Goal: Task Accomplishment & Management: Manage account settings

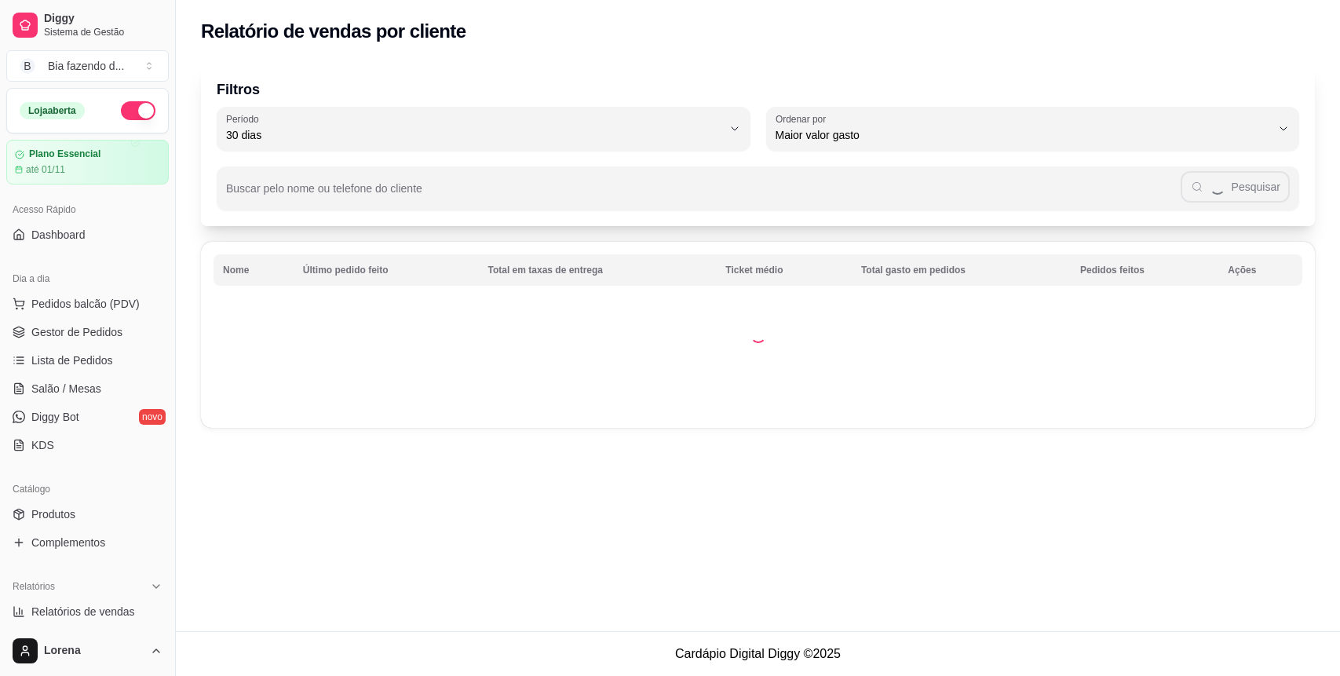
select select "30"
select select "HIGHEST_TOTAL_SPENT_WITH_ORDERS"
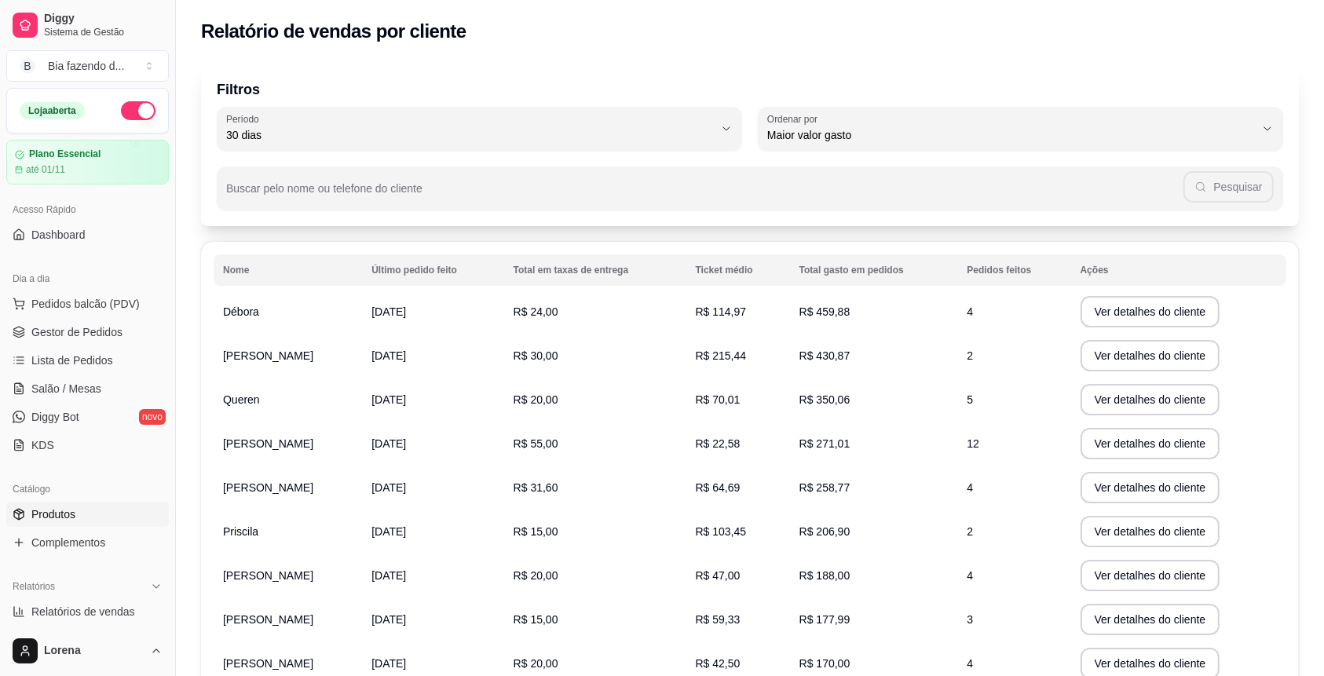
click at [69, 514] on span "Produtos" at bounding box center [53, 515] width 44 height 16
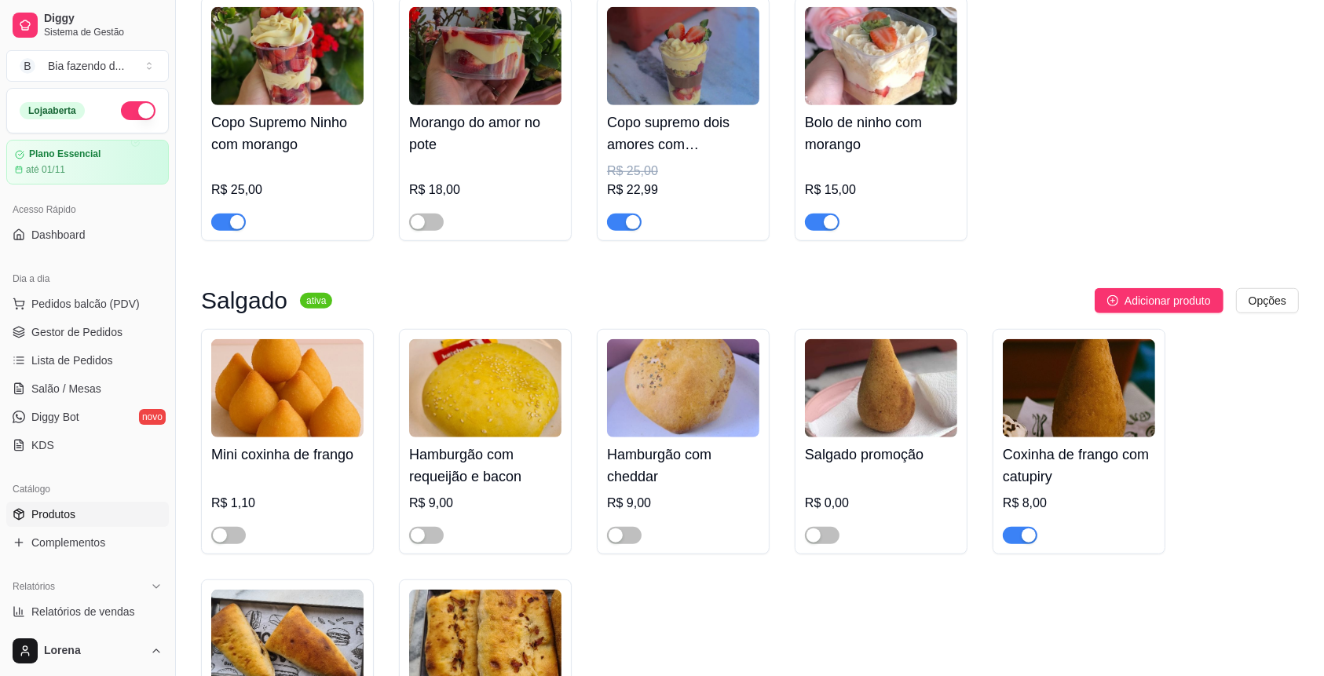
scroll to position [1151, 0]
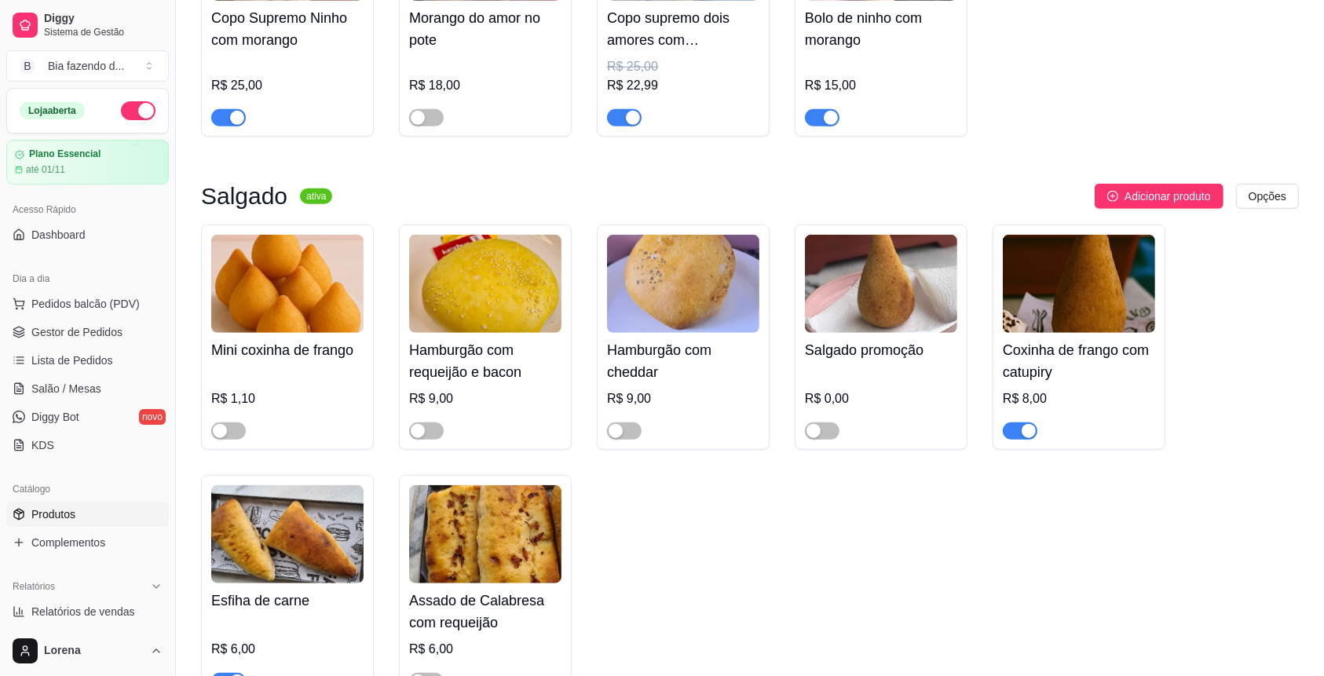
click at [1030, 438] on div "button" at bounding box center [1029, 431] width 14 height 14
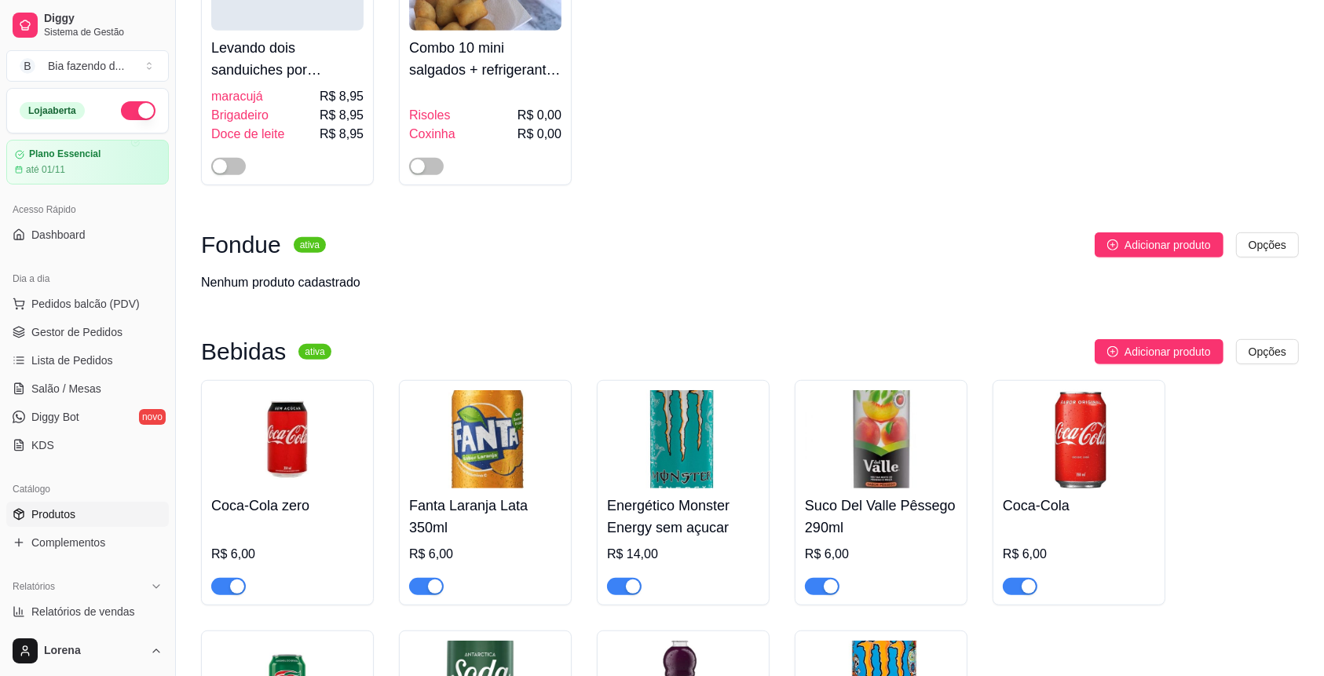
scroll to position [6805, 0]
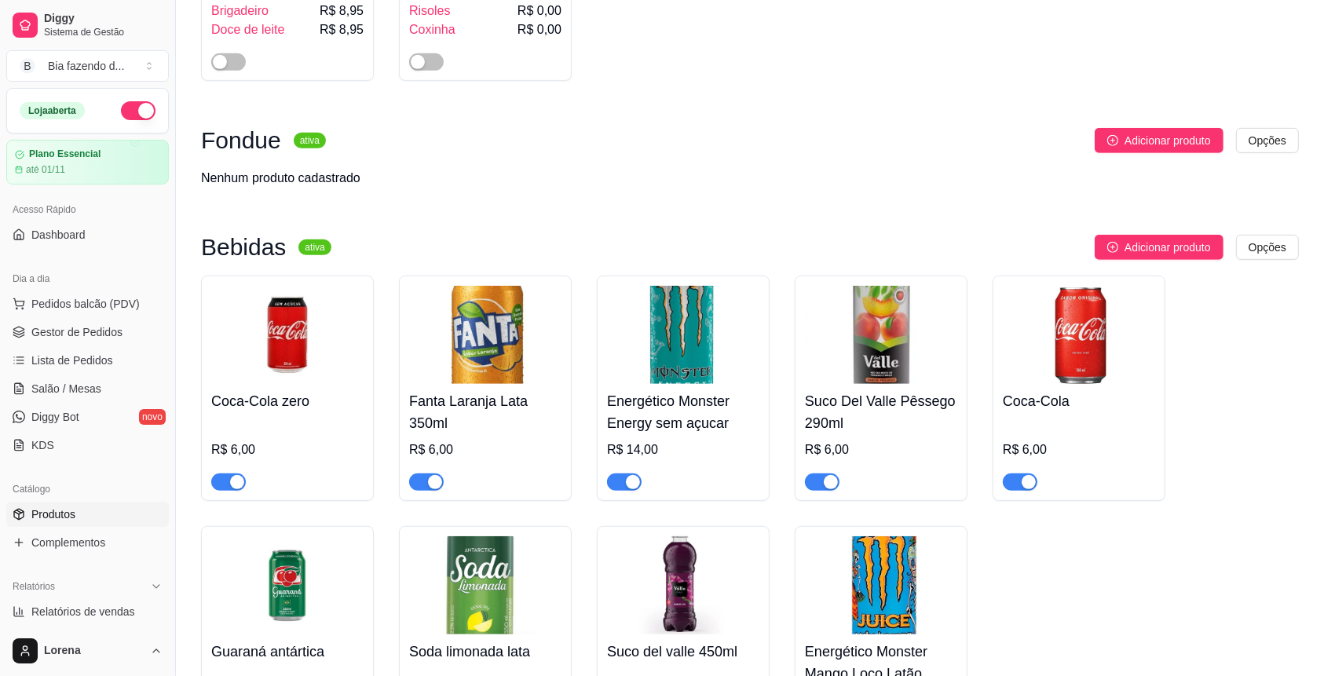
click at [633, 475] on div "button" at bounding box center [633, 482] width 14 height 14
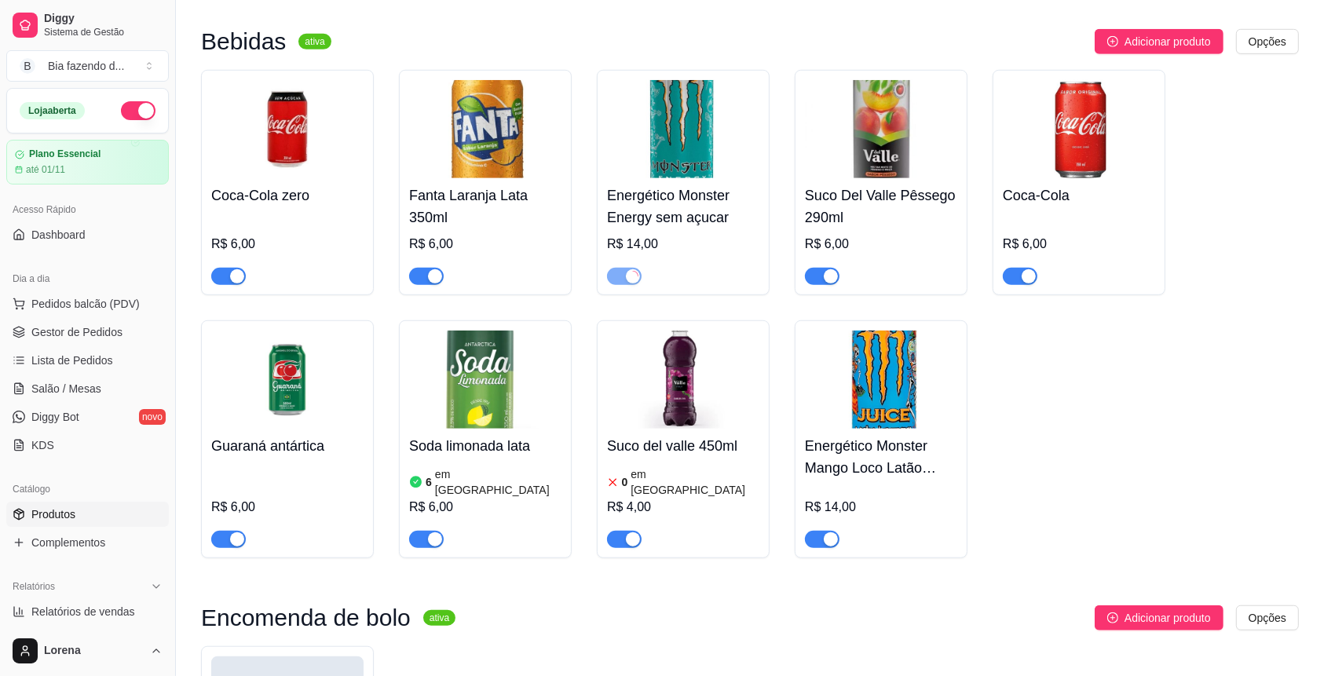
scroll to position [7015, 0]
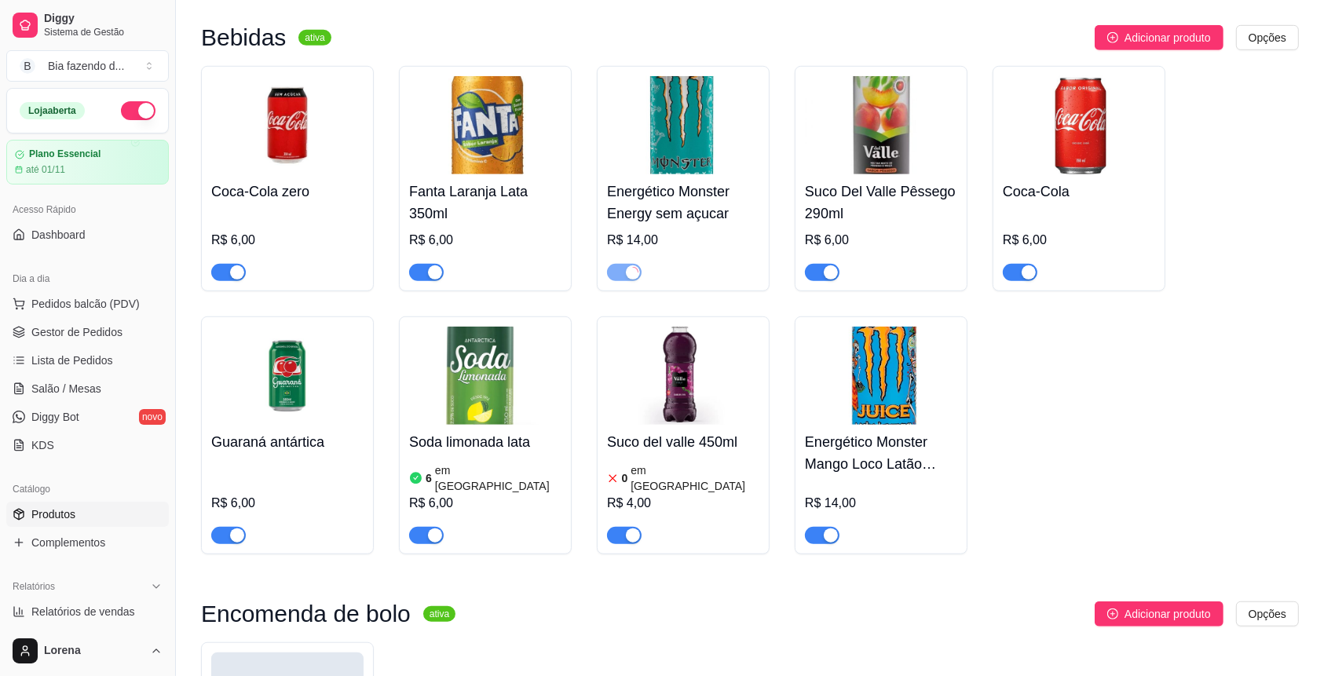
click at [825, 529] on div "button" at bounding box center [831, 536] width 14 height 14
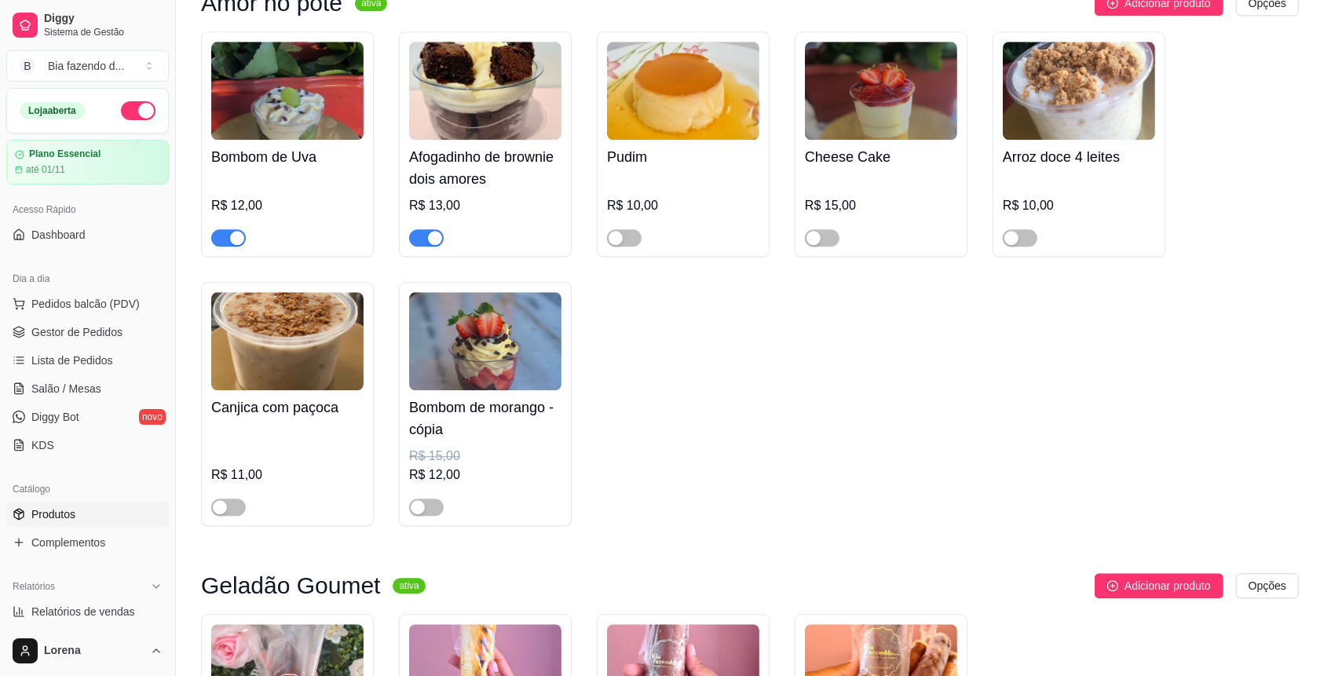
scroll to position [3769, 0]
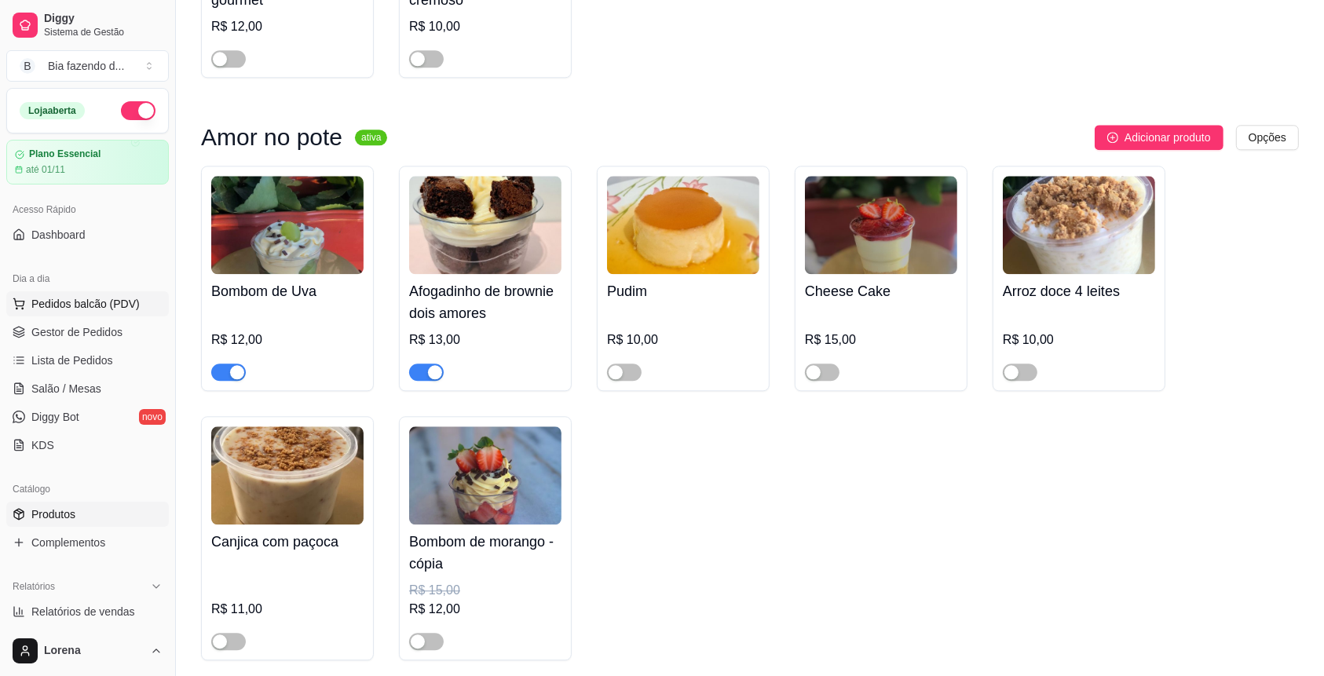
click at [77, 309] on span "Pedidos balcão (PDV)" at bounding box center [85, 304] width 108 height 16
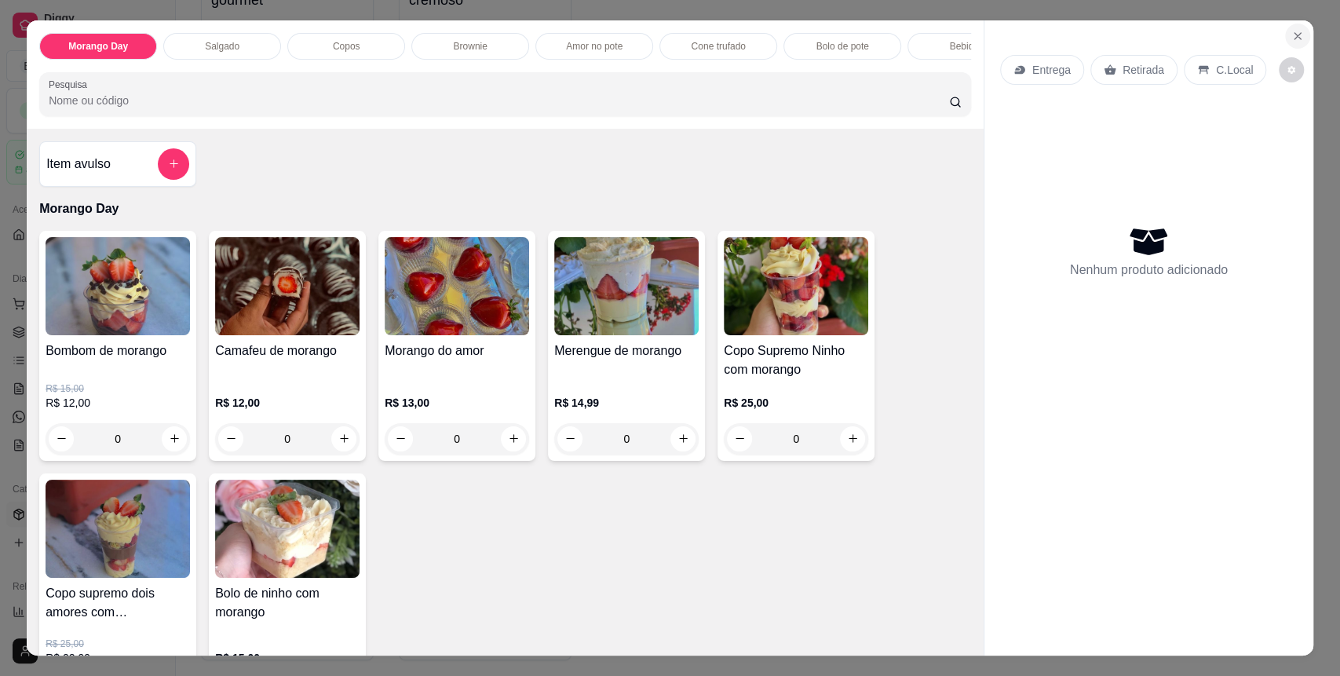
click at [1292, 32] on icon "Close" at bounding box center [1298, 36] width 13 height 13
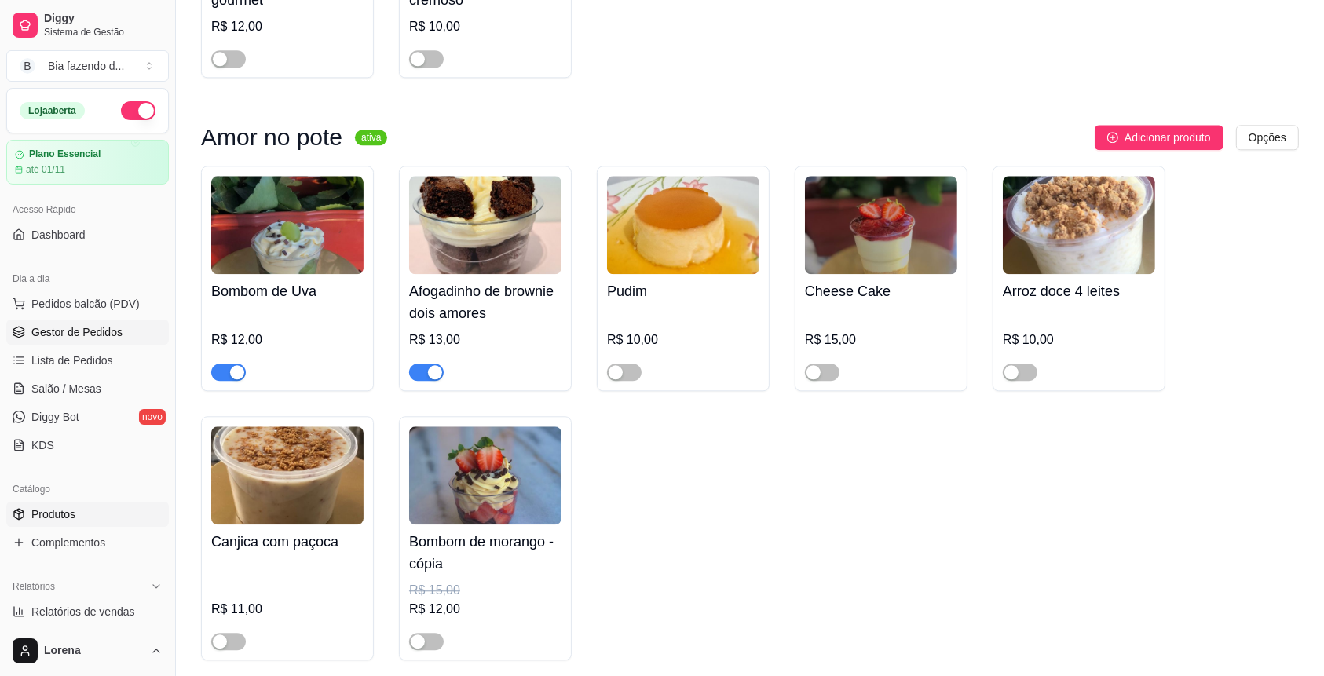
click at [108, 328] on span "Gestor de Pedidos" at bounding box center [76, 332] width 91 height 16
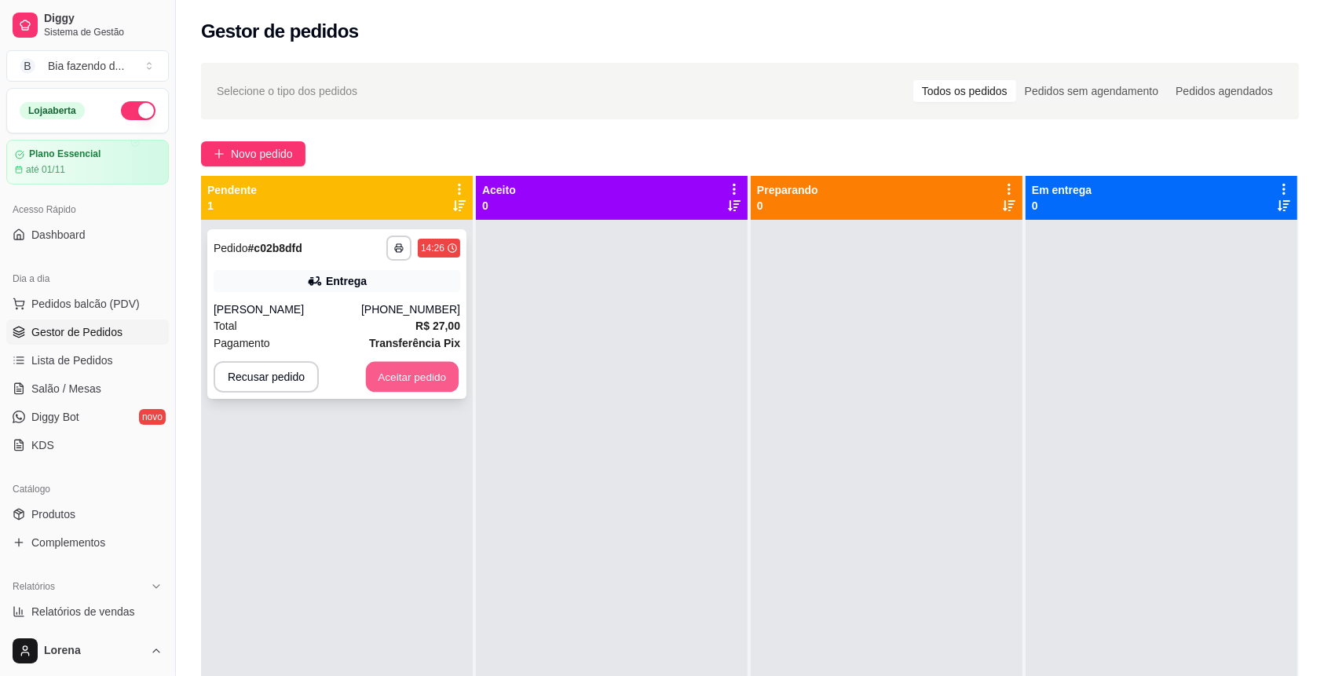
click at [382, 367] on button "Aceitar pedido" at bounding box center [412, 377] width 93 height 31
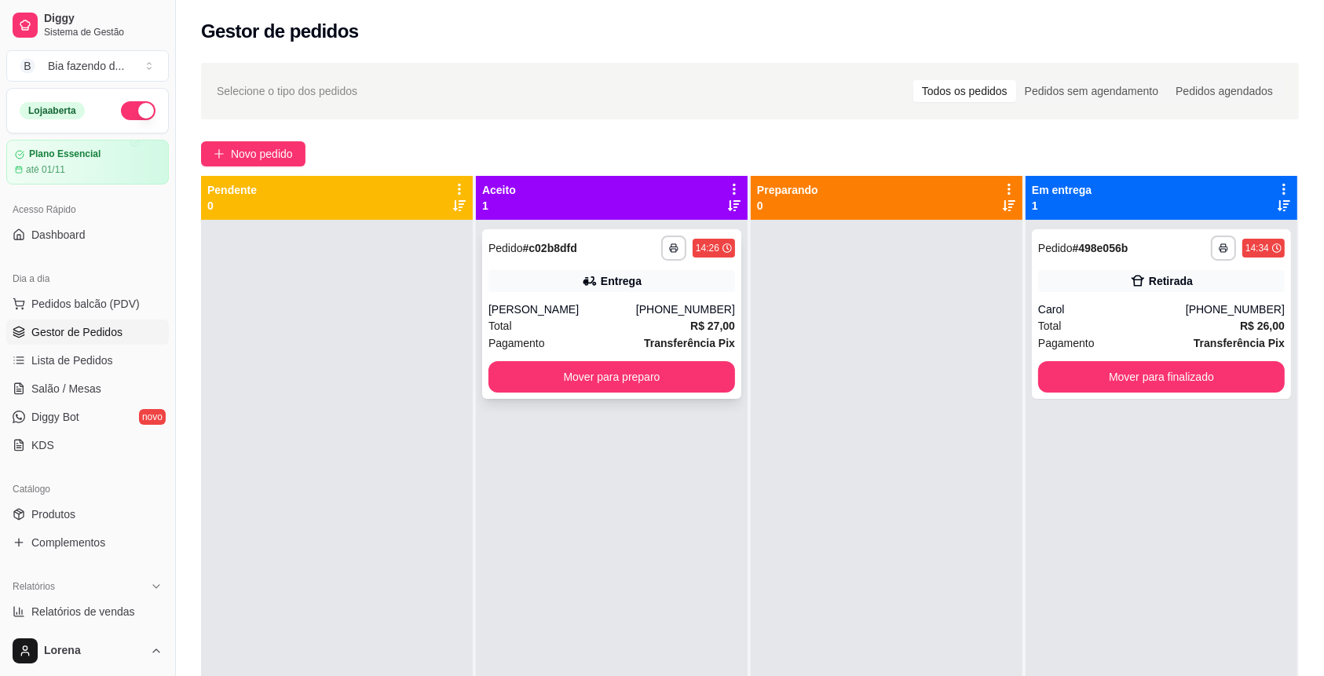
click at [684, 289] on div "Entrega" at bounding box center [611, 281] width 247 height 22
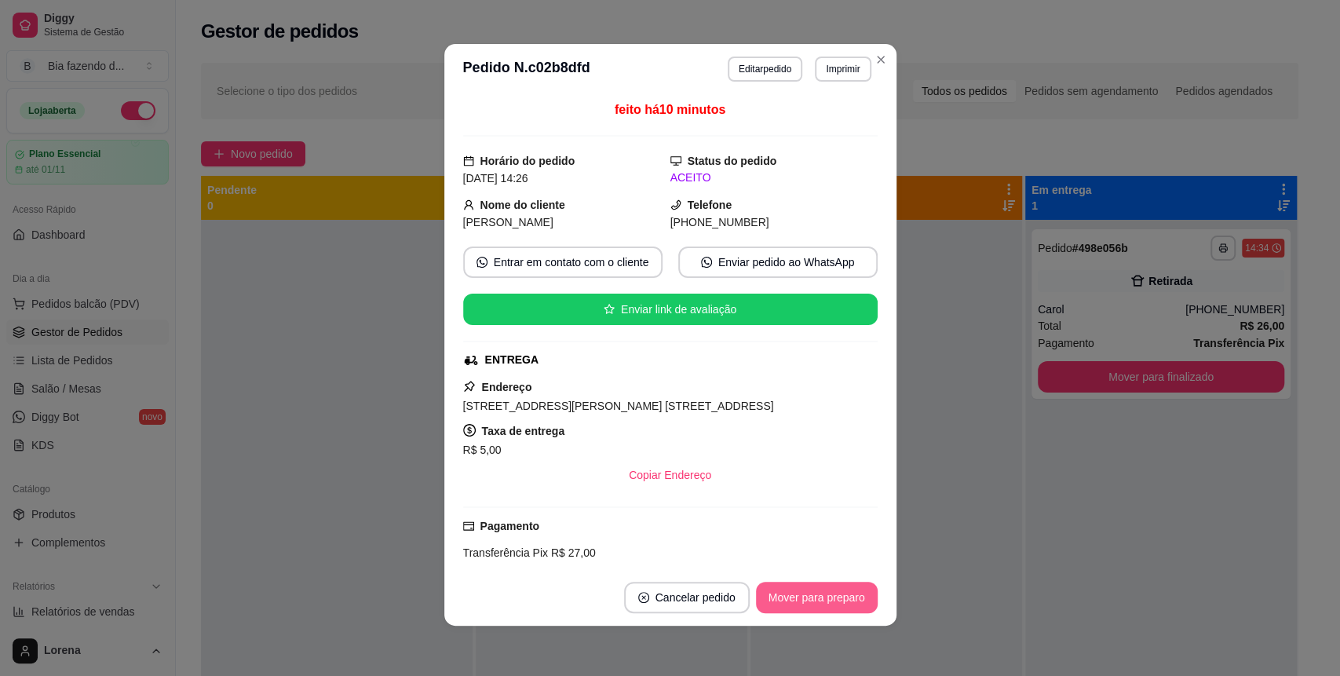
click at [788, 586] on button "Mover para preparo" at bounding box center [817, 597] width 122 height 31
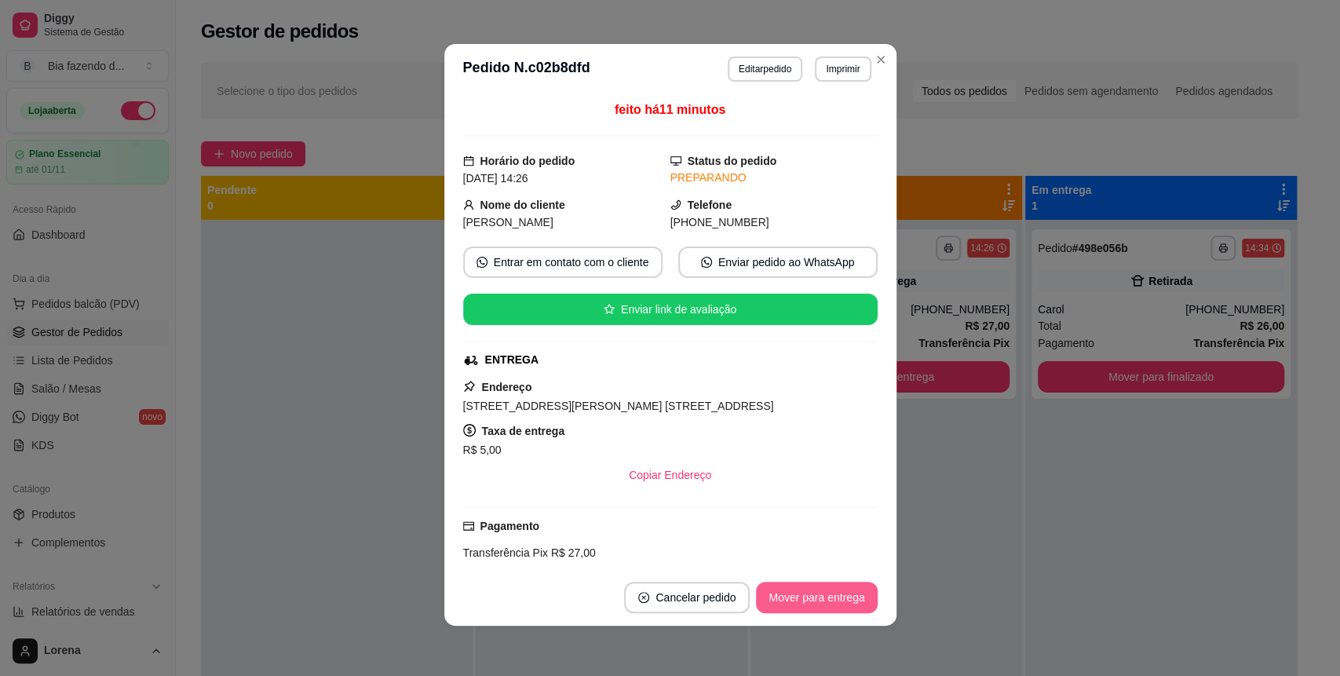
click at [801, 595] on button "Mover para entrega" at bounding box center [816, 597] width 121 height 31
click at [801, 595] on div "Mover para entrega" at bounding box center [805, 597] width 143 height 31
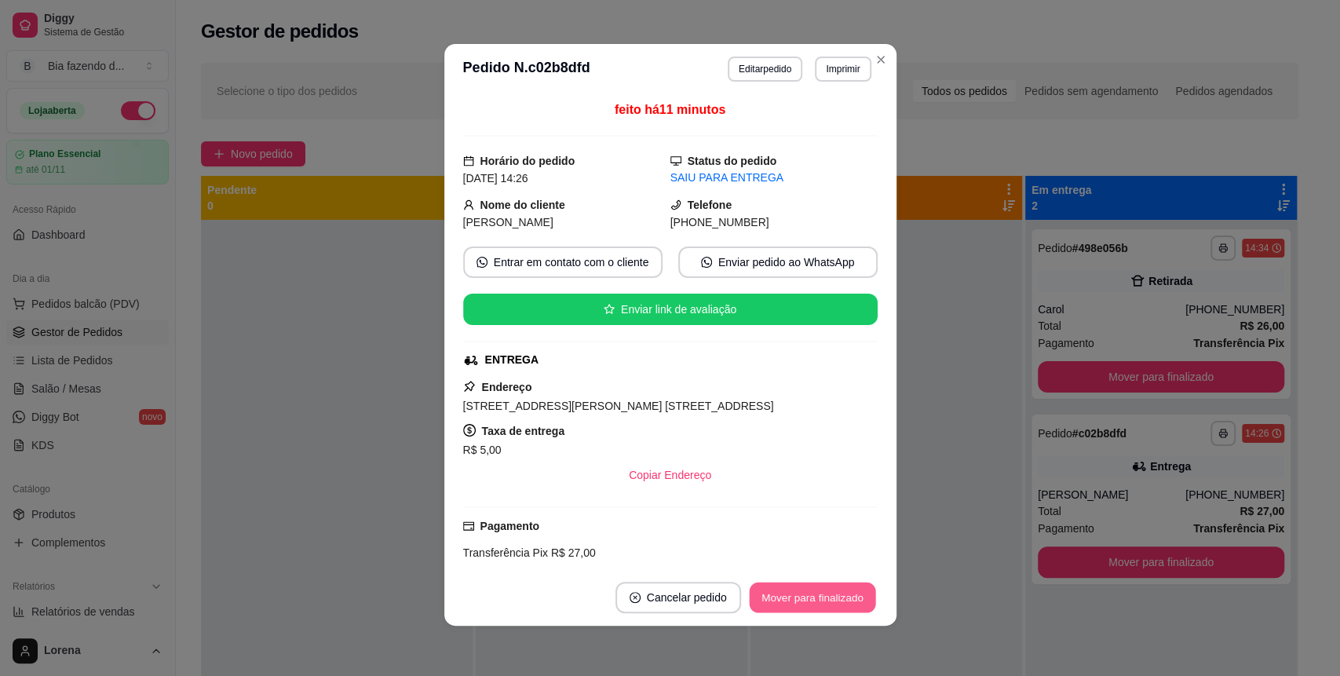
click at [802, 597] on button "Mover para finalizado" at bounding box center [812, 598] width 126 height 31
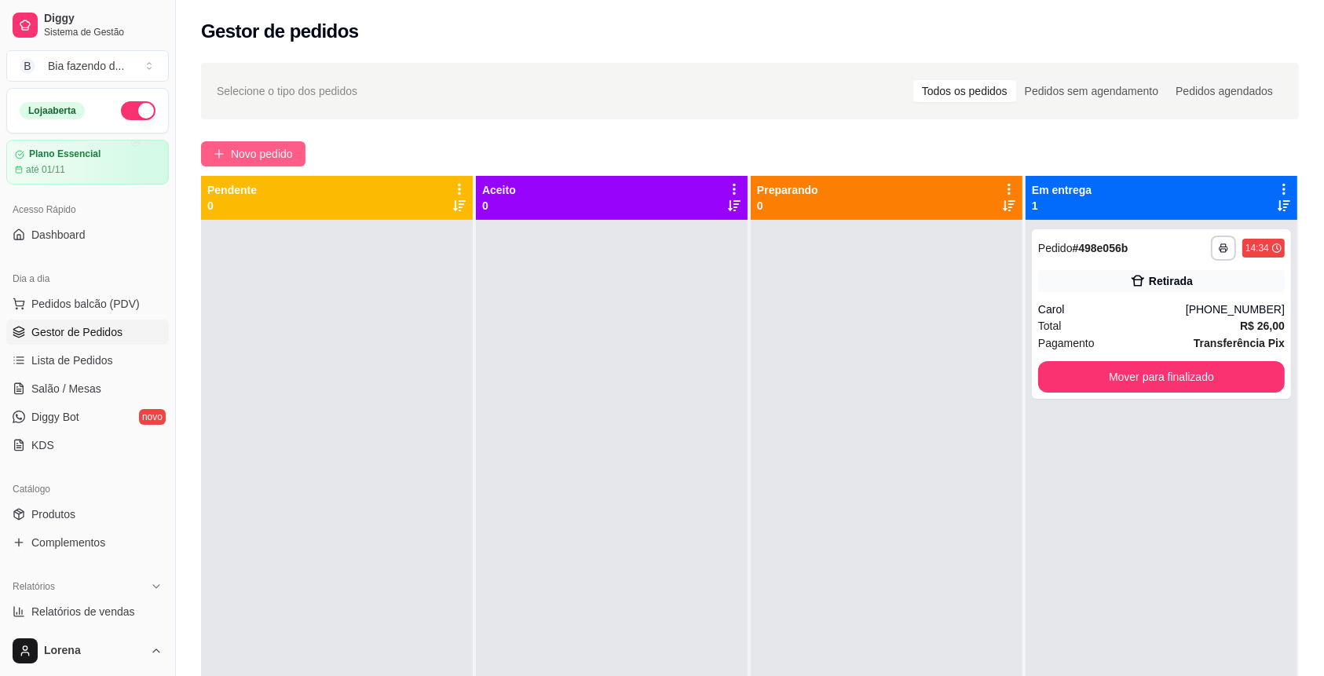
click at [283, 148] on span "Novo pedido" at bounding box center [262, 153] width 62 height 17
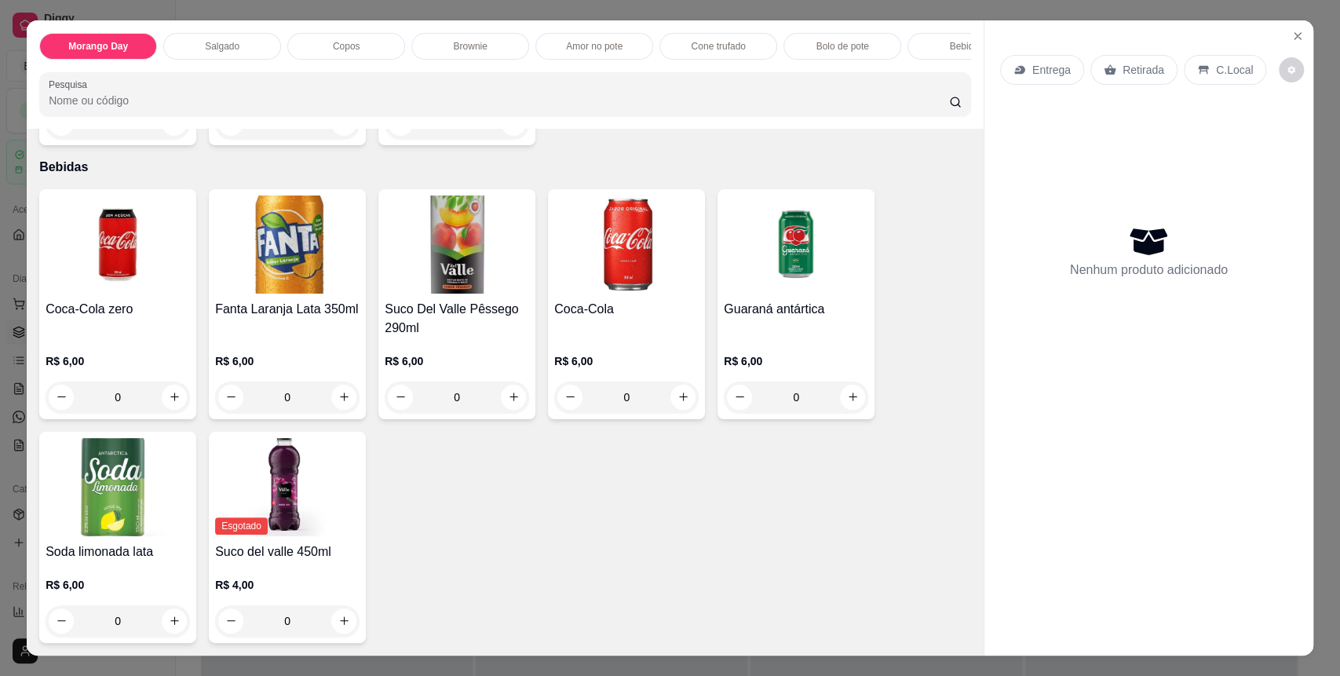
scroll to position [2690, 0]
click at [678, 399] on icon "increase-product-quantity" at bounding box center [684, 398] width 12 height 12
type input "1"
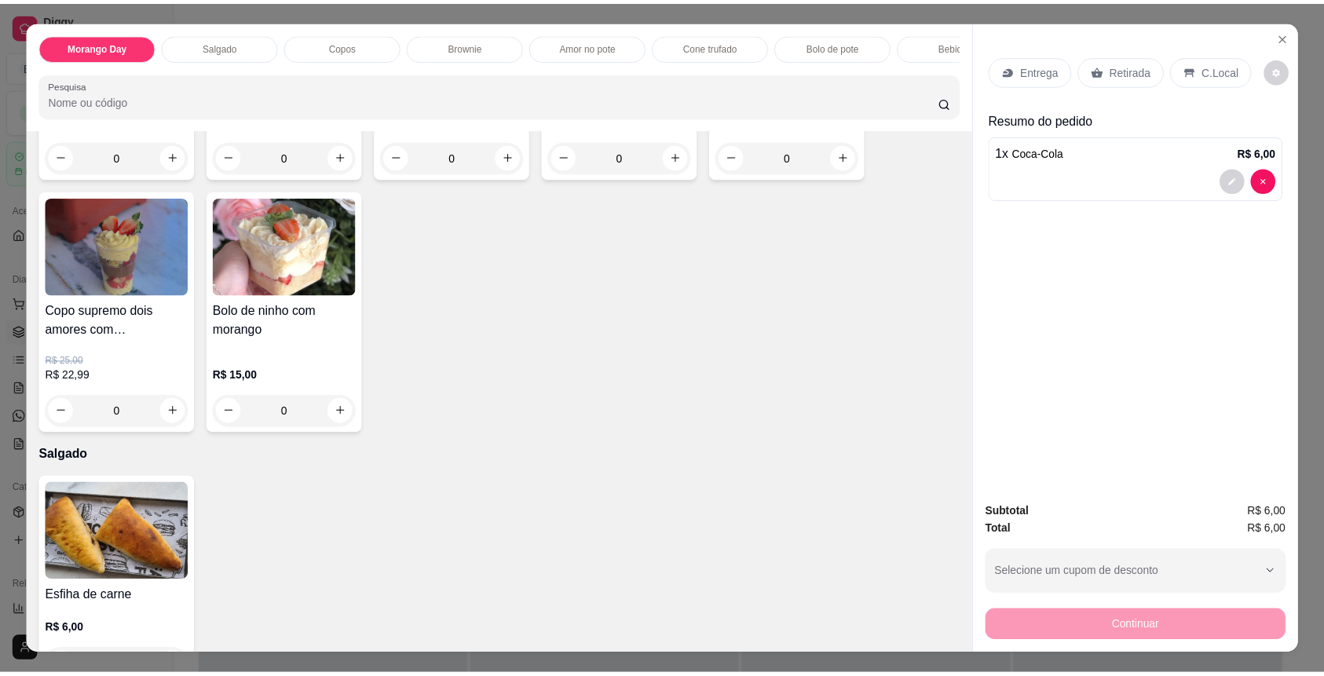
scroll to position [0, 0]
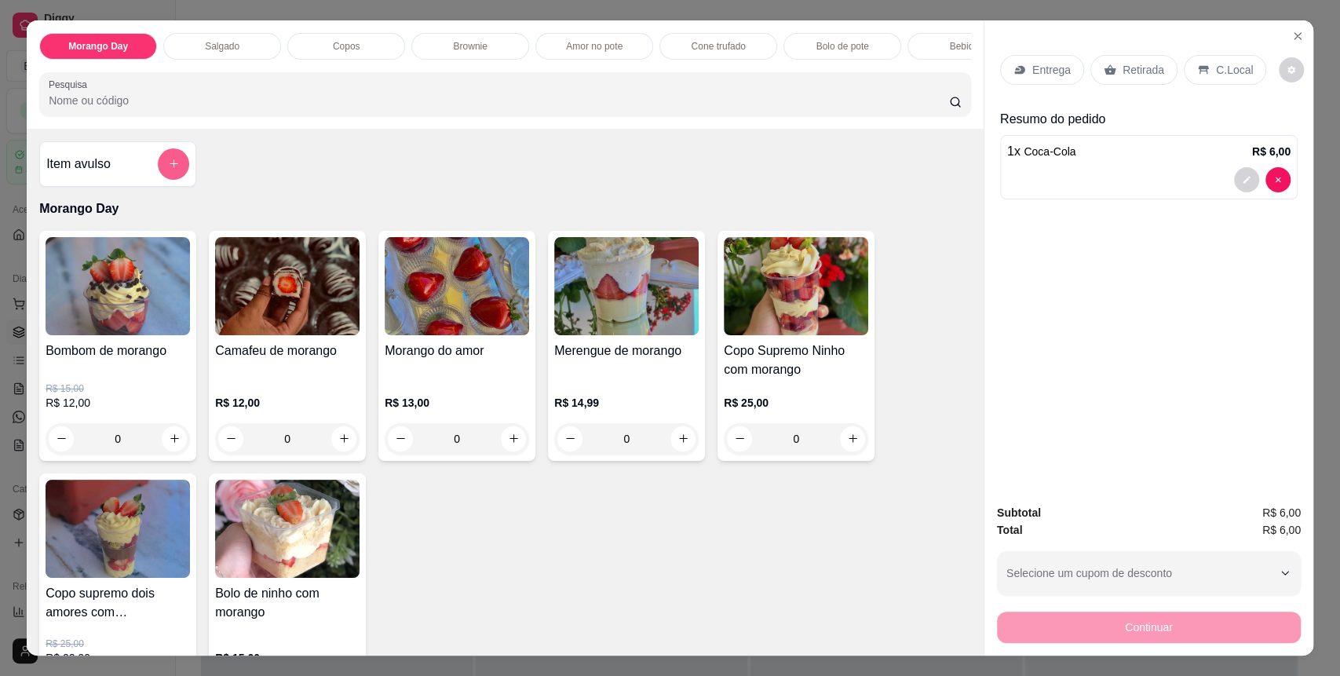
click at [178, 178] on button "add-separate-item" at bounding box center [173, 163] width 31 height 31
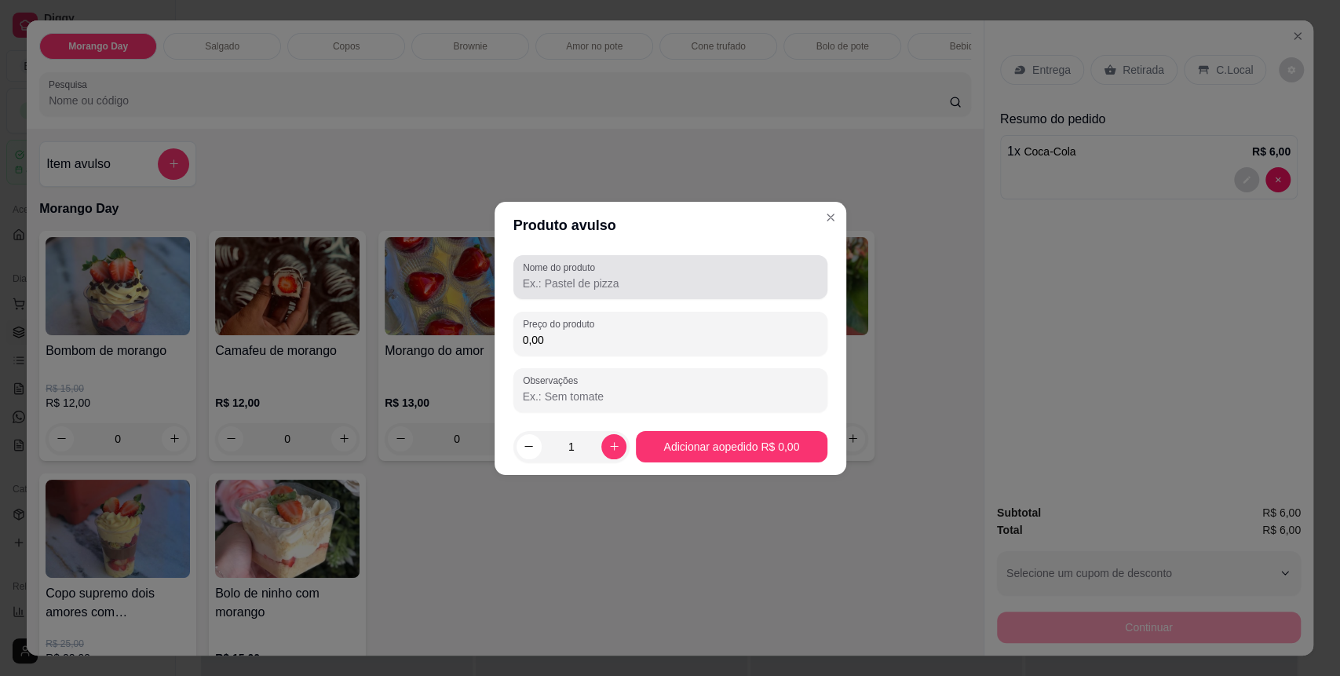
click at [579, 279] on input "Nome do produto" at bounding box center [670, 284] width 295 height 16
type input "bala"
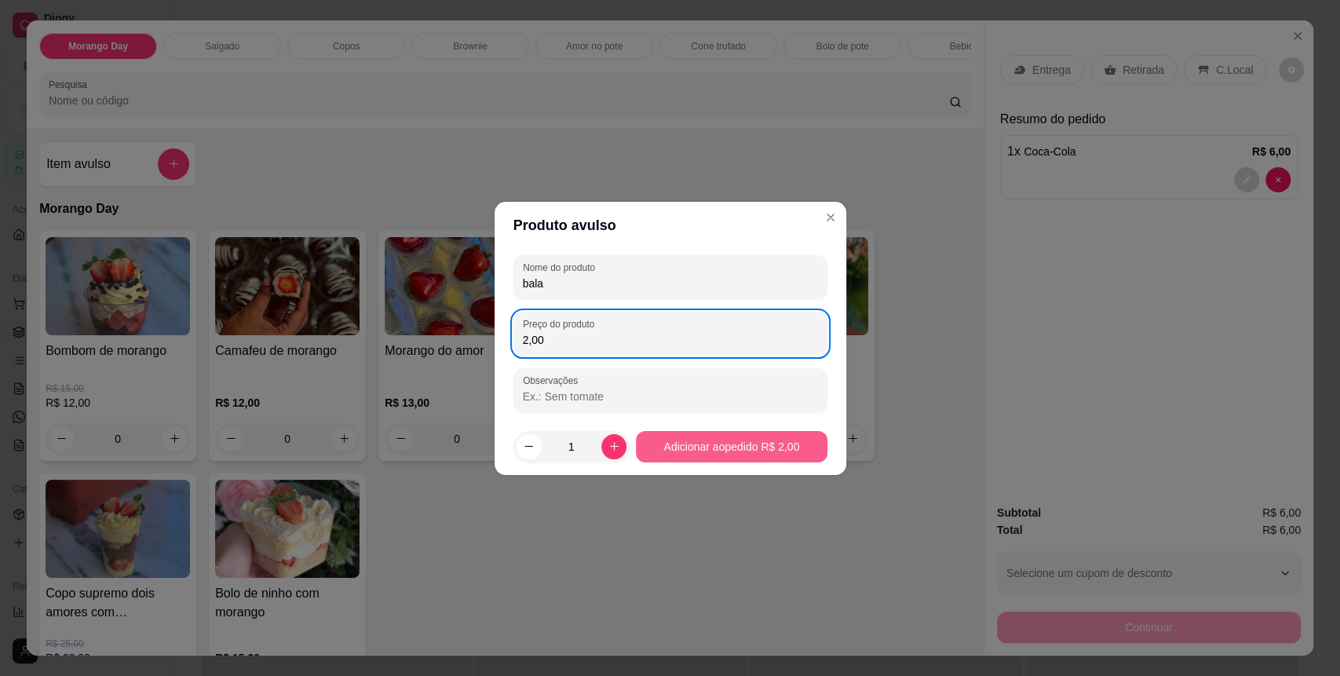
type input "2,00"
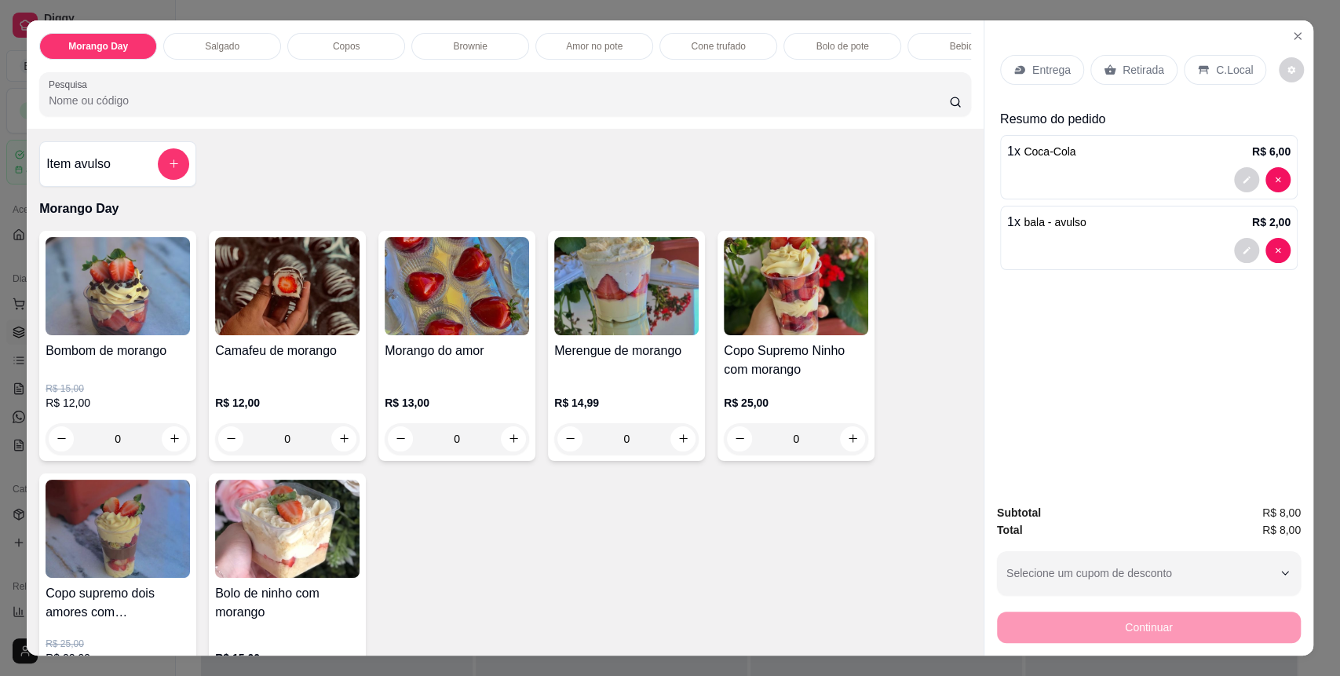
click at [1201, 75] on div "C.Local" at bounding box center [1225, 70] width 82 height 30
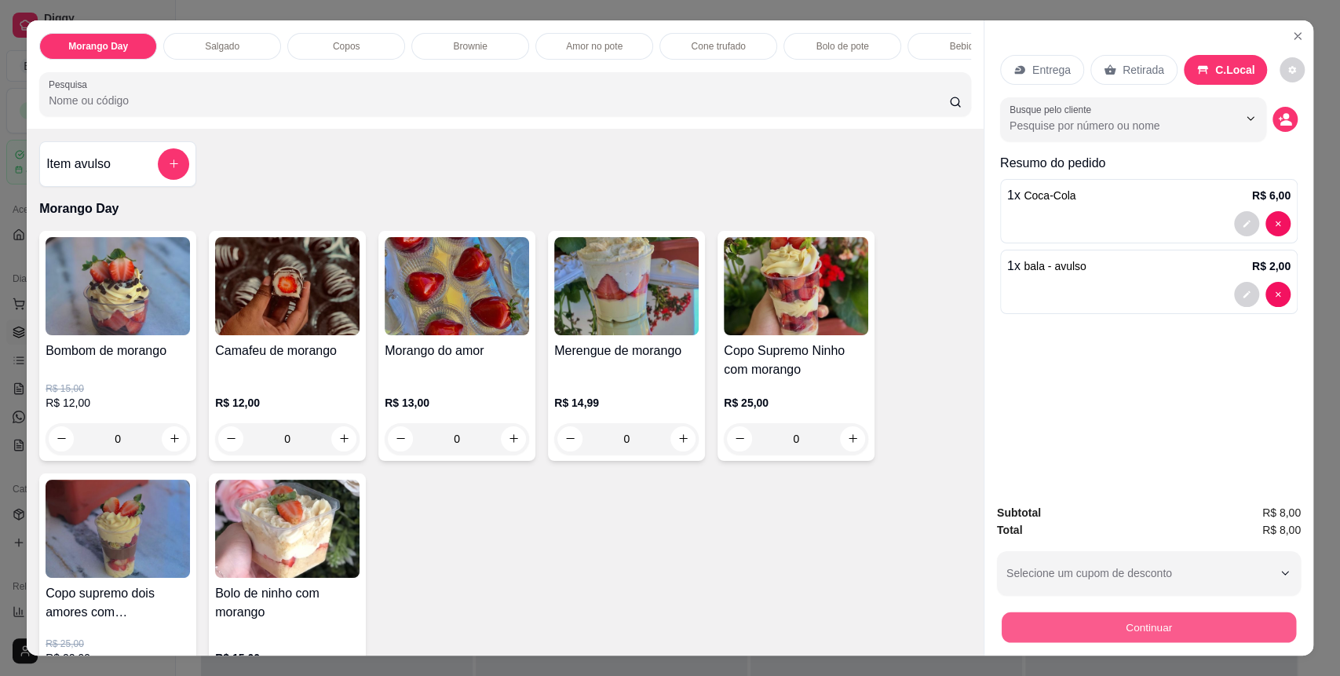
click at [1130, 628] on button "Continuar" at bounding box center [1149, 628] width 294 height 31
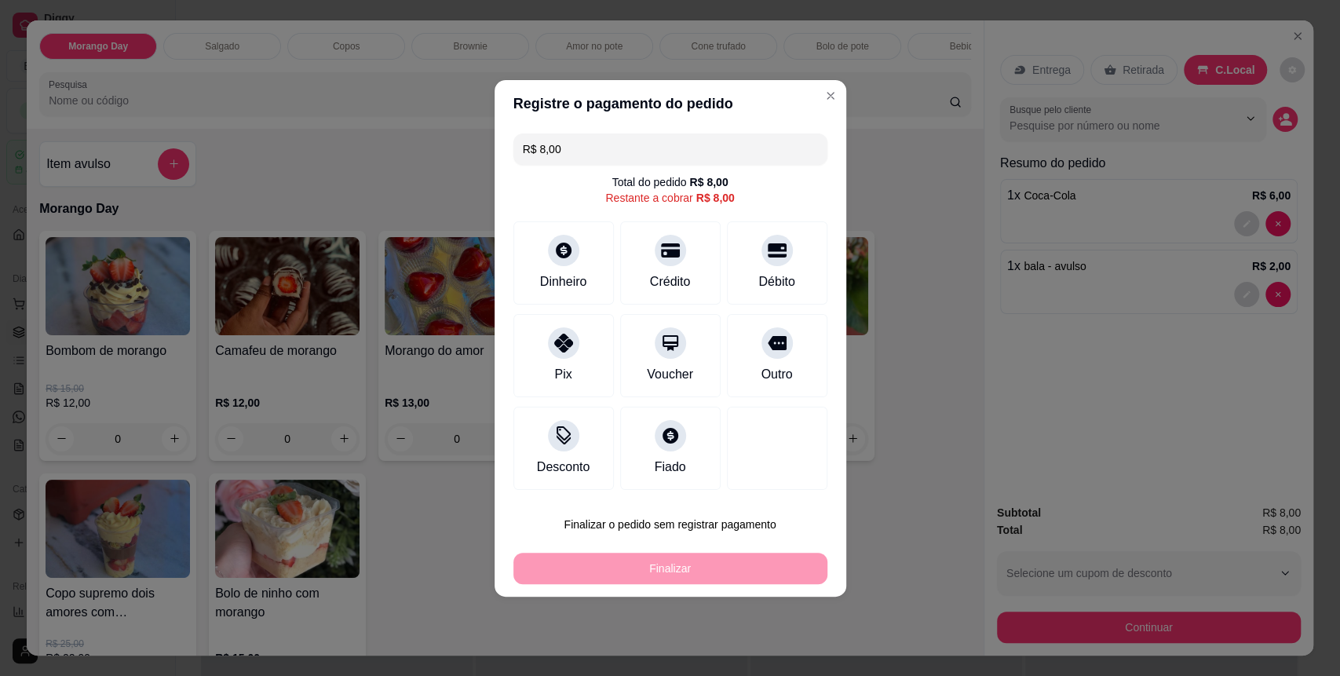
click at [572, 373] on div "Pix" at bounding box center [564, 355] width 101 height 83
type input "R$ 0,00"
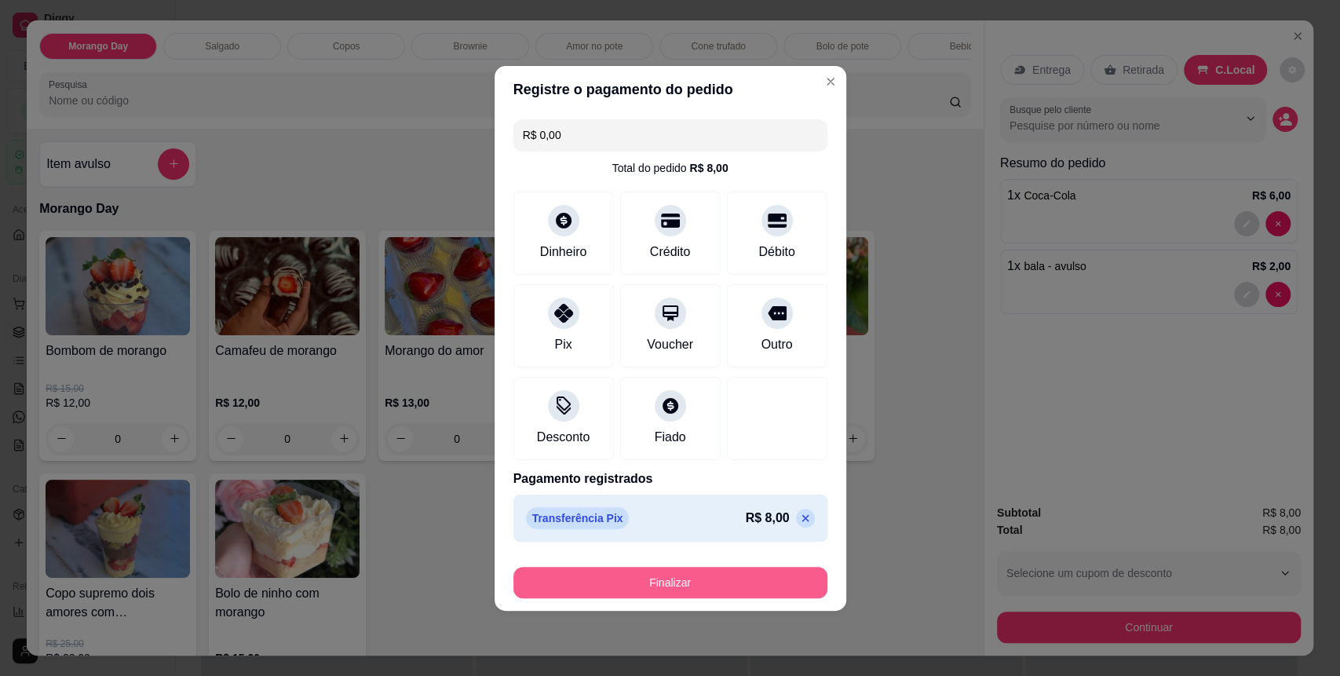
click at [657, 572] on button "Finalizar" at bounding box center [671, 582] width 314 height 31
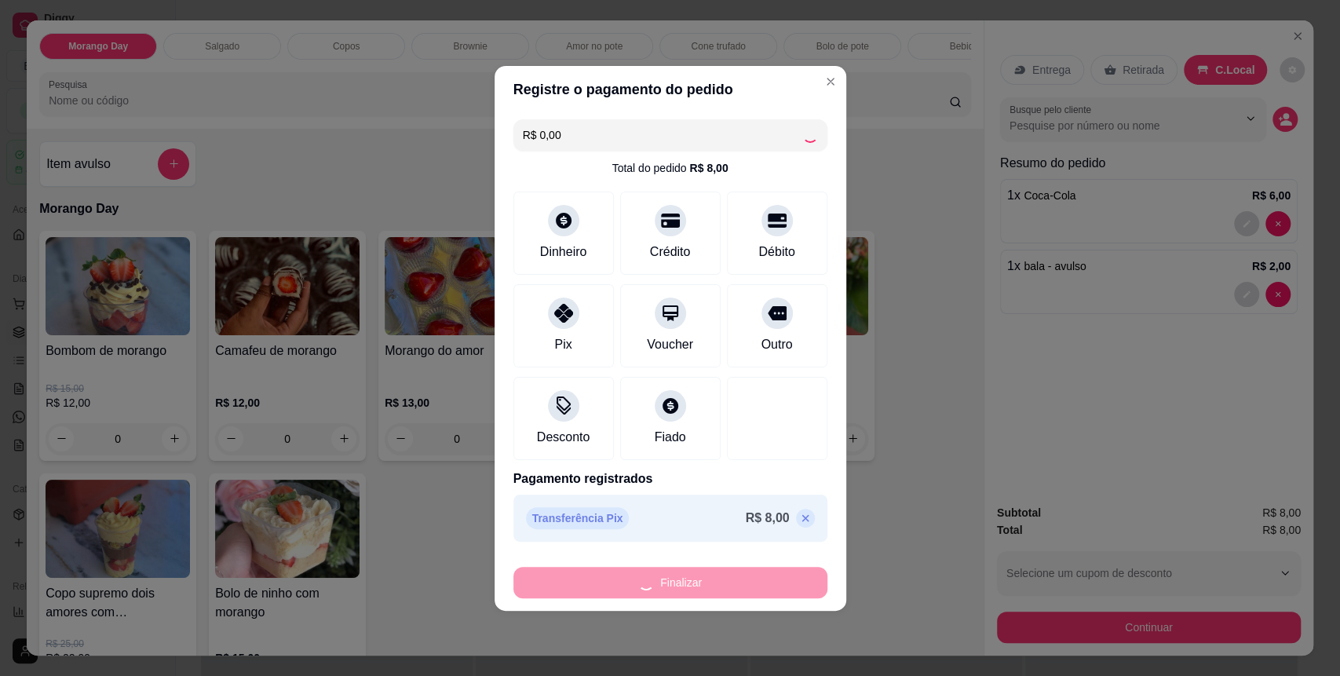
type input "0"
type input "-R$ 8,00"
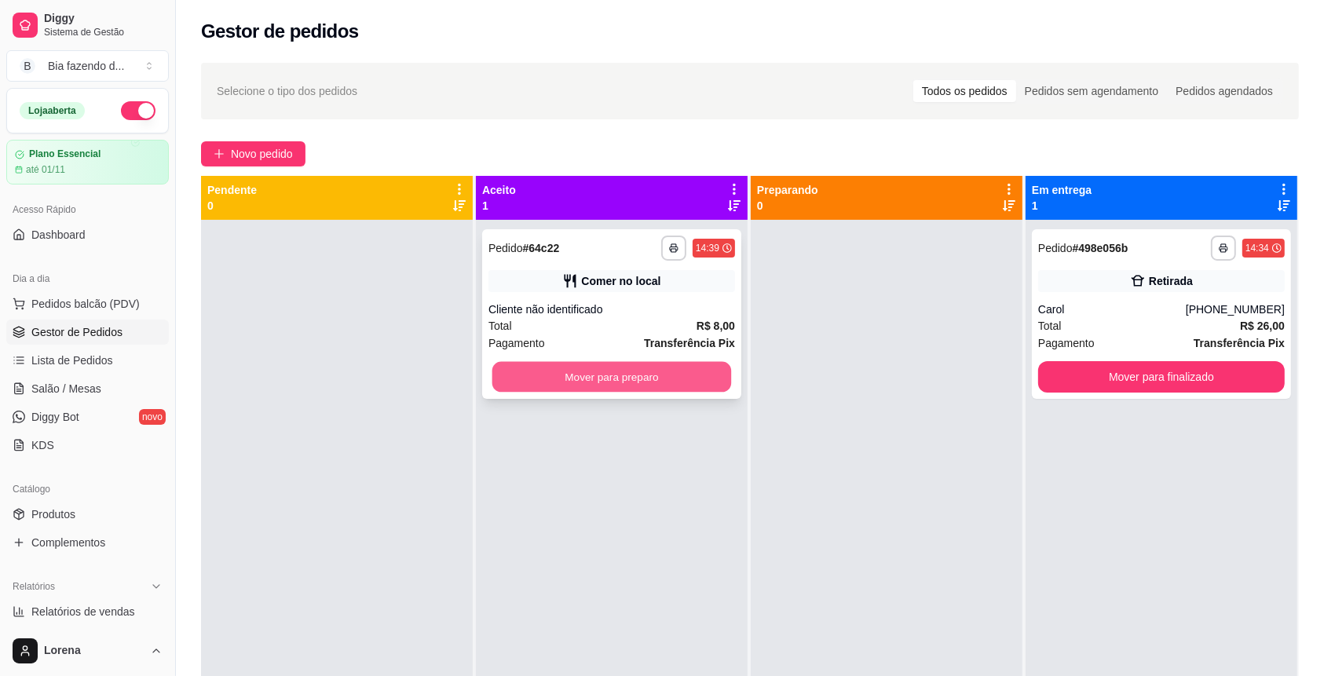
click at [646, 377] on button "Mover para preparo" at bounding box center [612, 377] width 240 height 31
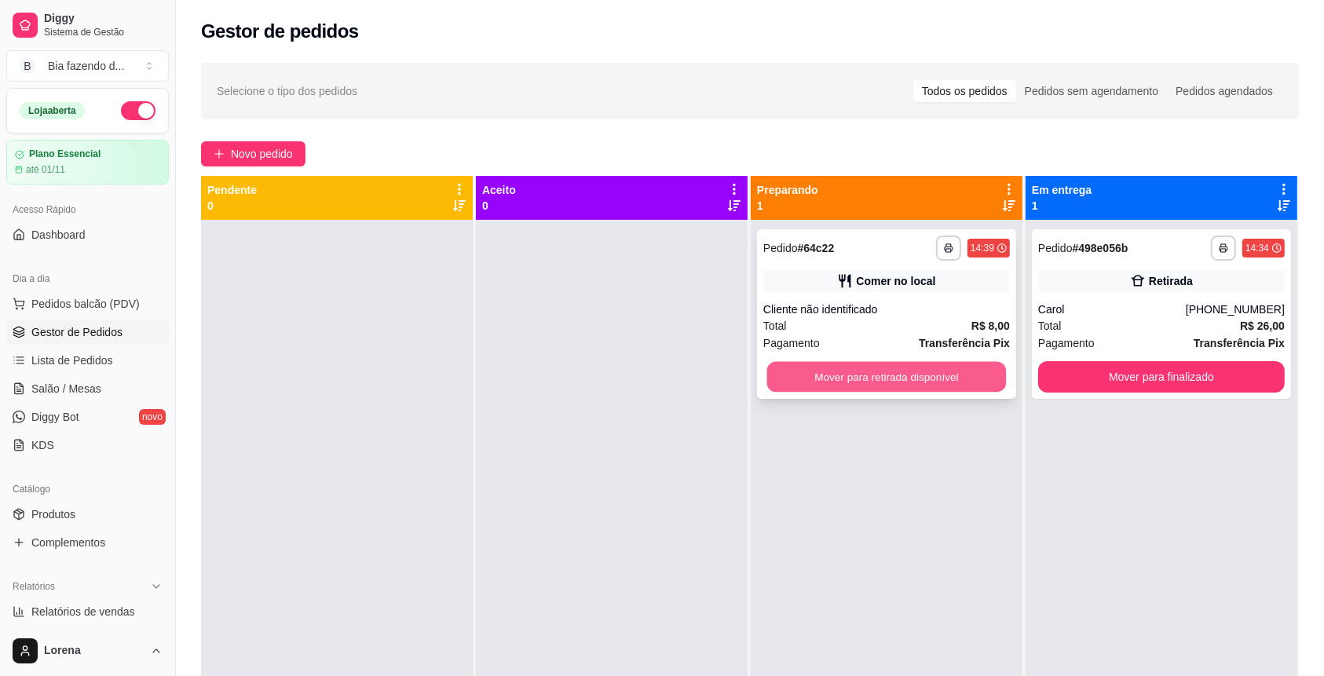
click at [906, 383] on button "Mover para retirada disponível" at bounding box center [887, 377] width 240 height 31
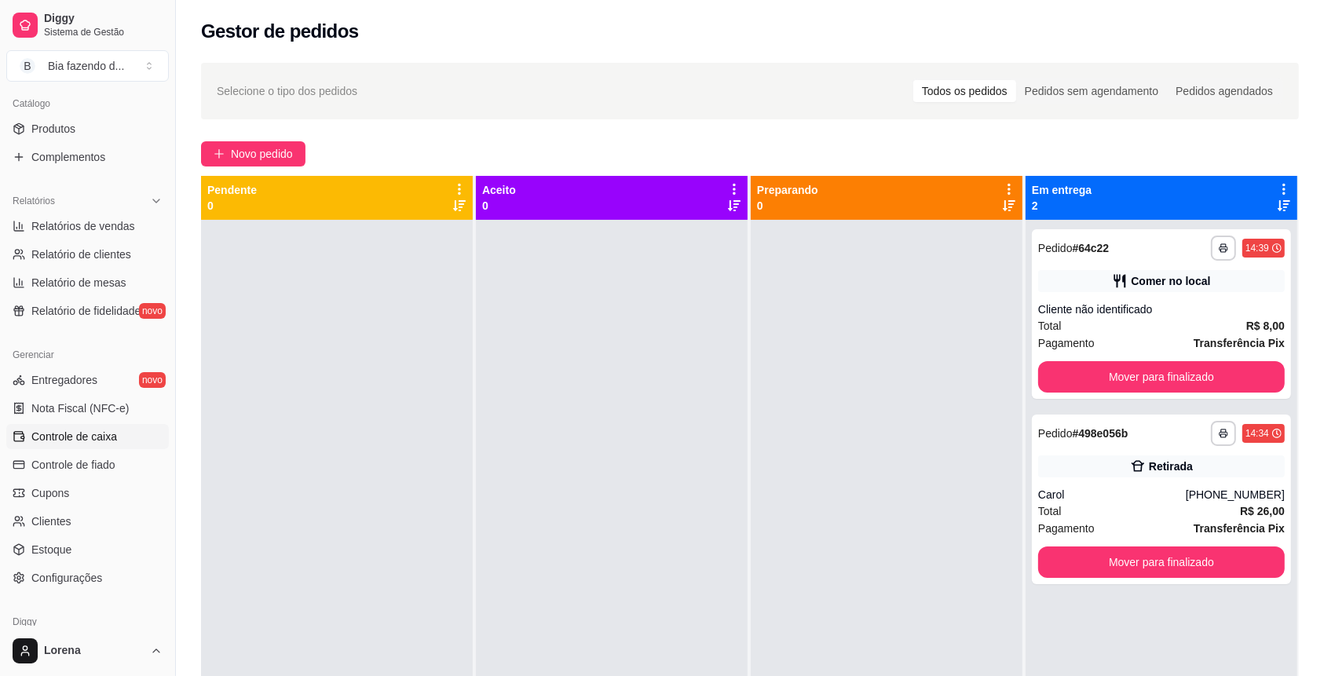
scroll to position [419, 0]
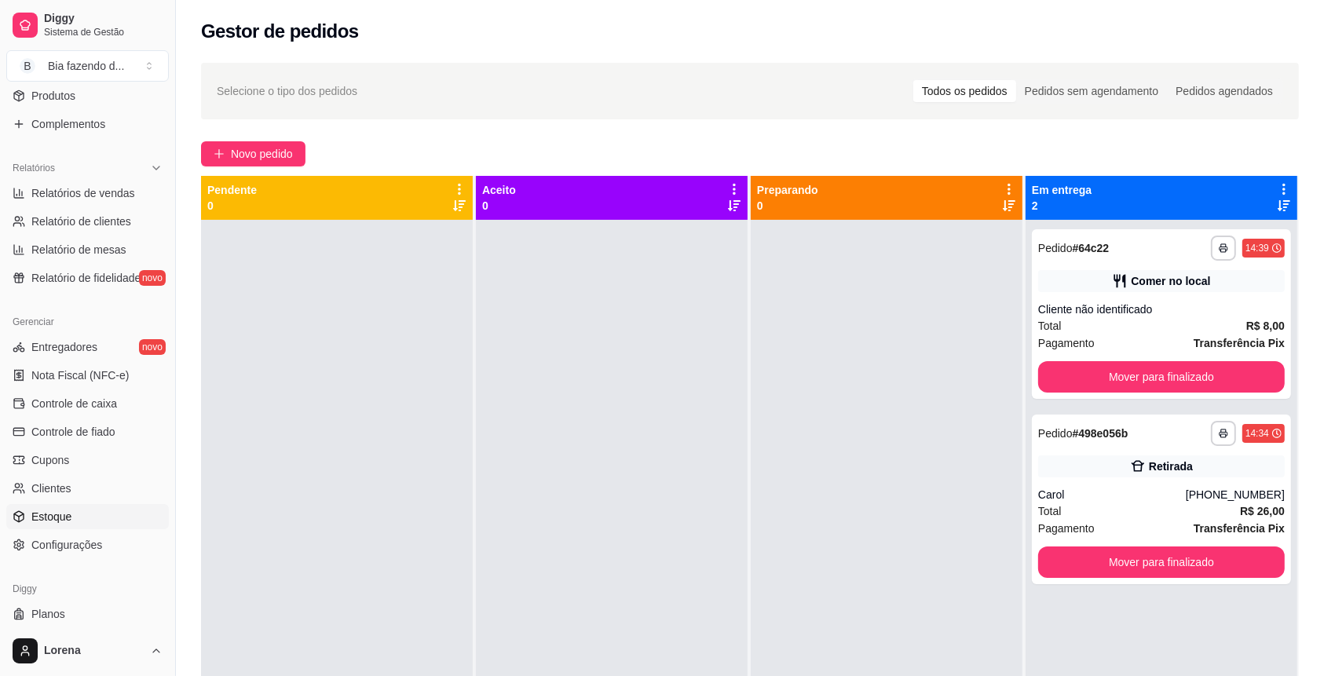
click at [92, 527] on link "Estoque" at bounding box center [87, 516] width 163 height 25
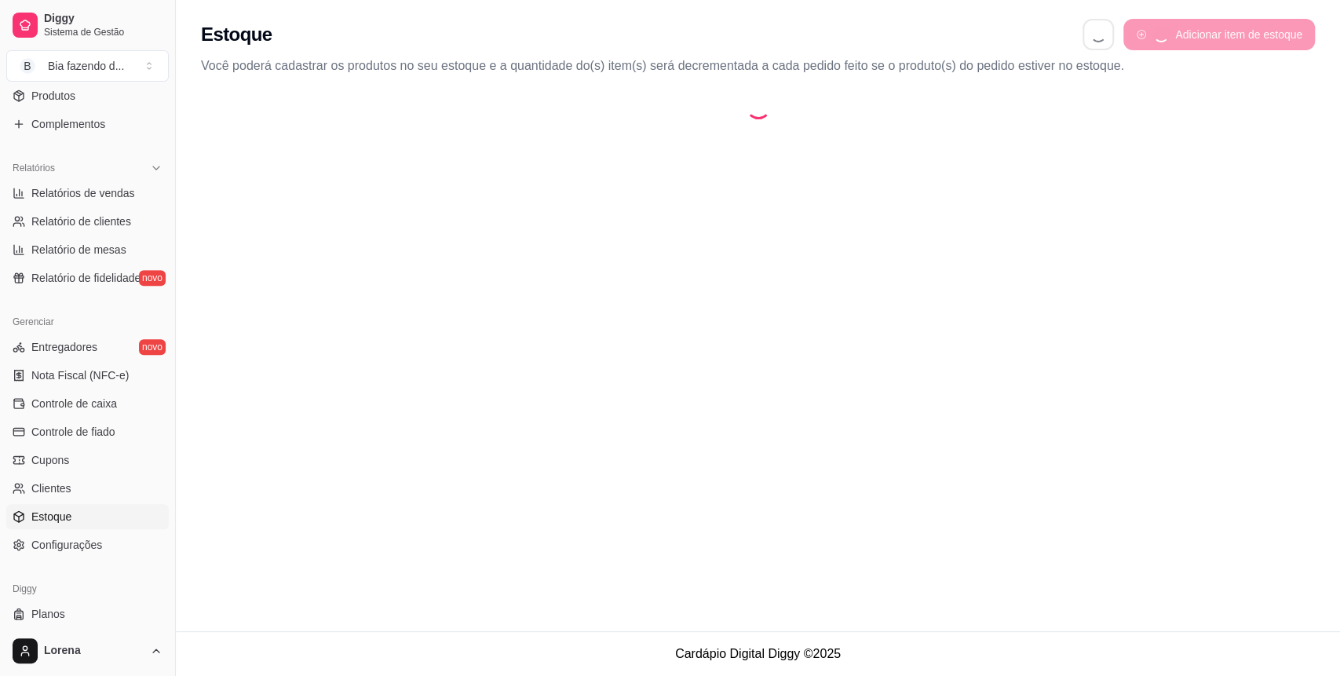
select select "QUANTITY_ORDER"
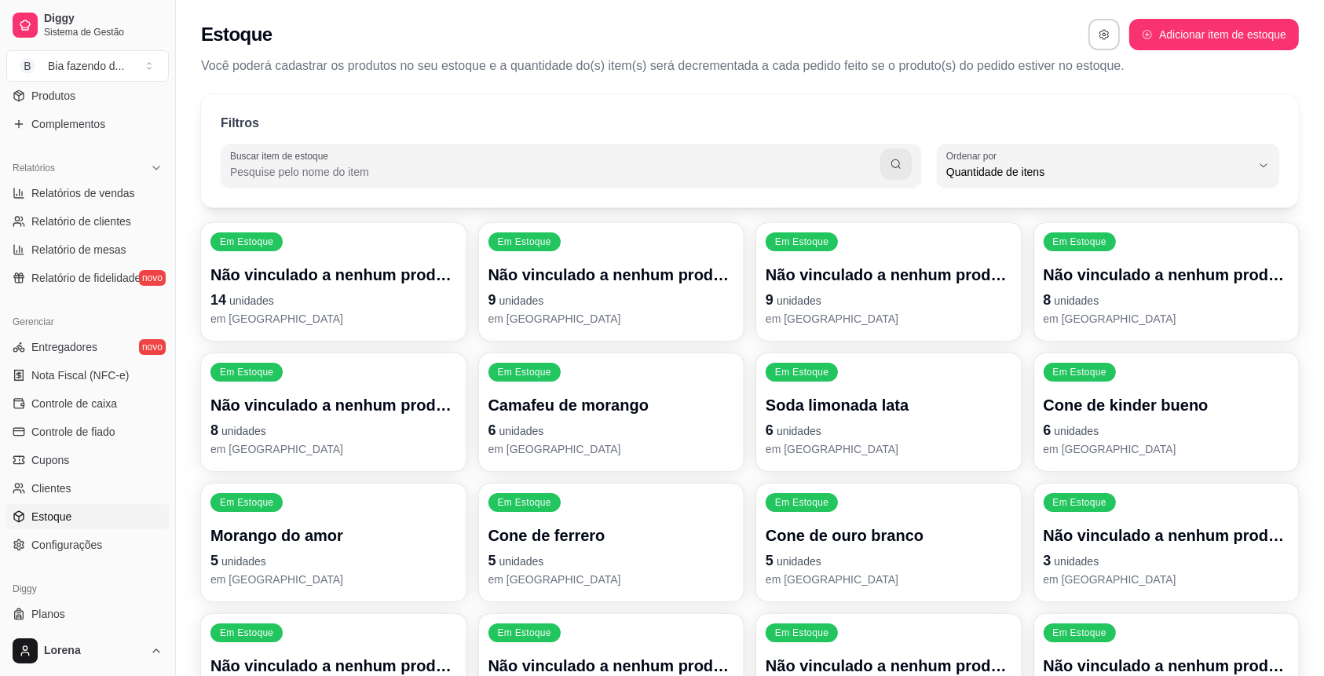
scroll to position [15, 0]
click at [285, 518] on div "Em Estoque Morango do amor 5 unidades em estoque" at bounding box center [333, 543] width 265 height 118
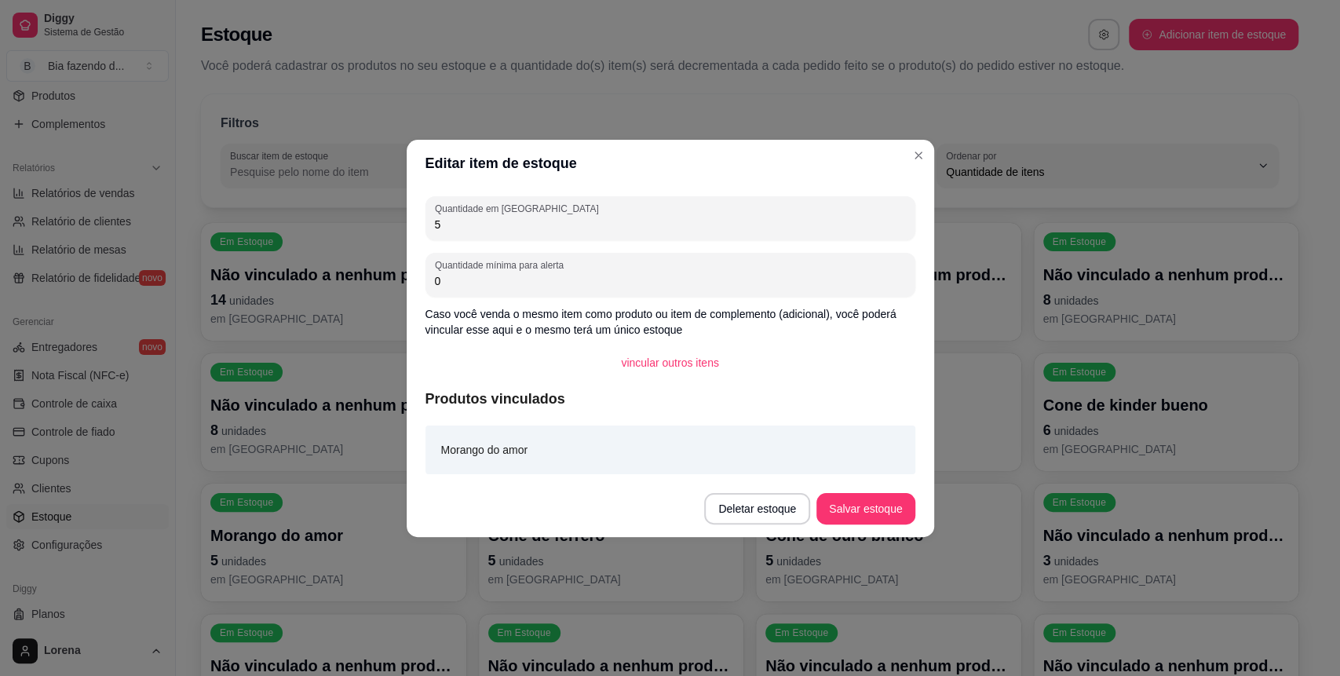
click at [423, 232] on div "Quantidade em estoque 5 Quantidade mínima para alerta 0 Caso você venda o mesmo…" at bounding box center [671, 334] width 528 height 294
click at [446, 221] on input "5" at bounding box center [670, 225] width 471 height 16
type input "4"
click at [891, 503] on button "Salvar estoque" at bounding box center [866, 508] width 98 height 31
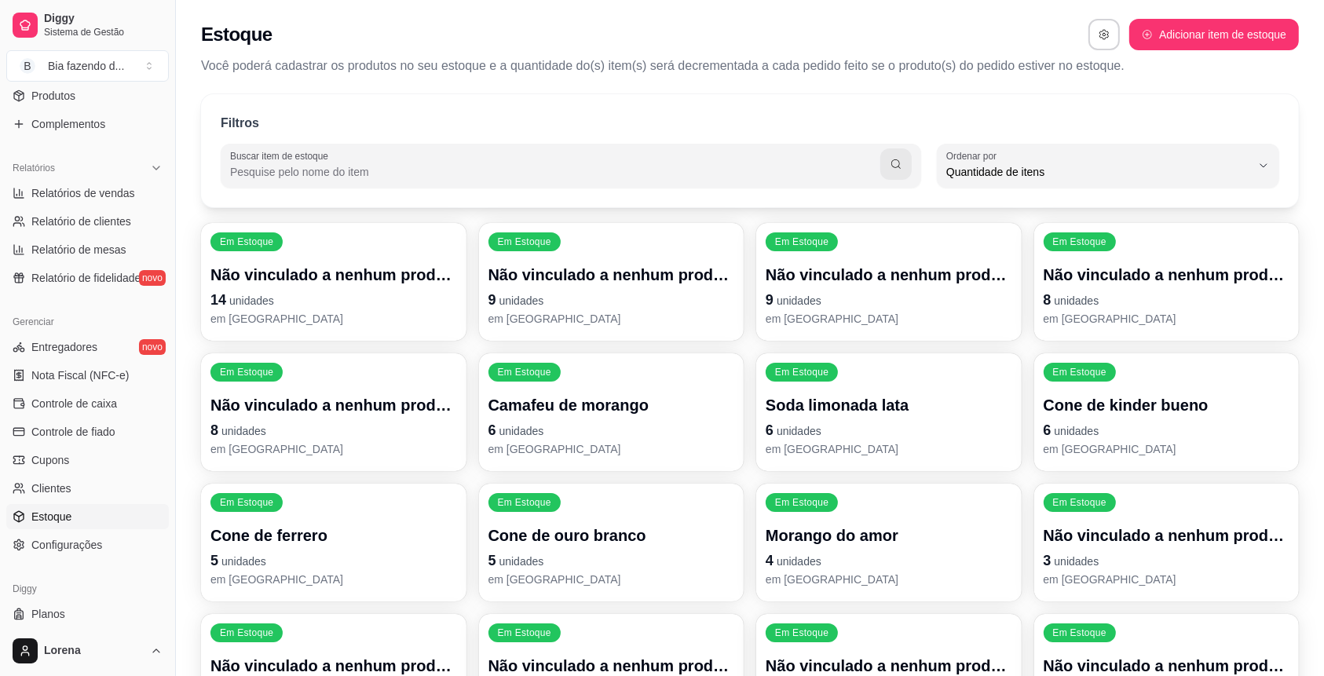
click at [265, 503] on p "Em Estoque" at bounding box center [246, 502] width 53 height 13
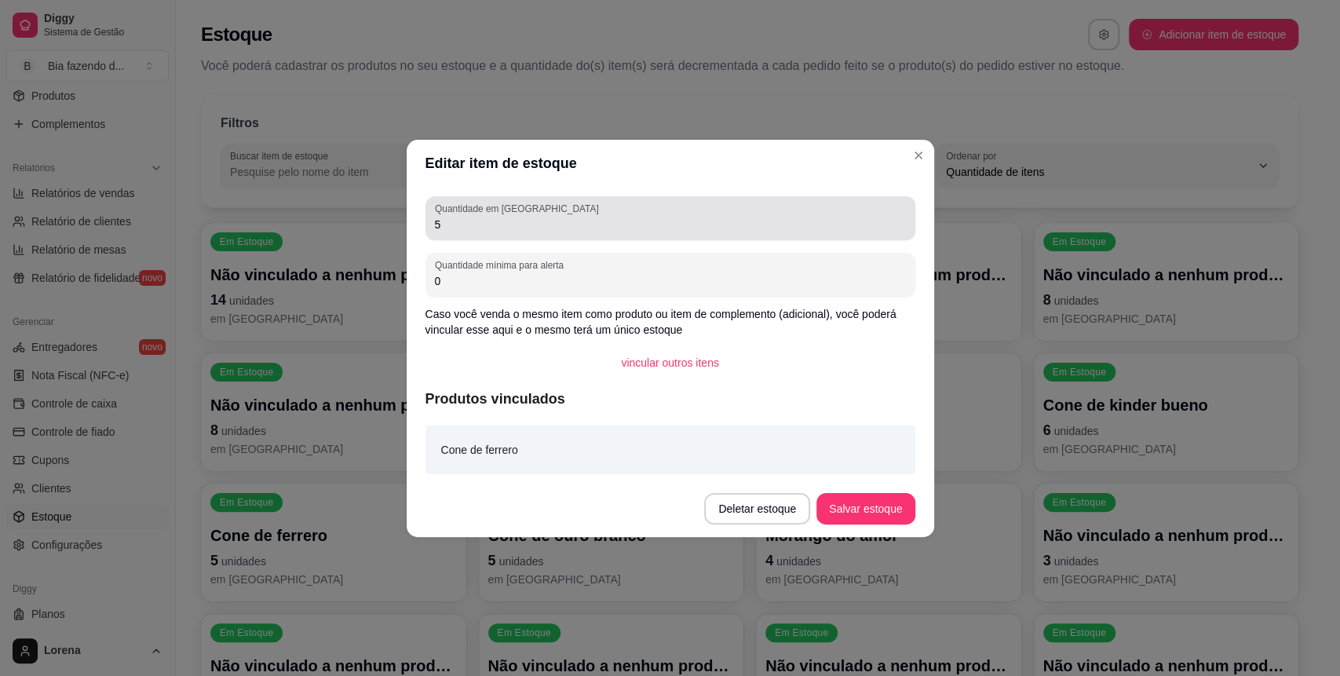
click at [426, 220] on div "Quantidade em estoque 5" at bounding box center [671, 218] width 490 height 44
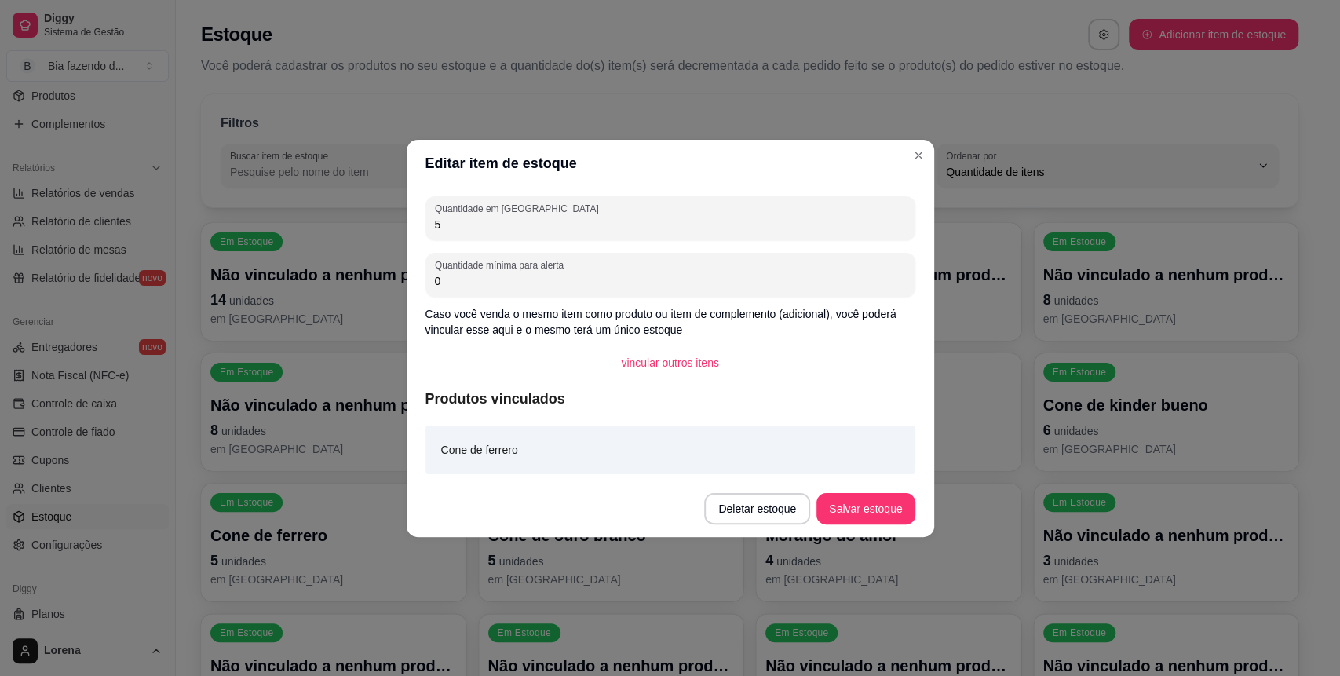
click at [430, 223] on div "Quantidade em estoque 5" at bounding box center [671, 218] width 490 height 44
type input "2"
click at [860, 506] on button "Salvar estoque" at bounding box center [866, 508] width 98 height 31
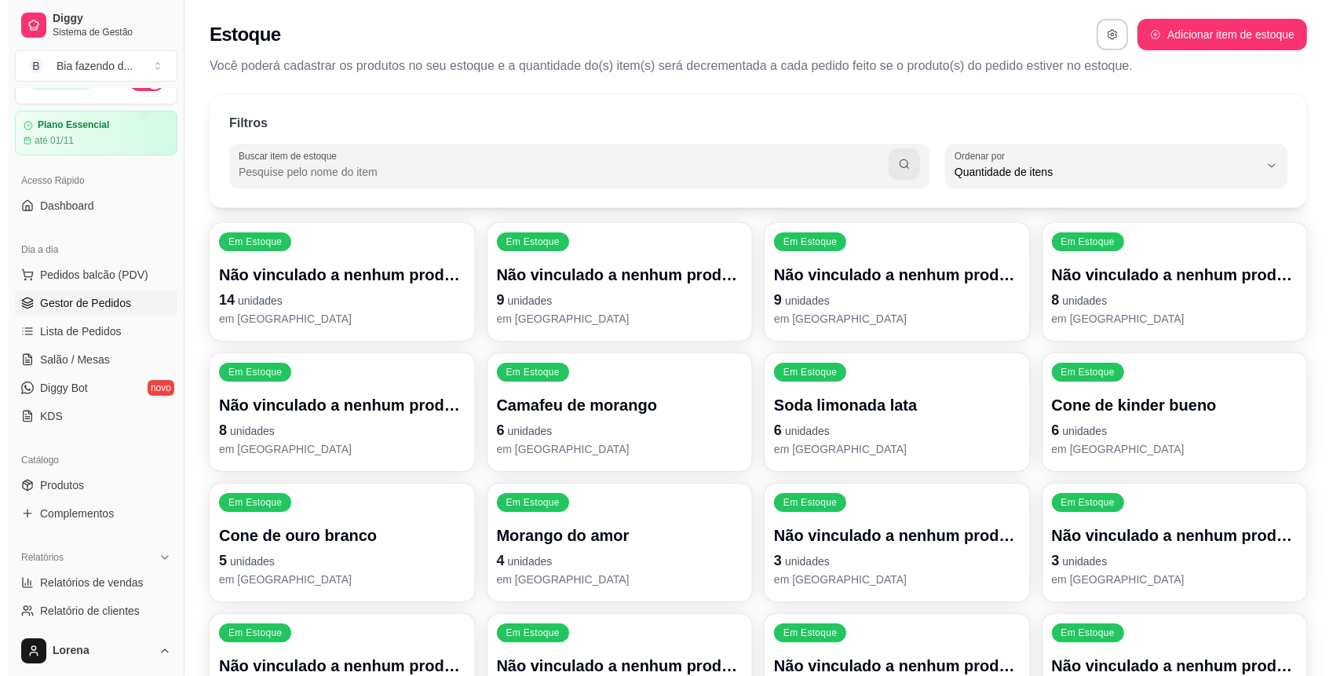
scroll to position [0, 0]
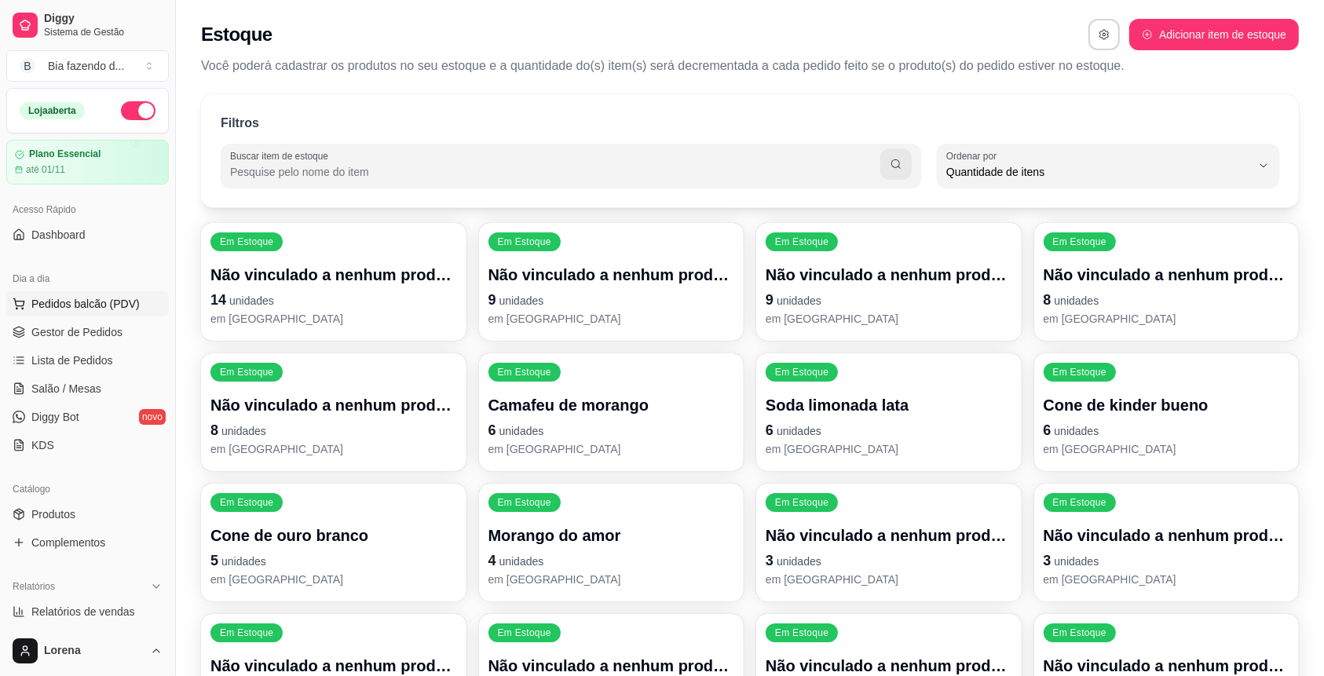
click at [109, 308] on span "Pedidos balcão (PDV)" at bounding box center [85, 304] width 108 height 16
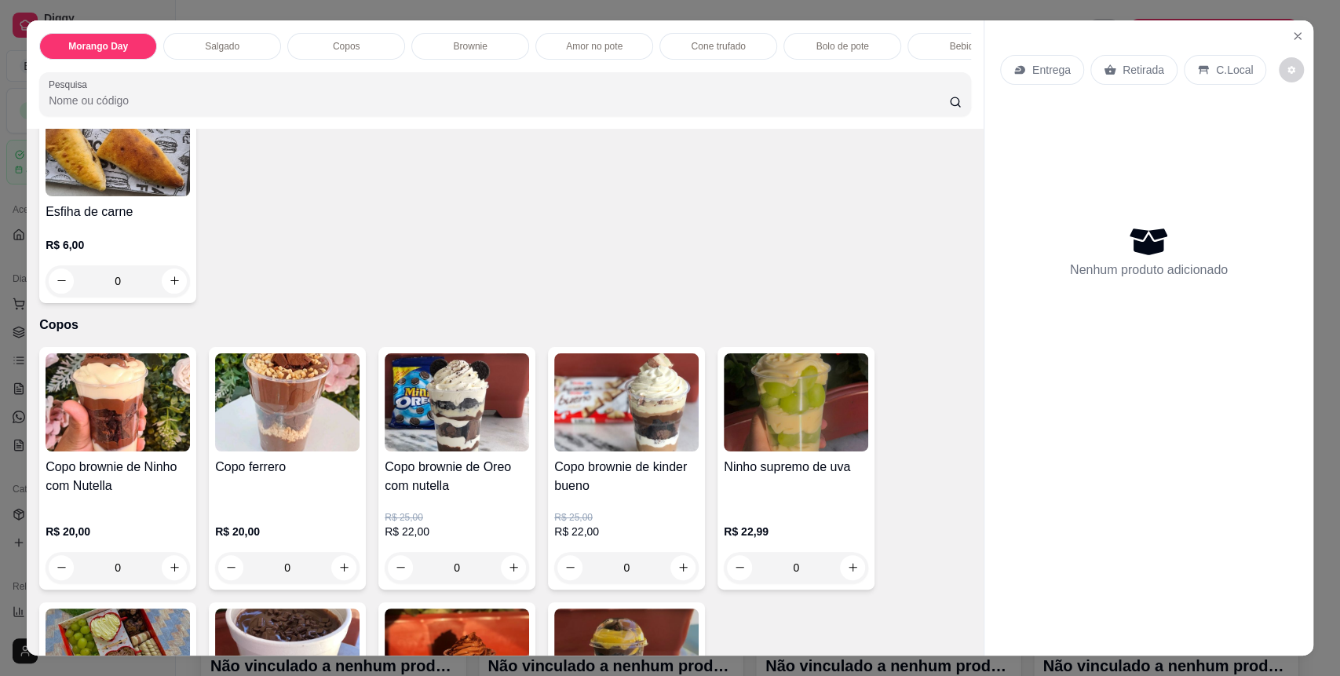
scroll to position [733, 0]
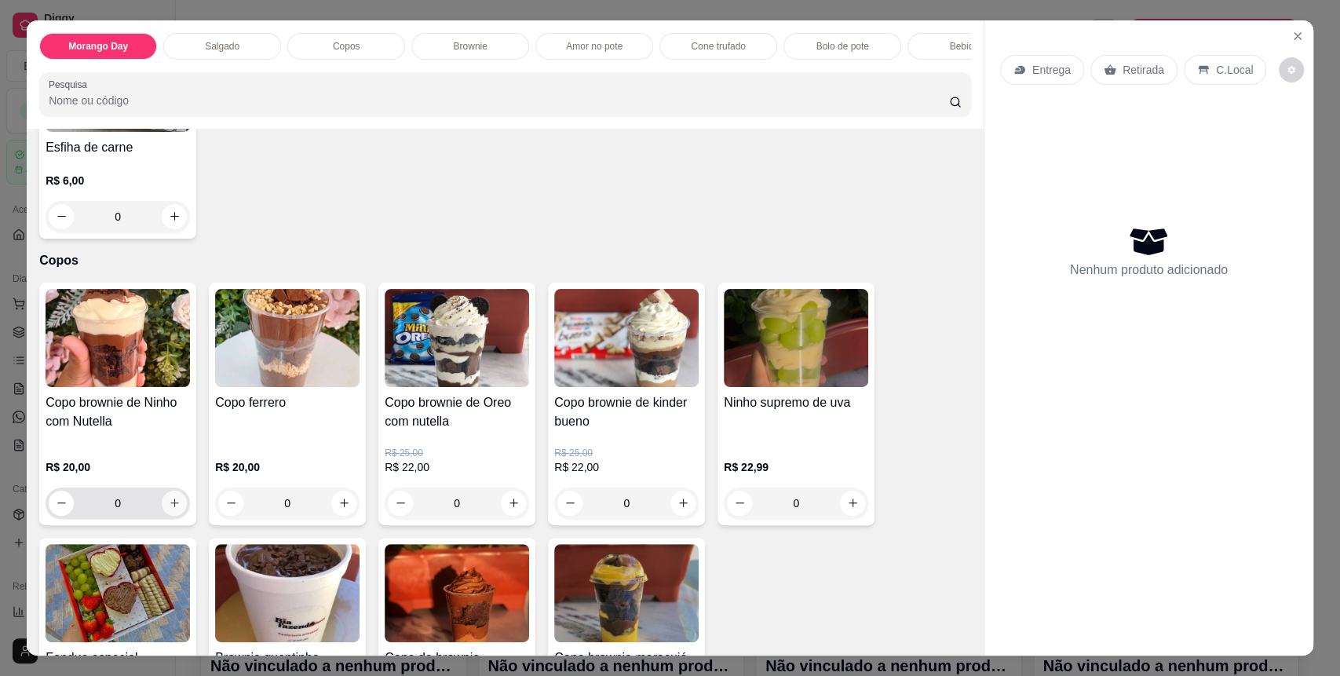
click at [171, 509] on icon "increase-product-quantity" at bounding box center [175, 503] width 12 height 12
type input "1"
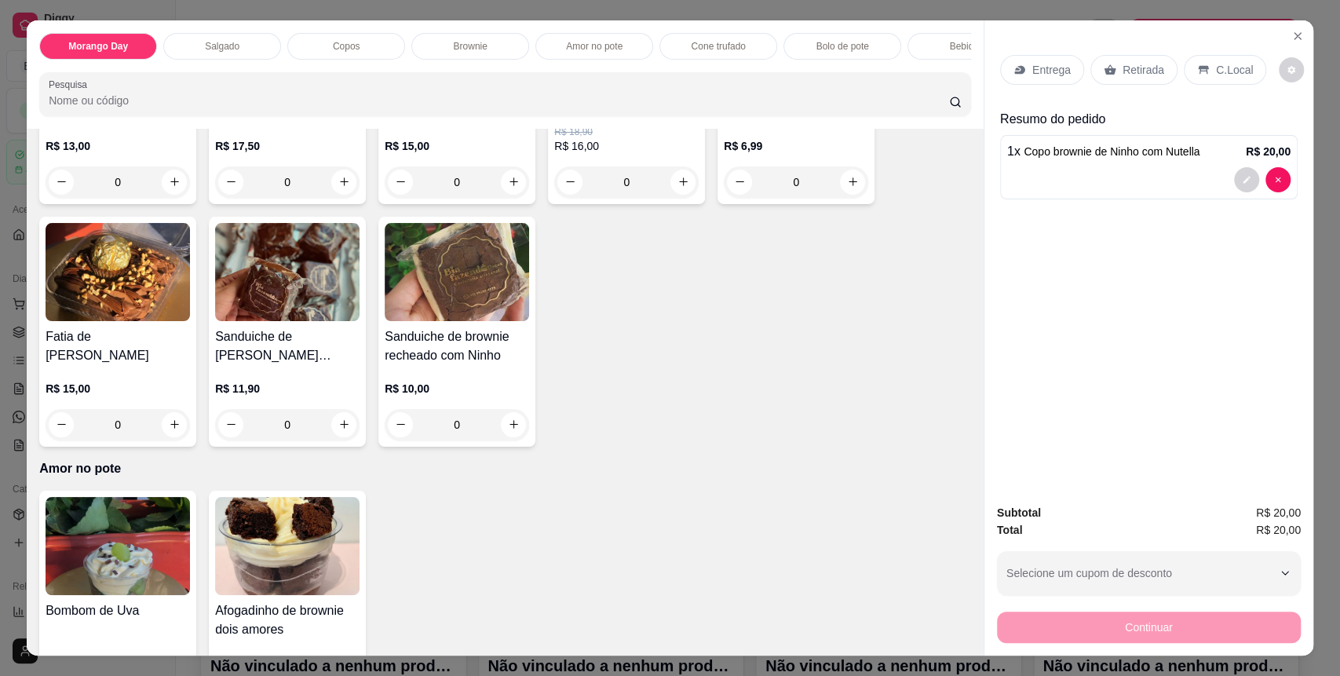
scroll to position [1779, 0]
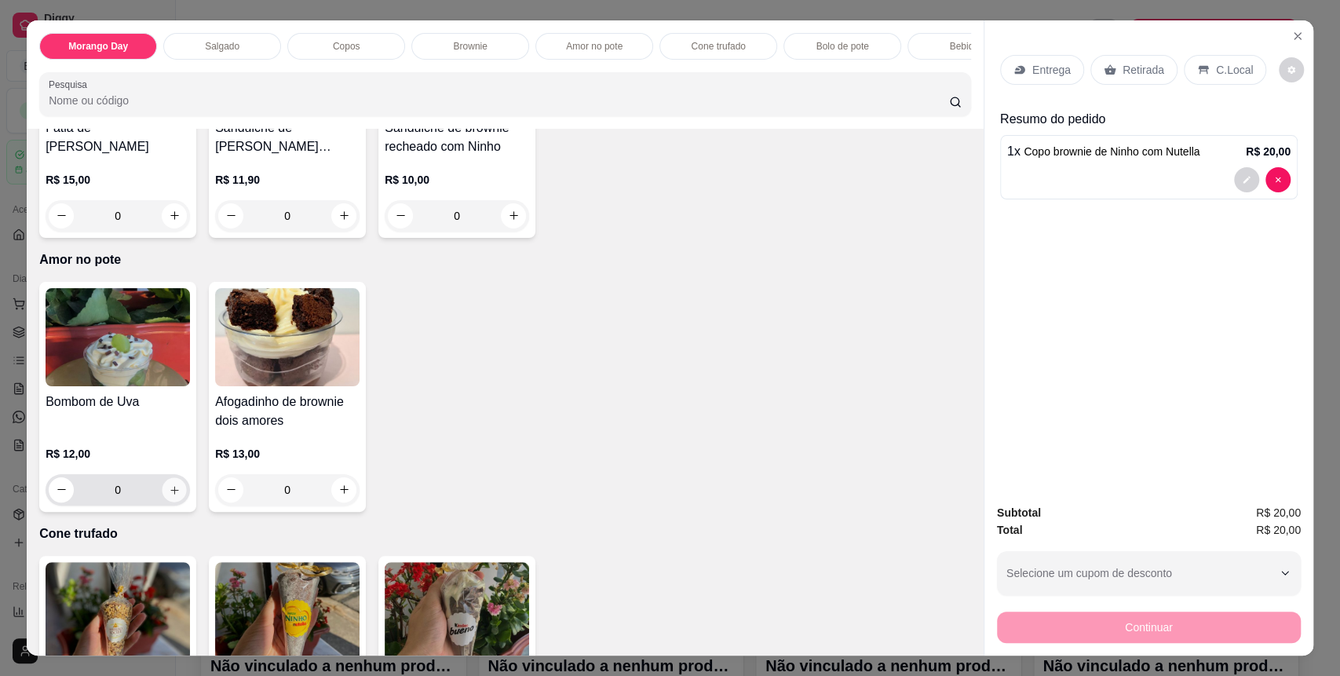
click at [170, 494] on icon "increase-product-quantity" at bounding box center [174, 490] width 8 height 8
type input "1"
click at [1216, 64] on p "C.Local" at bounding box center [1234, 70] width 37 height 16
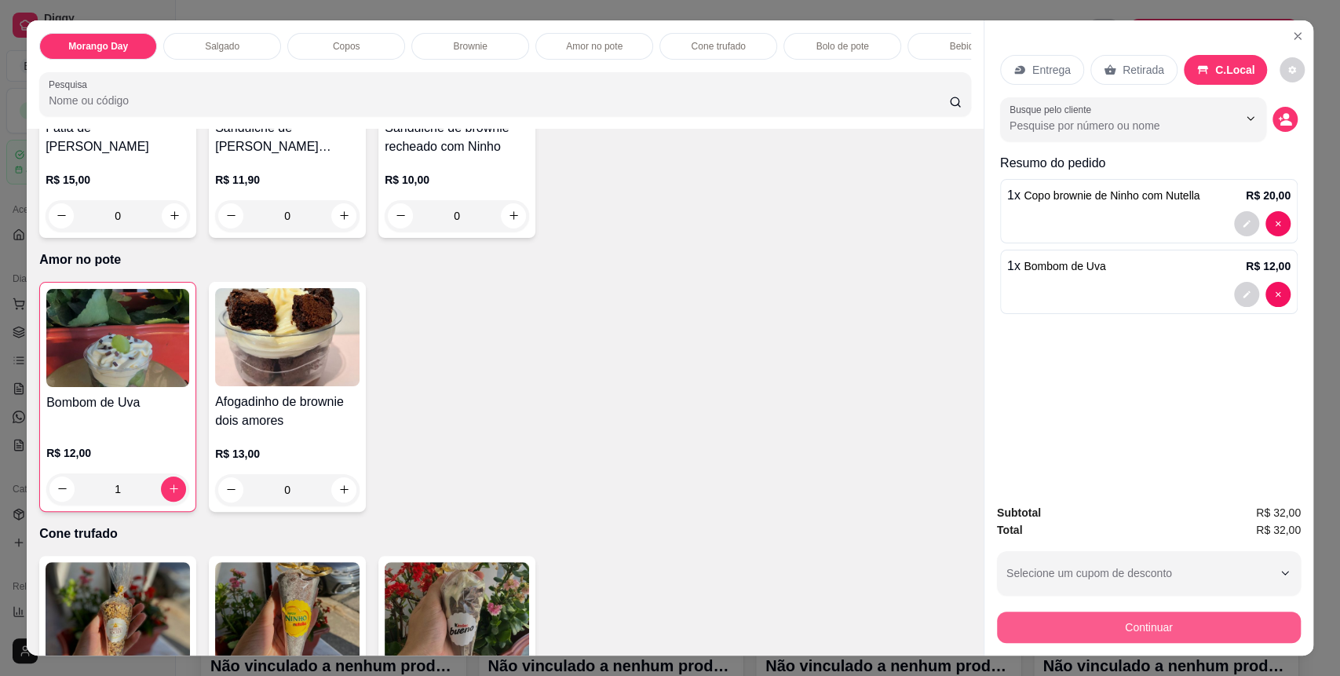
click at [1102, 631] on button "Continuar" at bounding box center [1149, 627] width 304 height 31
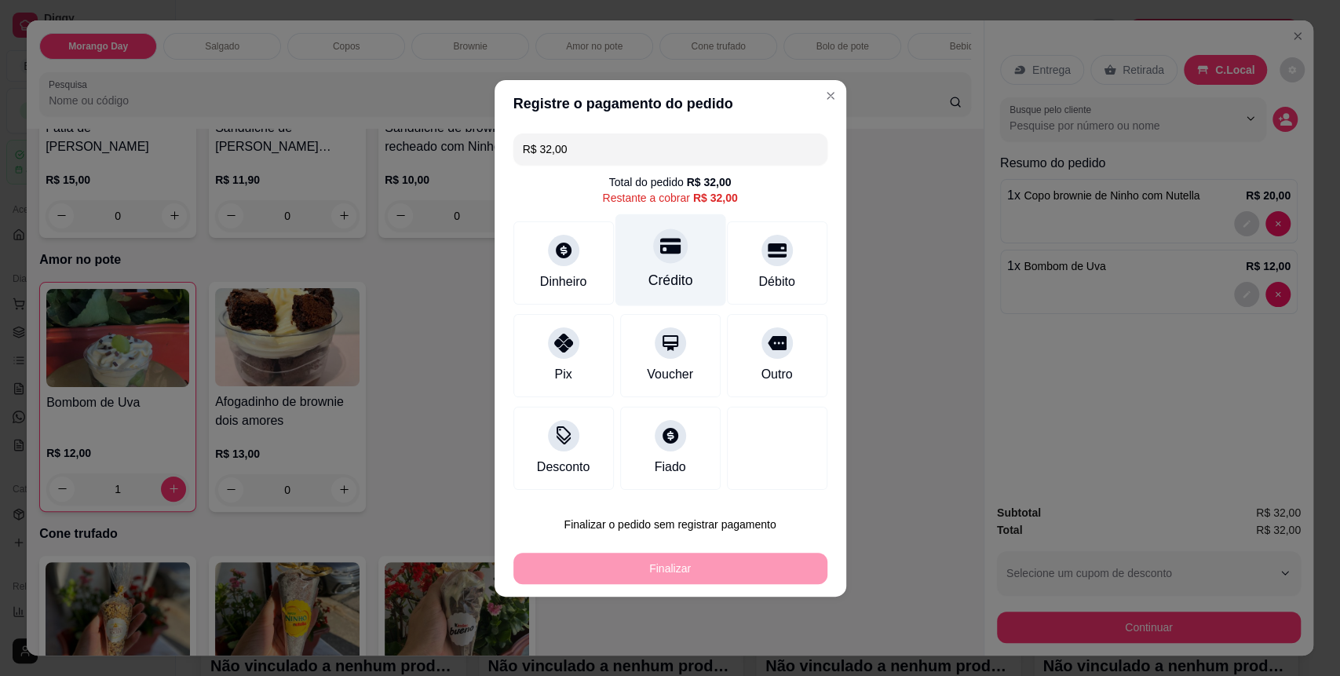
click at [644, 265] on div "Crédito" at bounding box center [670, 260] width 111 height 92
type input "R$ 0,00"
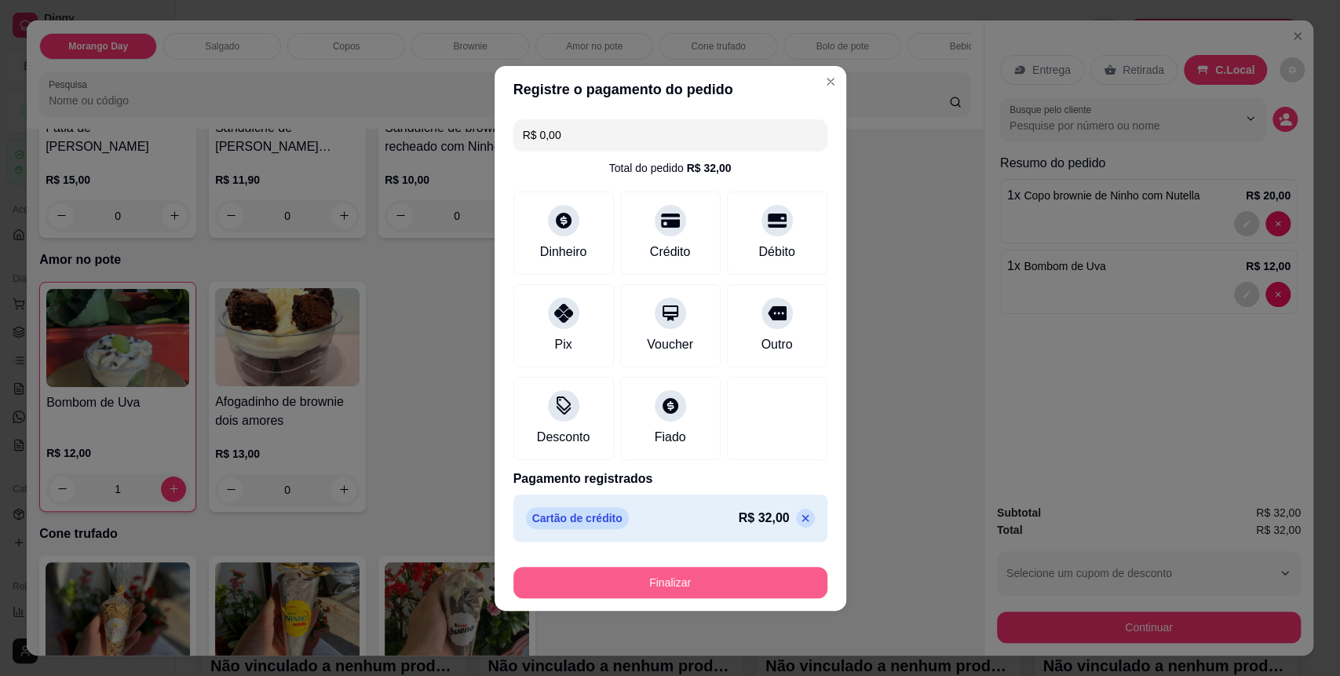
click at [638, 587] on button "Finalizar" at bounding box center [671, 582] width 314 height 31
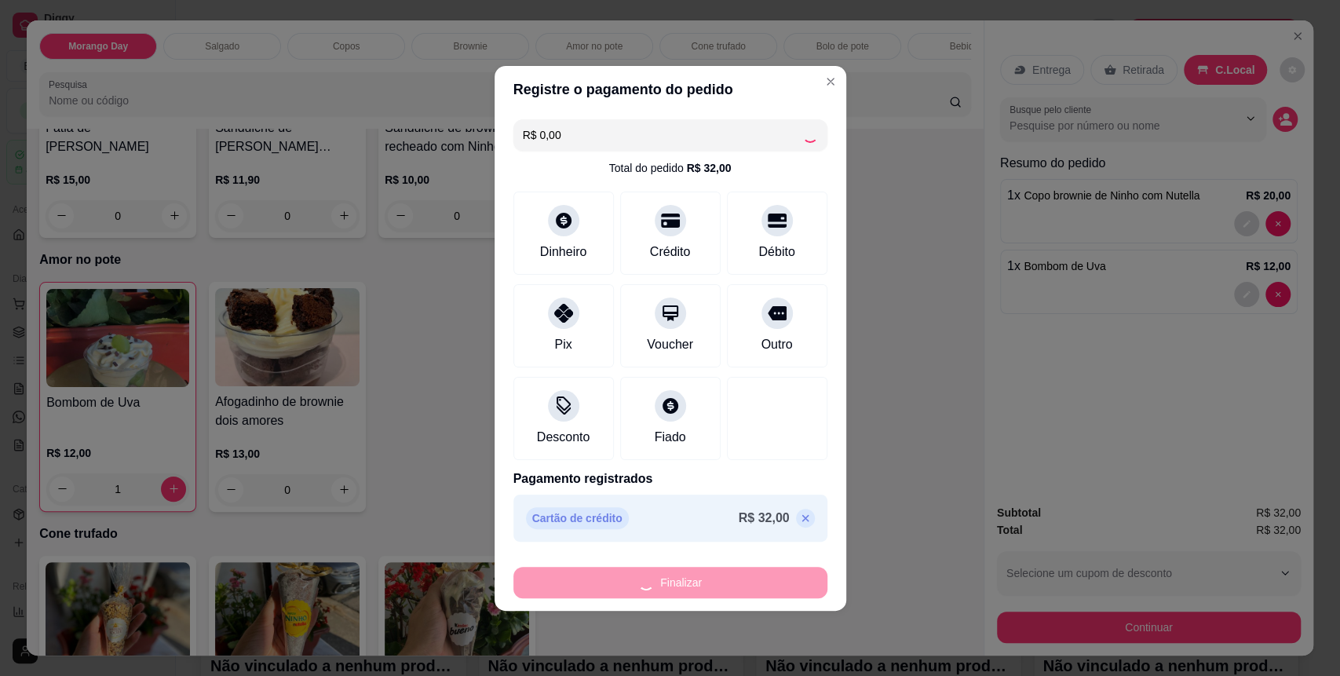
type input "0"
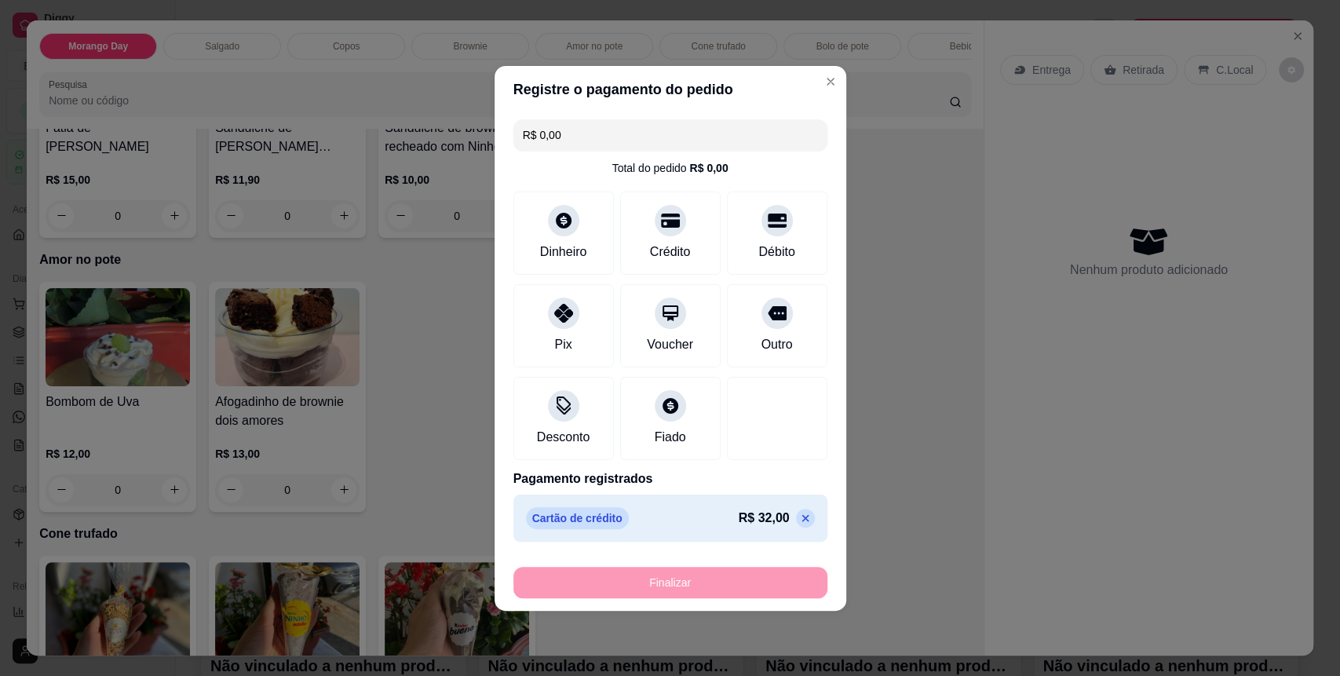
type input "-R$ 32,00"
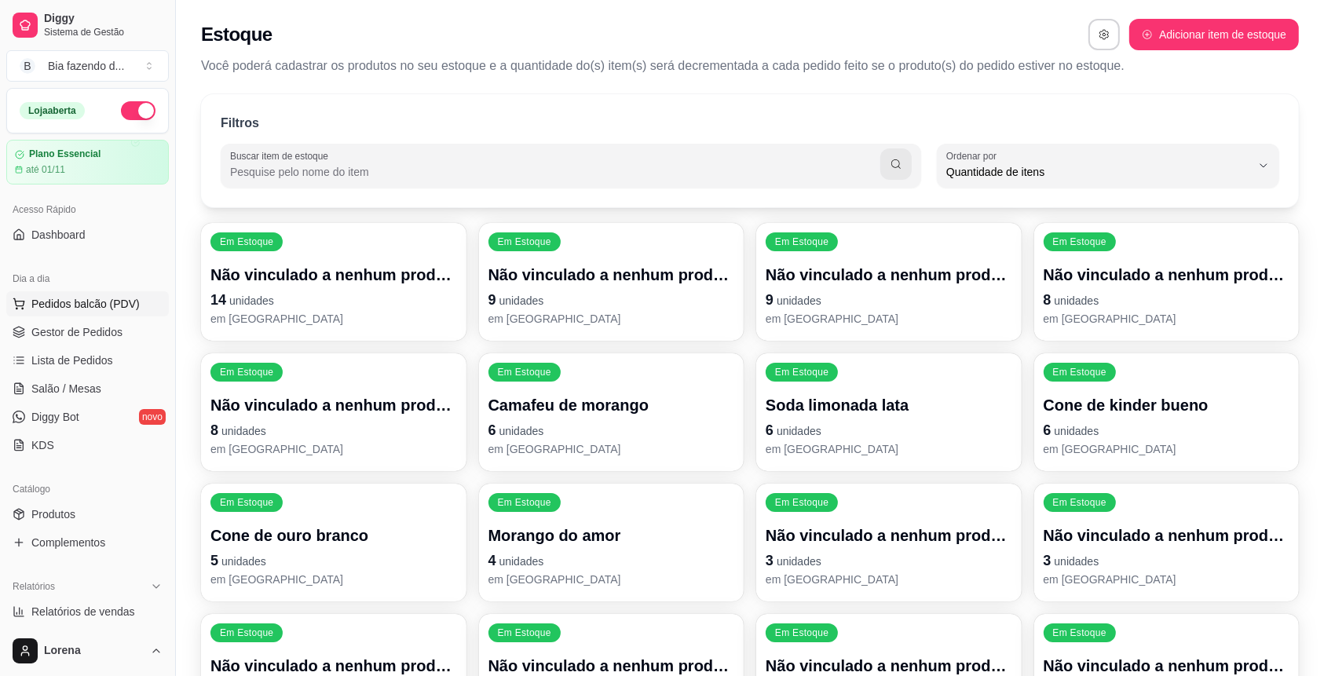
click at [80, 296] on span "Pedidos balcão (PDV)" at bounding box center [85, 304] width 108 height 16
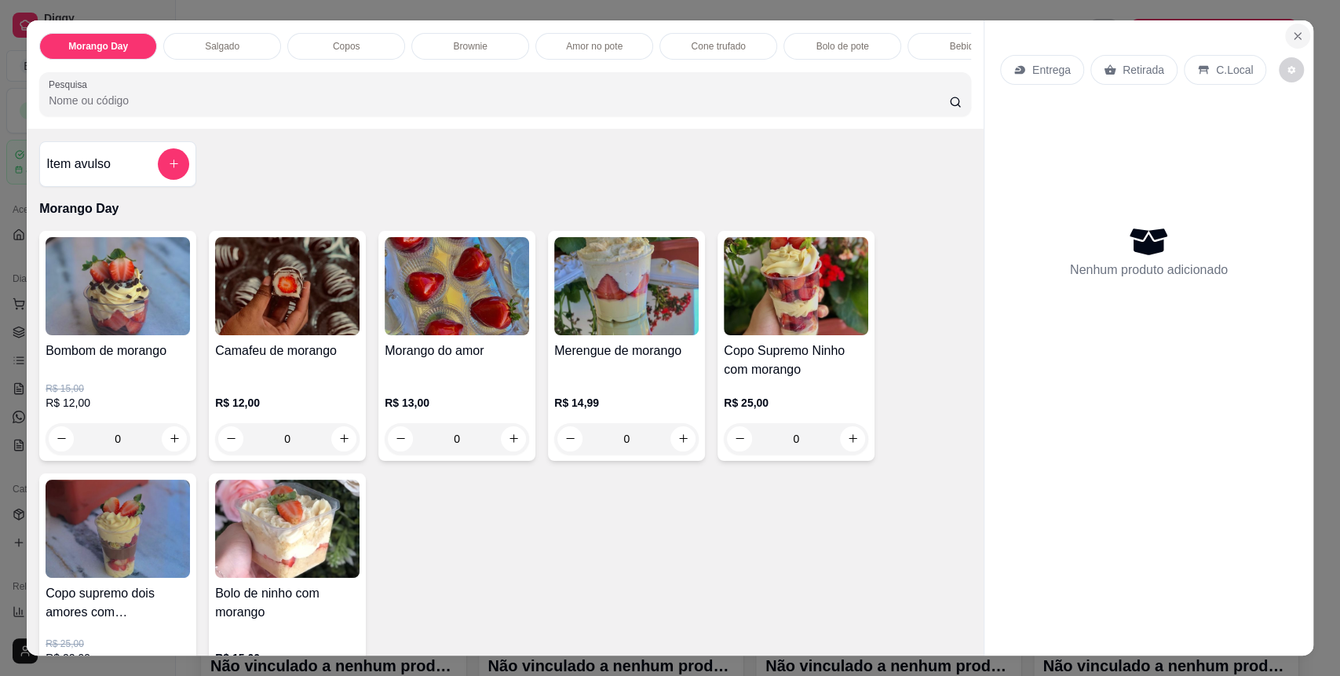
click at [1297, 35] on button "Close" at bounding box center [1298, 36] width 25 height 25
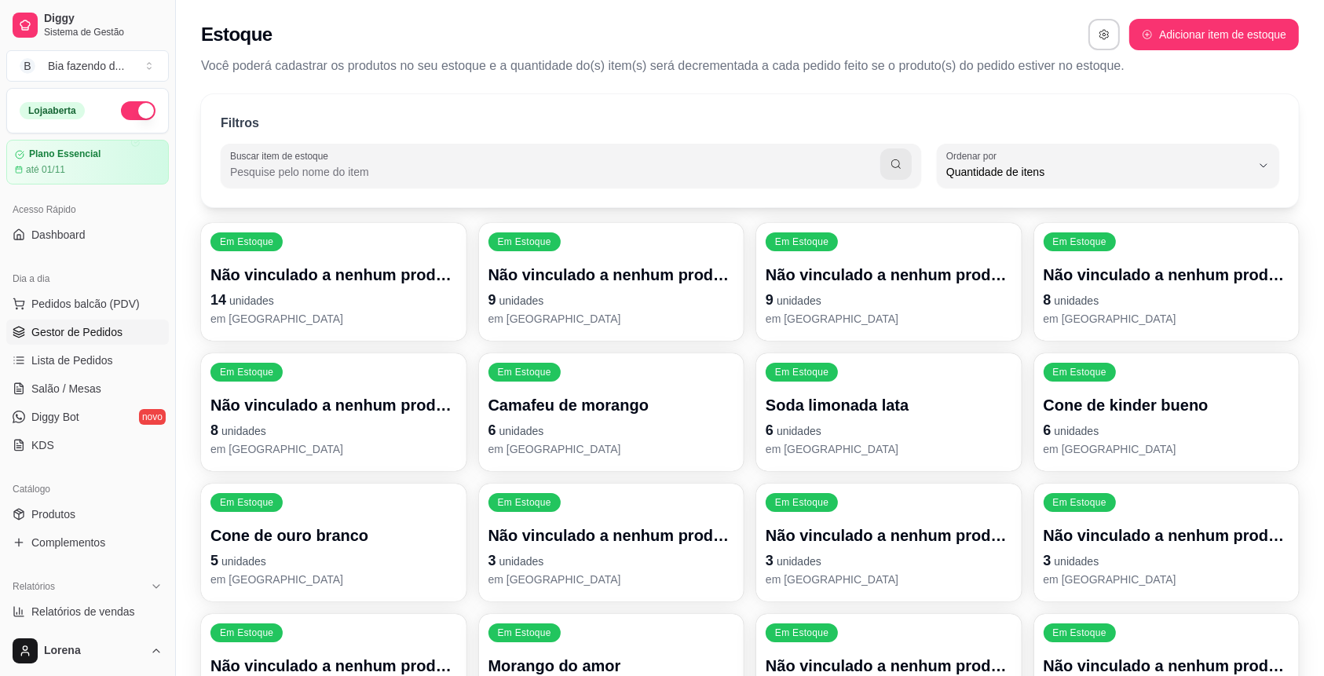
click at [112, 331] on span "Gestor de Pedidos" at bounding box center [76, 332] width 91 height 16
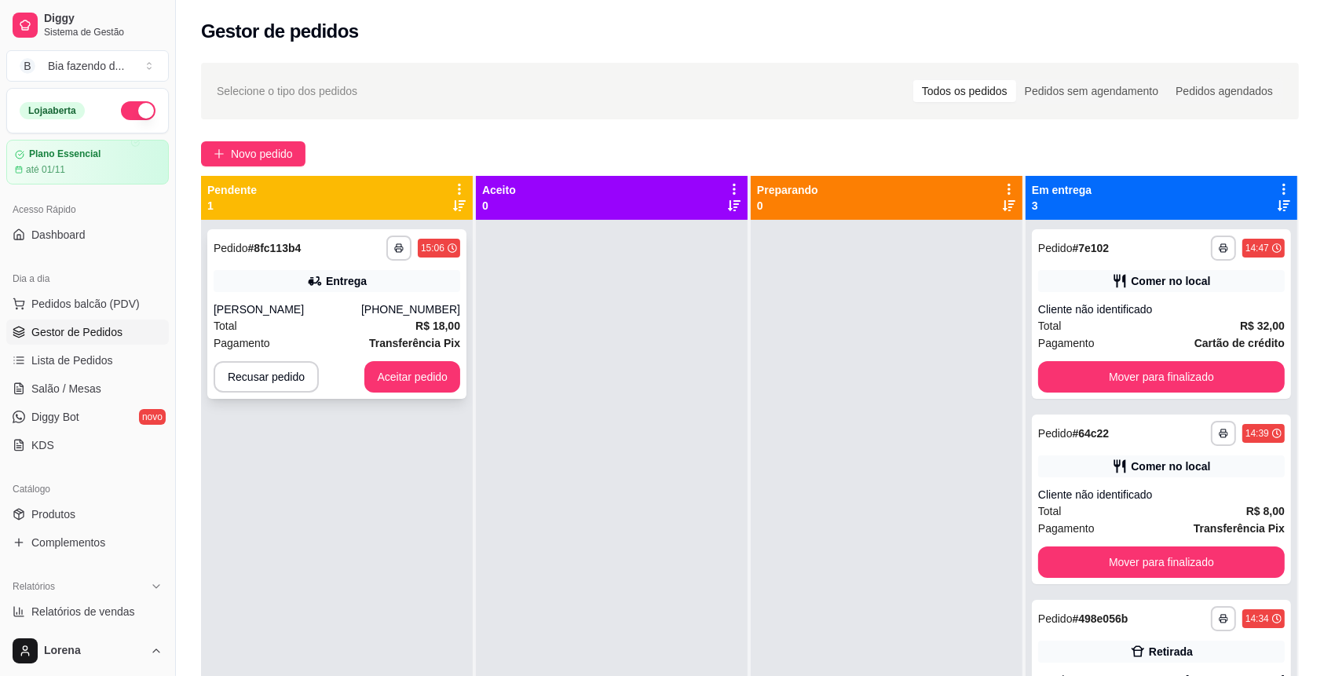
click at [309, 314] on div "[PERSON_NAME]" at bounding box center [288, 310] width 148 height 16
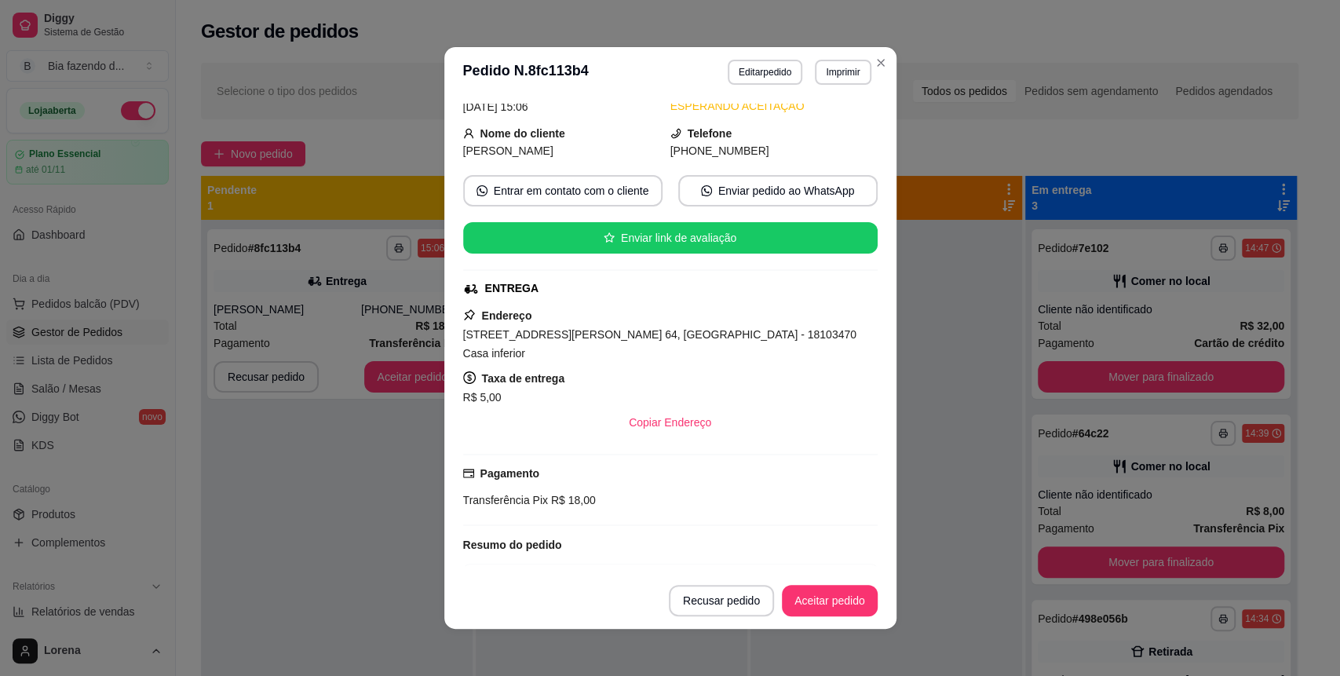
scroll to position [145, 0]
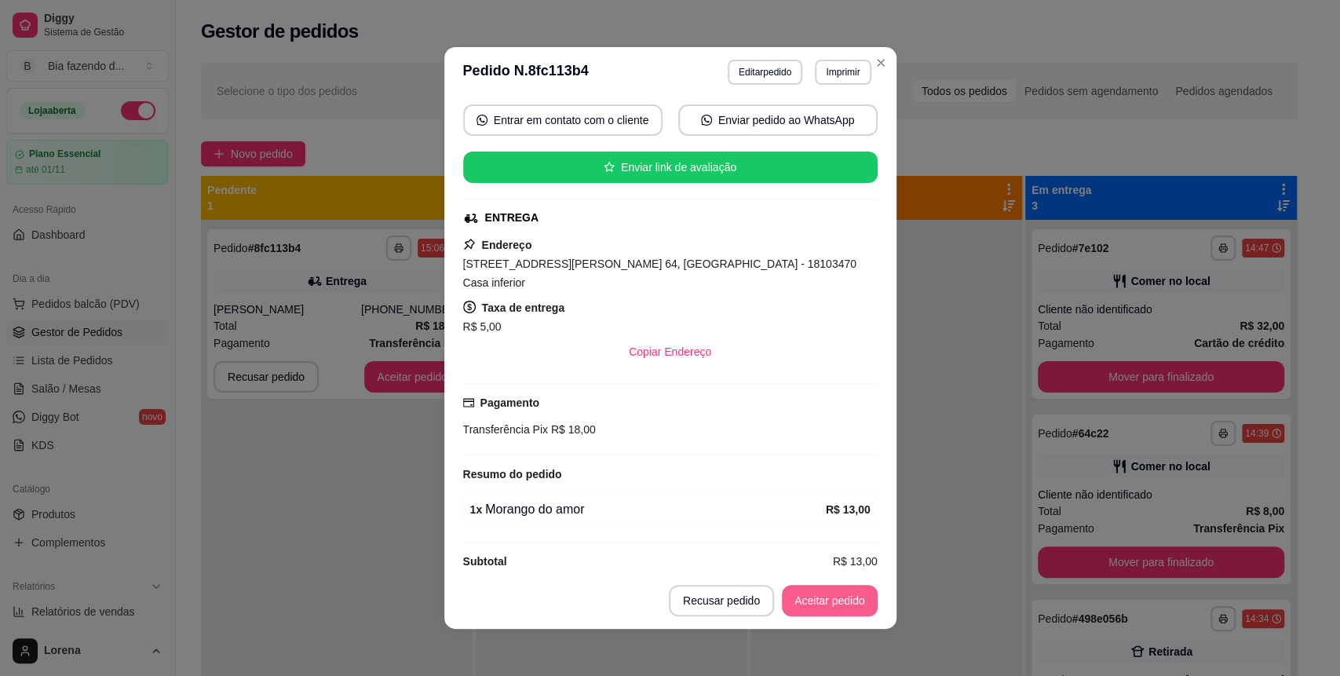
click at [812, 605] on button "Aceitar pedido" at bounding box center [830, 600] width 96 height 31
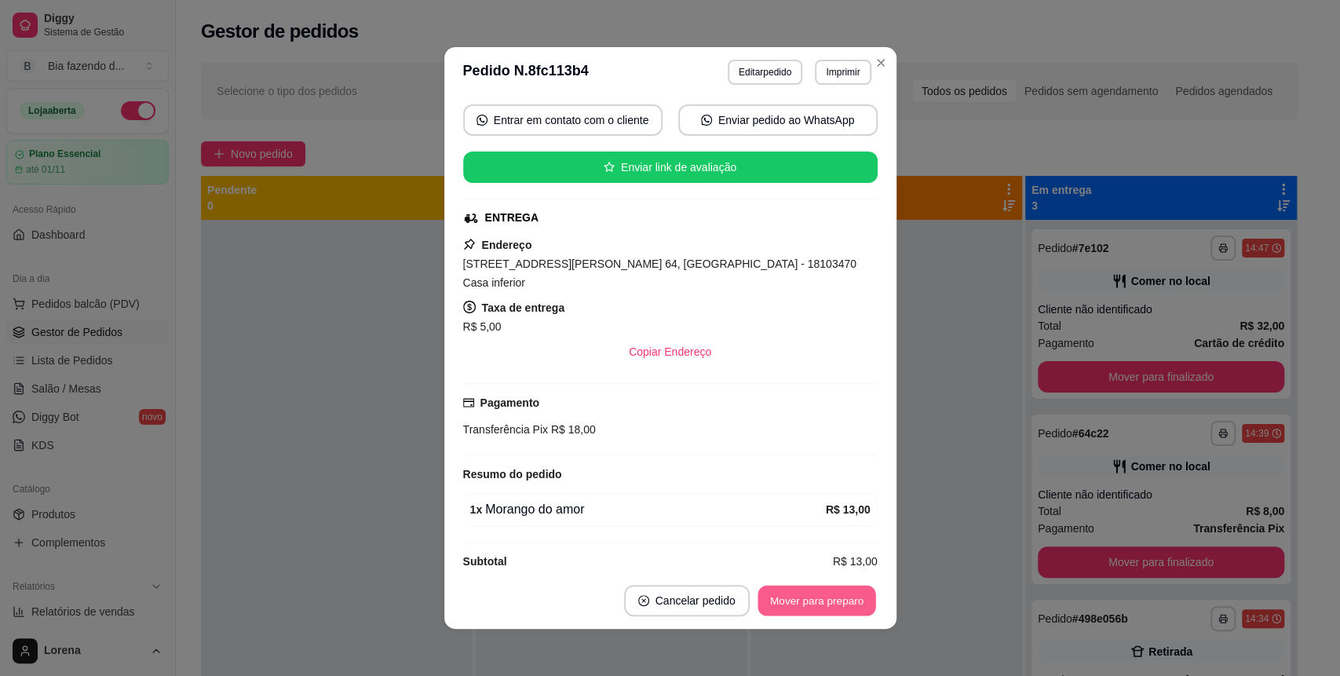
click at [812, 605] on button "Mover para preparo" at bounding box center [817, 601] width 118 height 31
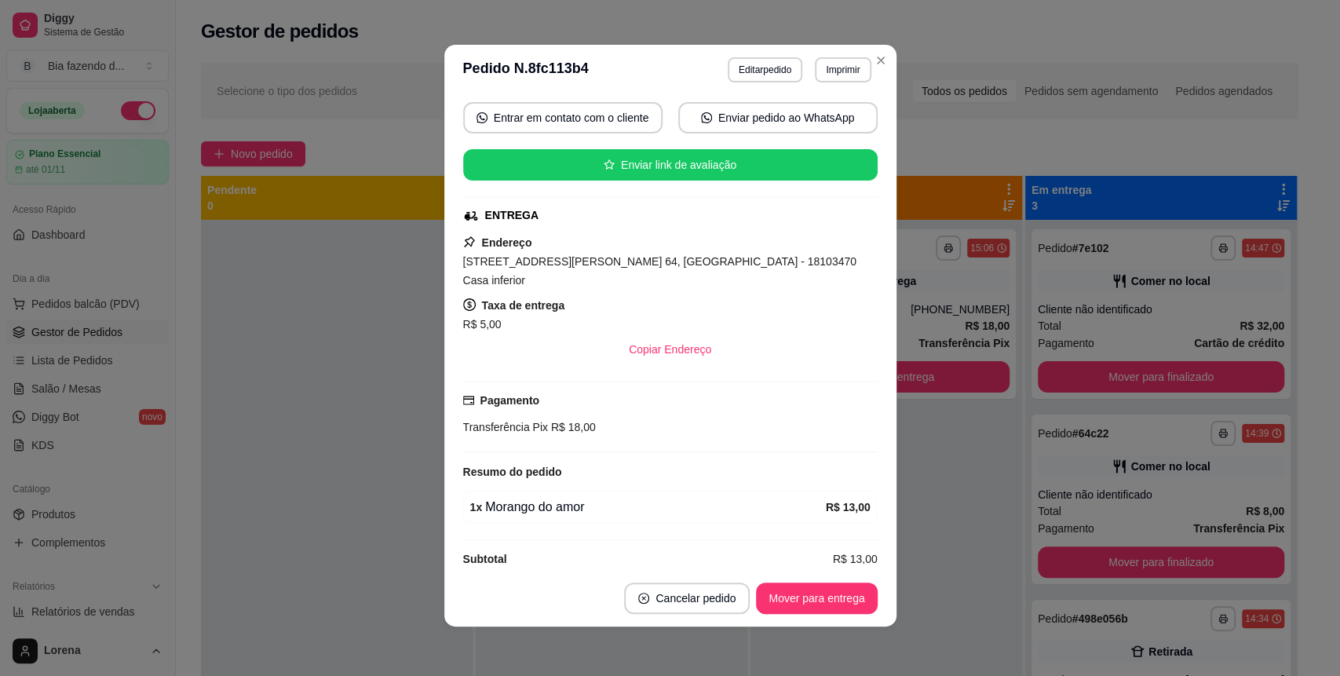
scroll to position [3, 0]
click at [444, 302] on div "feito há 0 minutos Horário do pedido [DATE] 15:06 Status do pedido PREPARANDO N…" at bounding box center [670, 331] width 452 height 475
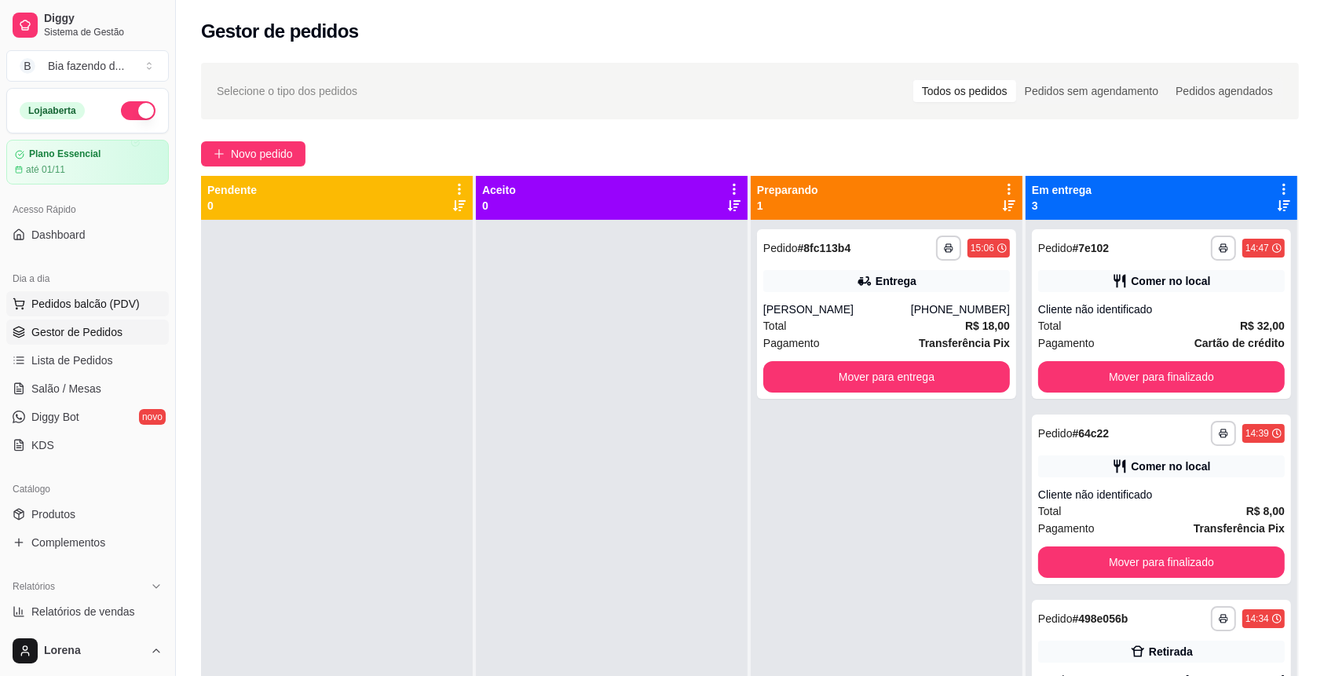
click at [84, 302] on span "Pedidos balcão (PDV)" at bounding box center [85, 304] width 108 height 16
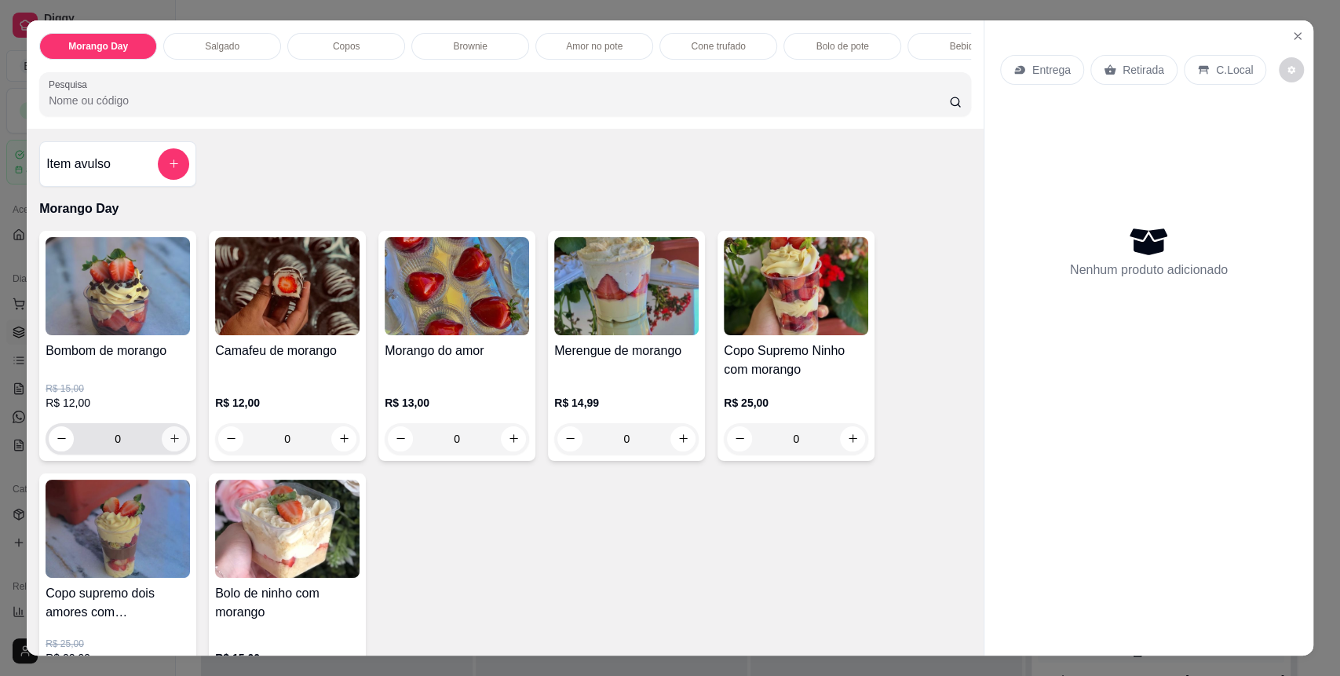
click at [164, 452] on button "increase-product-quantity" at bounding box center [174, 438] width 25 height 25
type input "1"
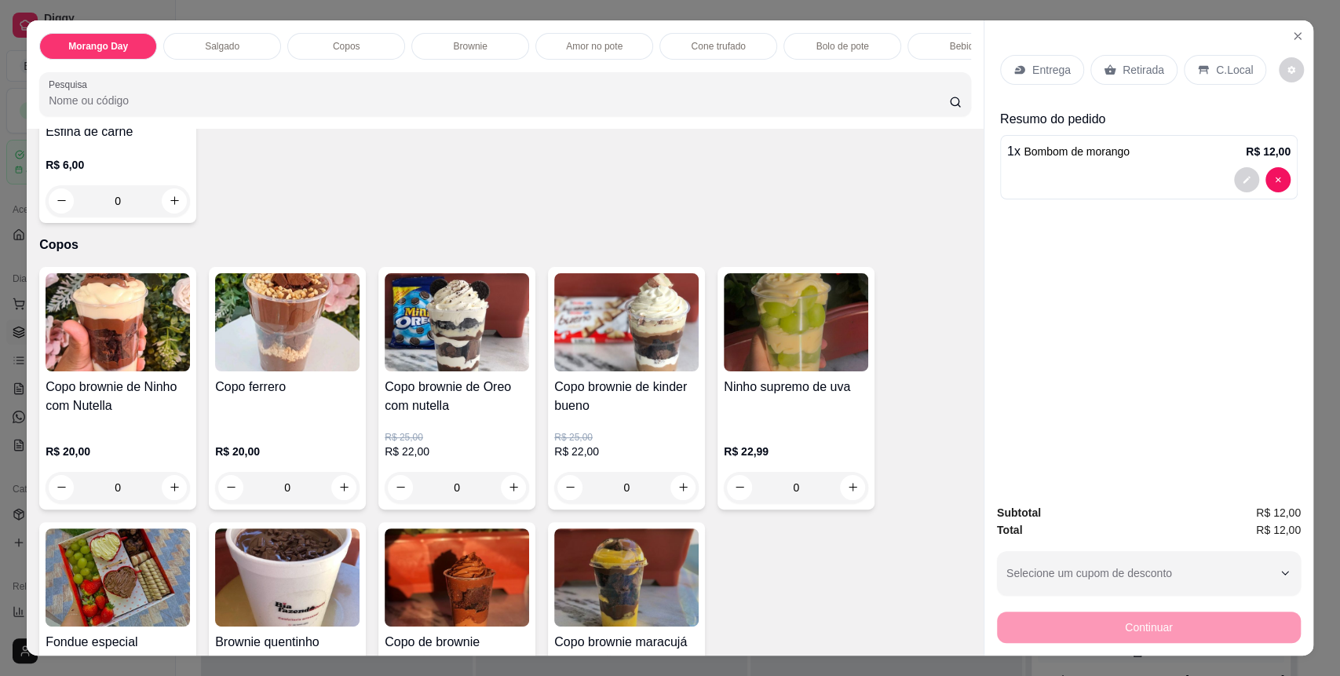
scroll to position [837, 0]
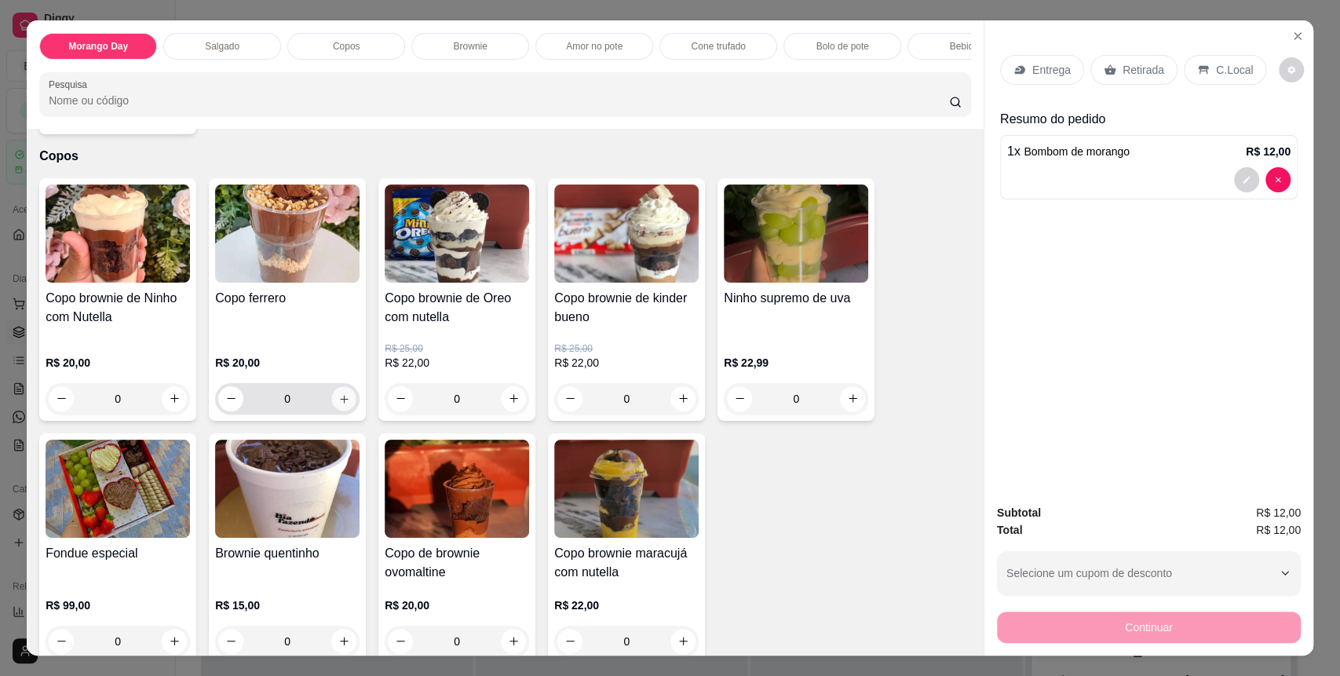
click at [338, 405] on icon "increase-product-quantity" at bounding box center [344, 399] width 12 height 12
click at [339, 404] on icon "increase-product-quantity" at bounding box center [344, 398] width 12 height 12
click at [235, 411] on button "decrease-product-quantity" at bounding box center [231, 398] width 25 height 25
type input "0"
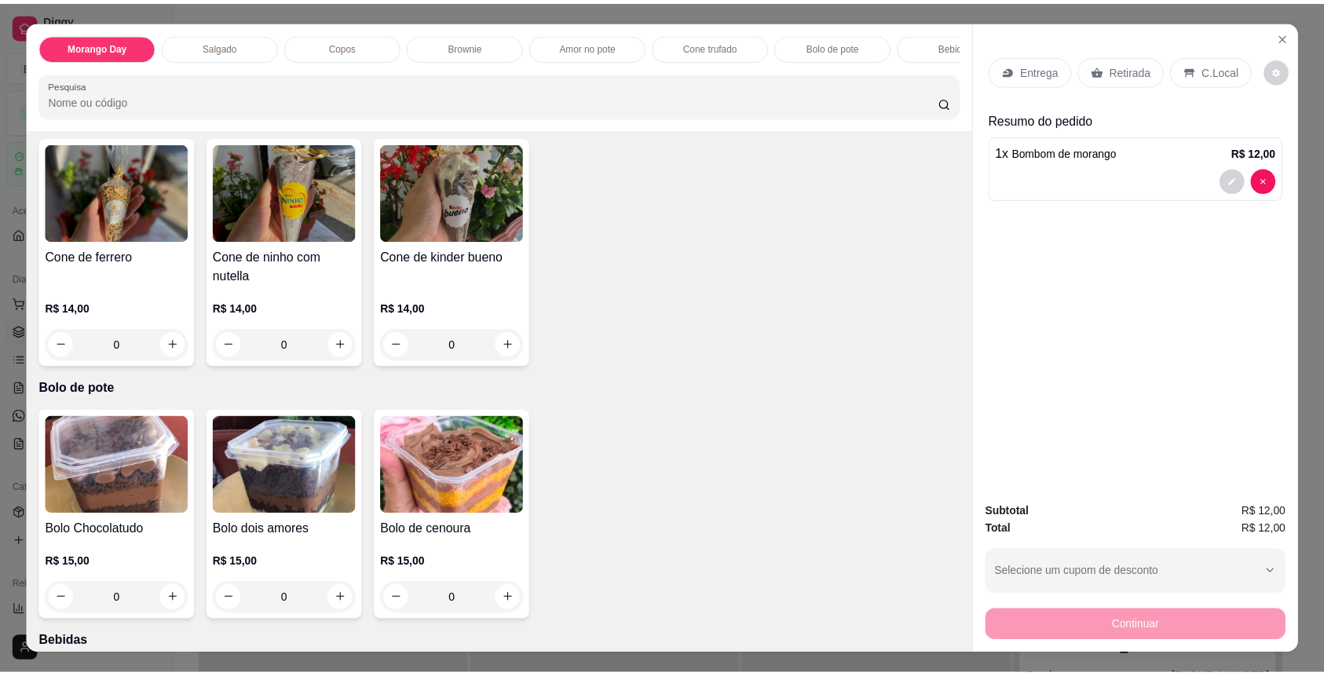
scroll to position [2303, 0]
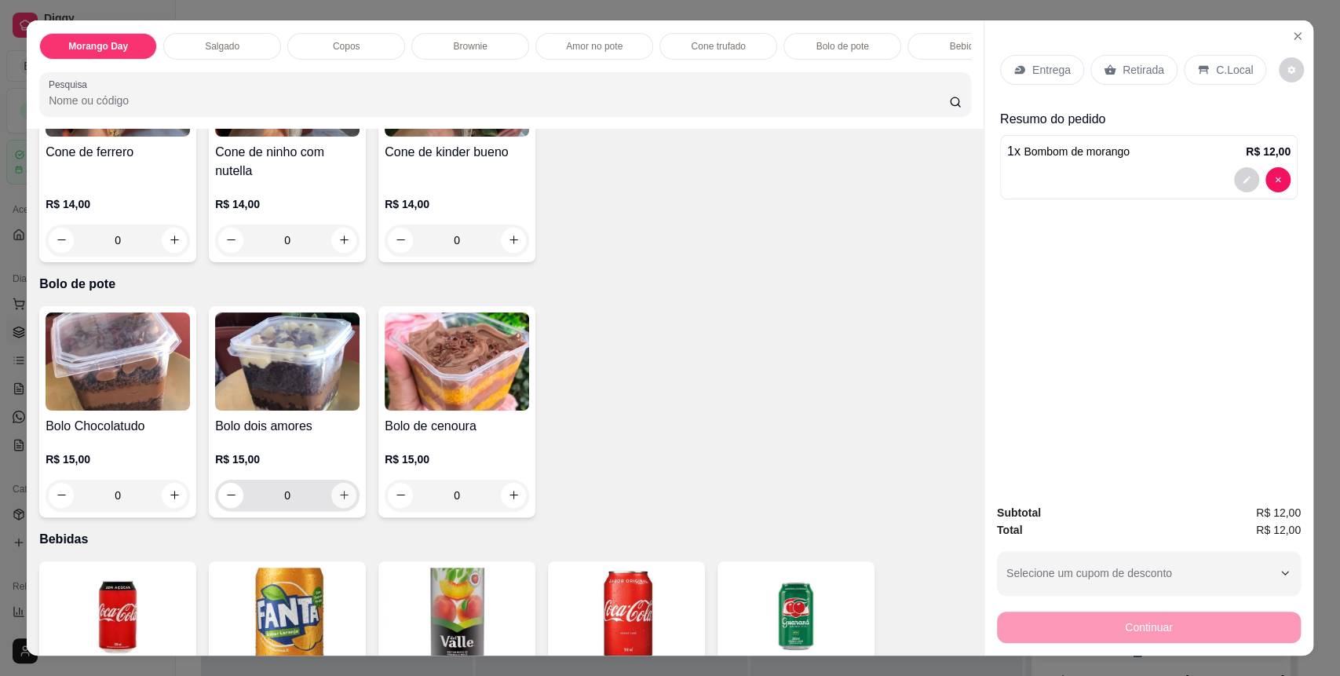
click at [340, 500] on icon "increase-product-quantity" at bounding box center [344, 496] width 9 height 9
type input "1"
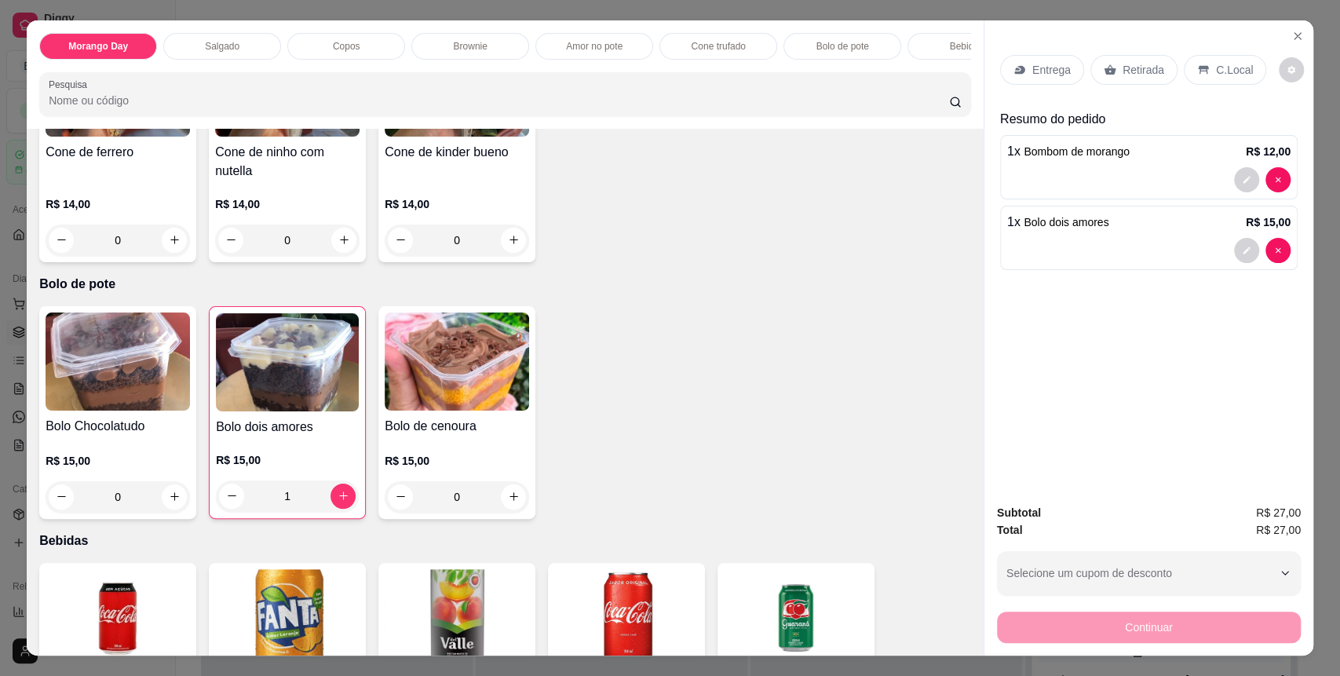
click at [1223, 69] on p "C.Local" at bounding box center [1234, 70] width 37 height 16
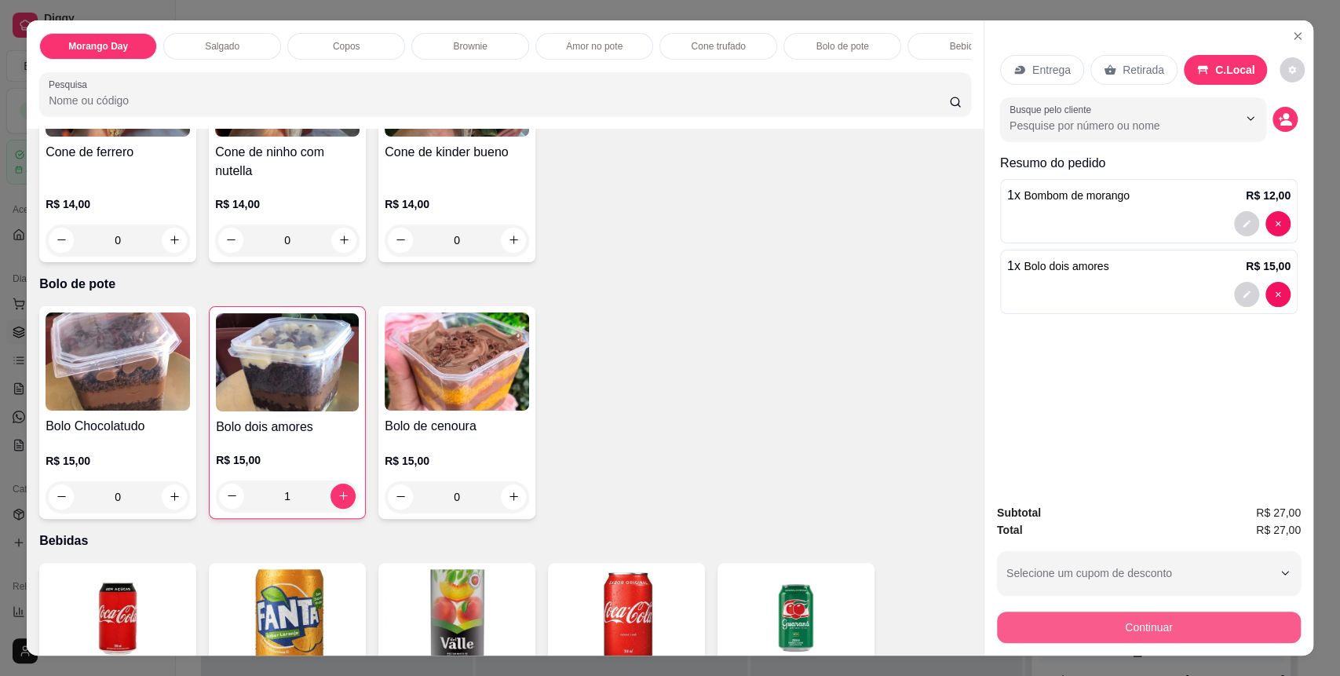
click at [1187, 623] on button "Continuar" at bounding box center [1149, 627] width 304 height 31
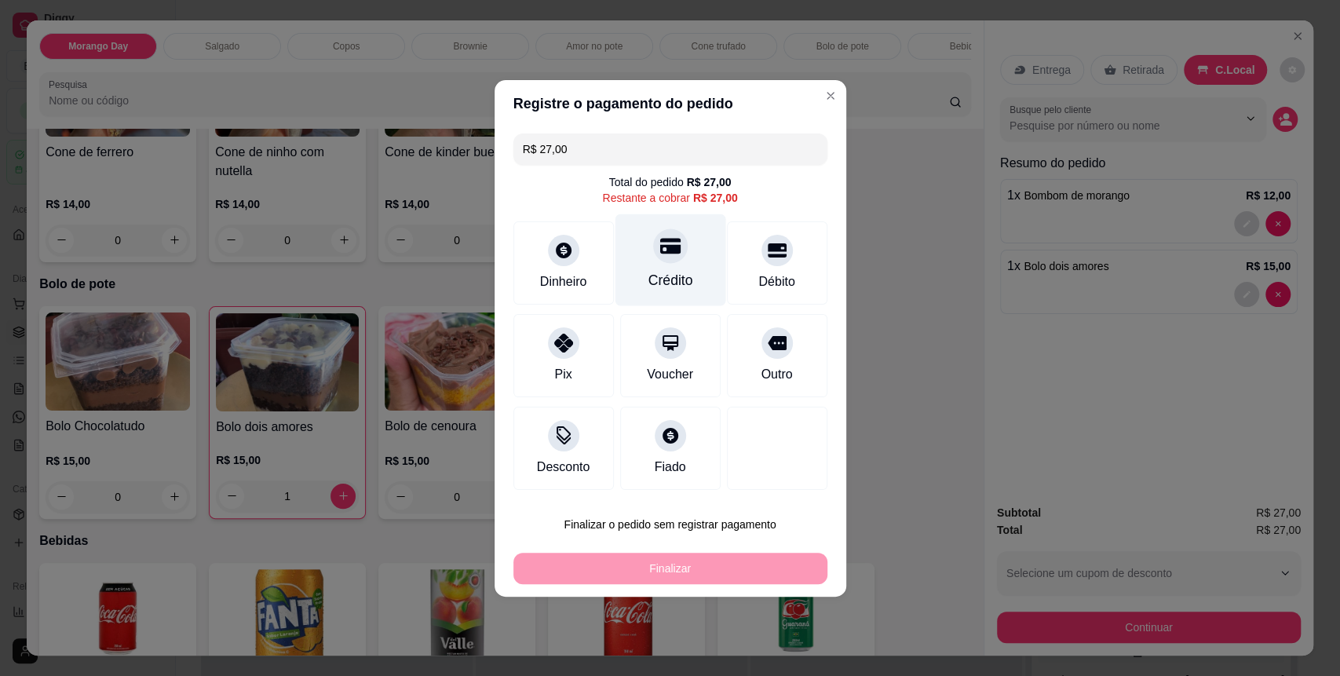
click at [657, 270] on div "Crédito" at bounding box center [670, 260] width 111 height 92
type input "R$ 0,00"
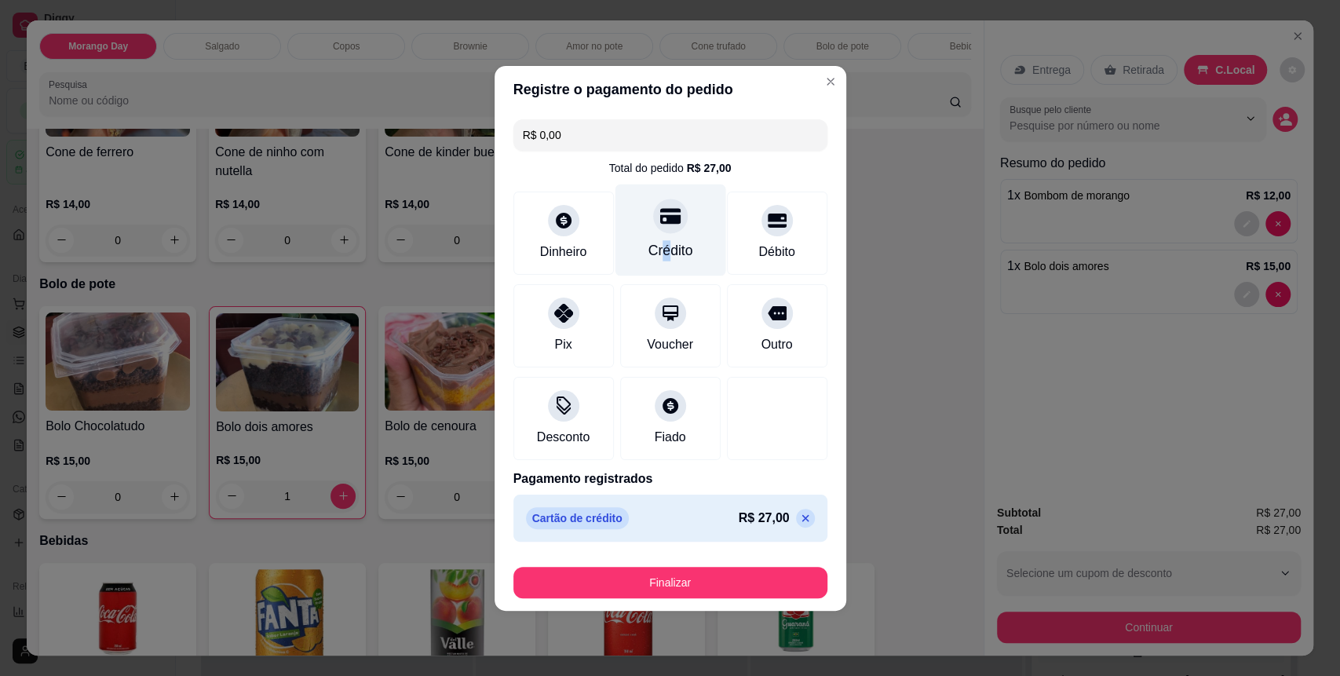
click at [657, 270] on div "Crédito" at bounding box center [670, 230] width 111 height 92
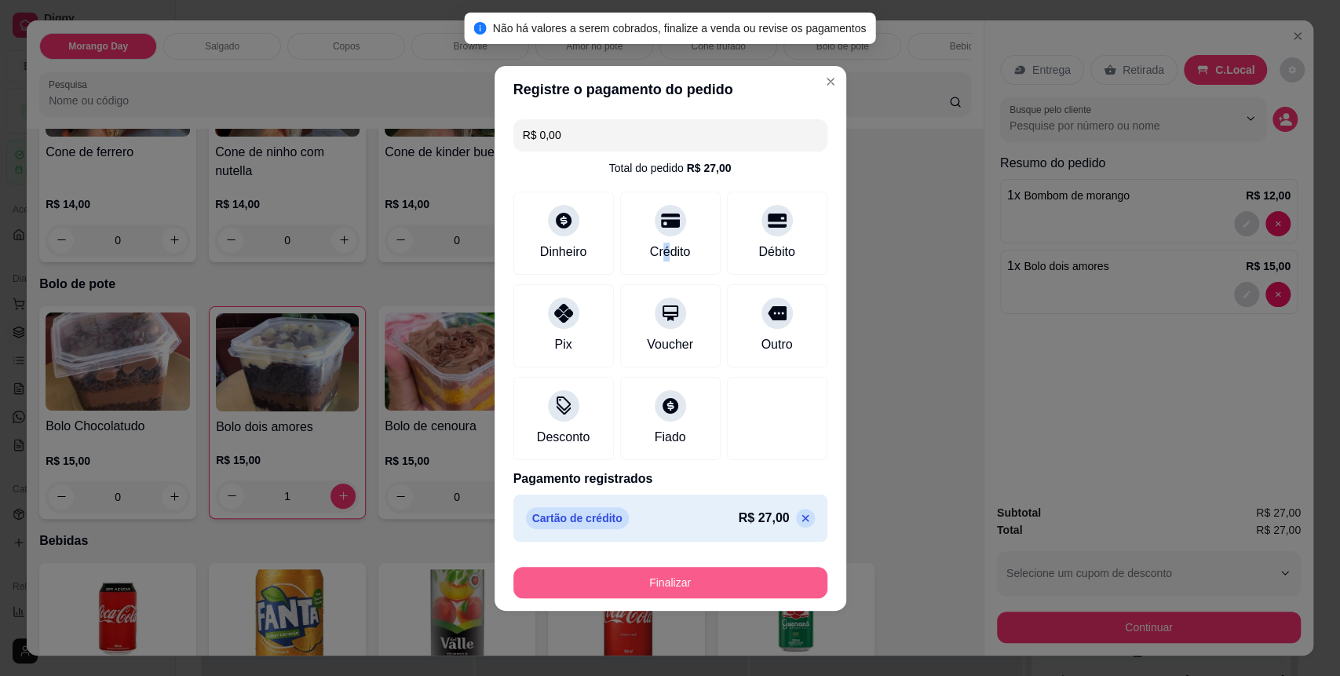
click at [672, 587] on button "Finalizar" at bounding box center [671, 582] width 314 height 31
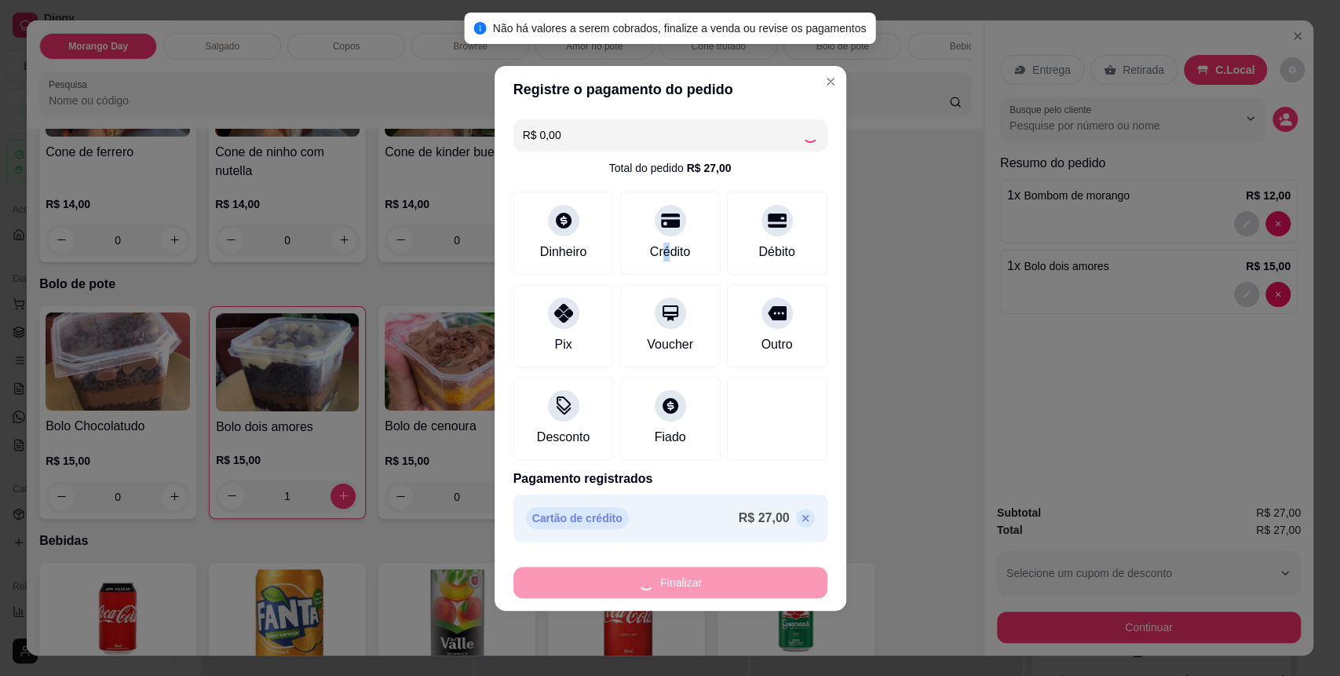
type input "0"
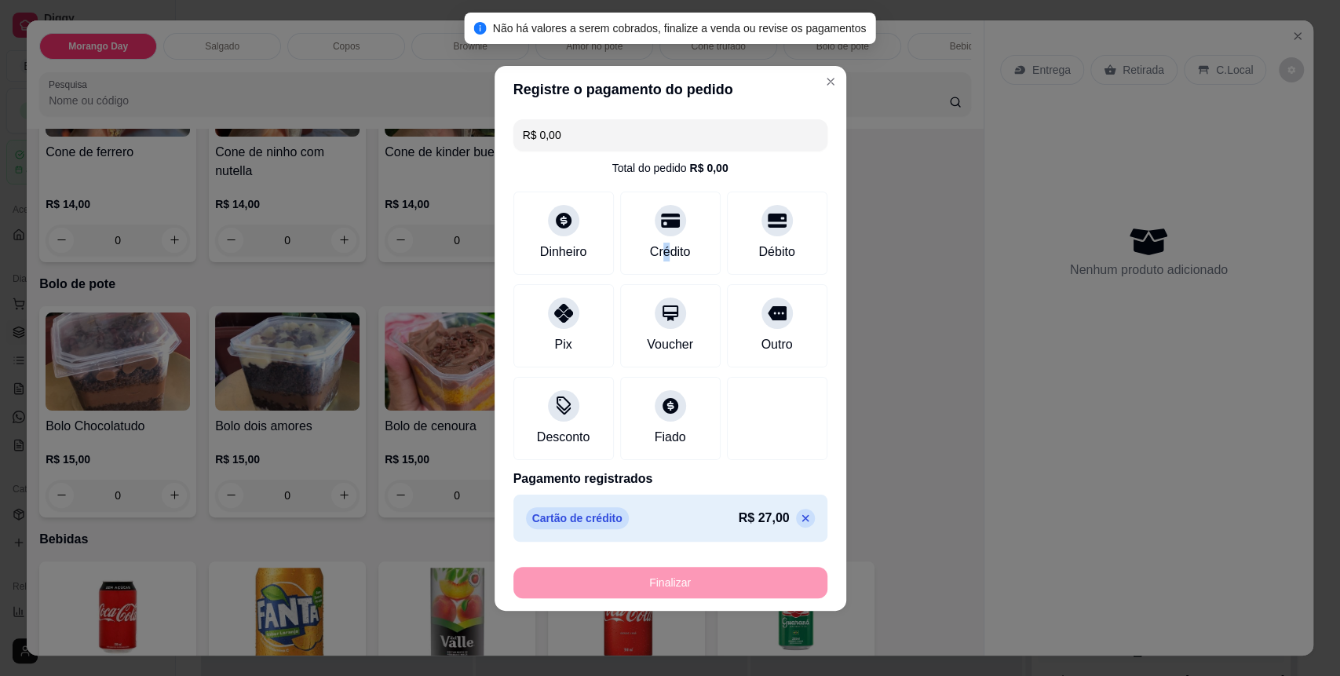
type input "-R$ 27,00"
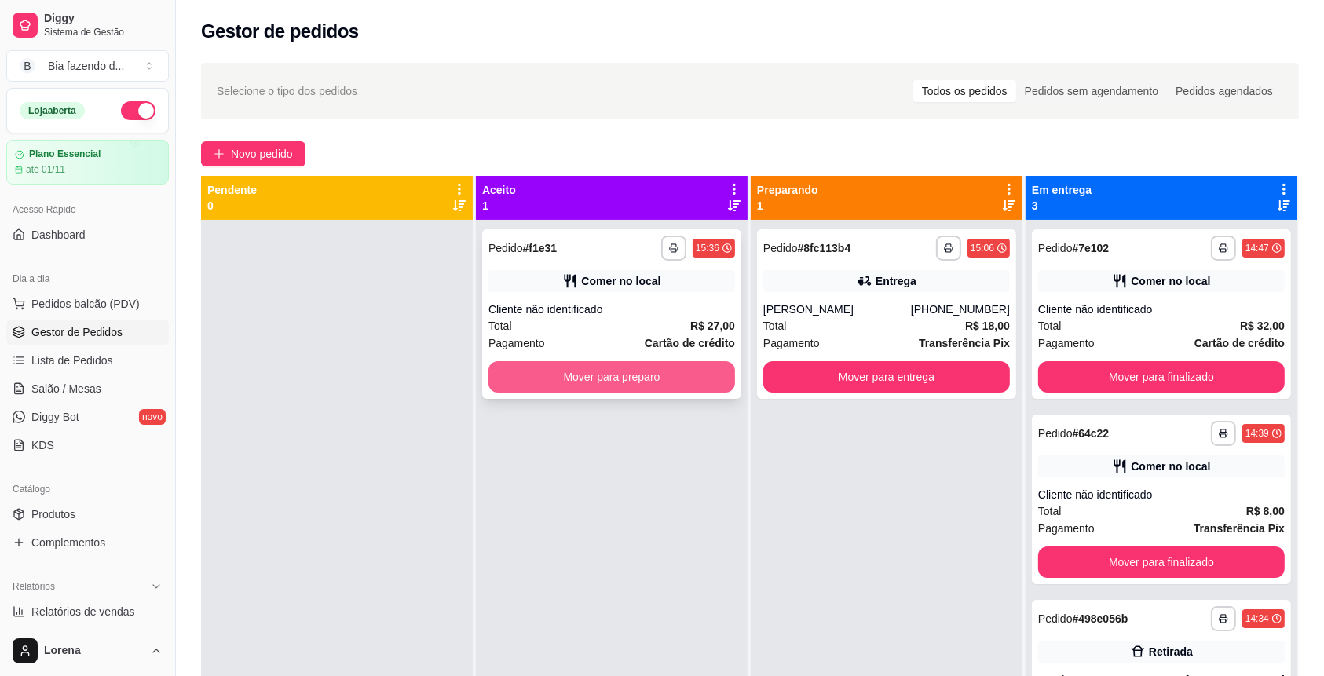
click at [653, 375] on button "Mover para preparo" at bounding box center [611, 376] width 247 height 31
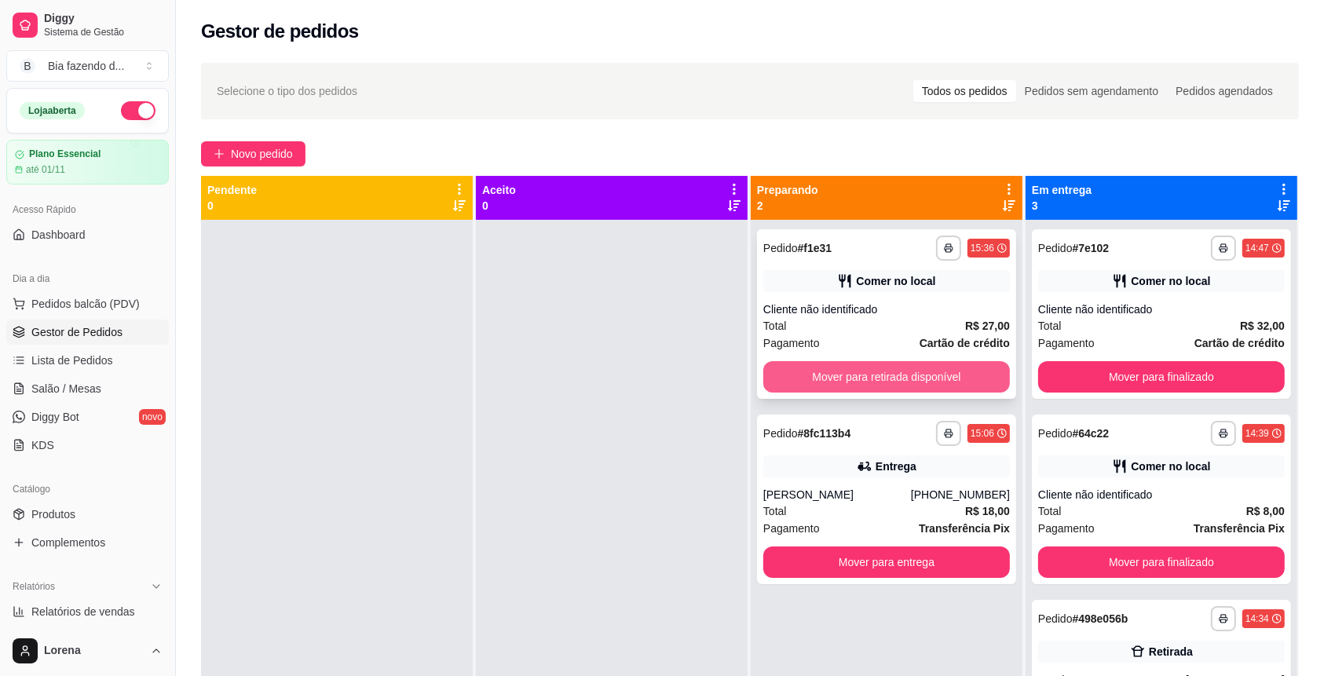
click at [863, 377] on button "Mover para retirada disponível" at bounding box center [886, 376] width 247 height 31
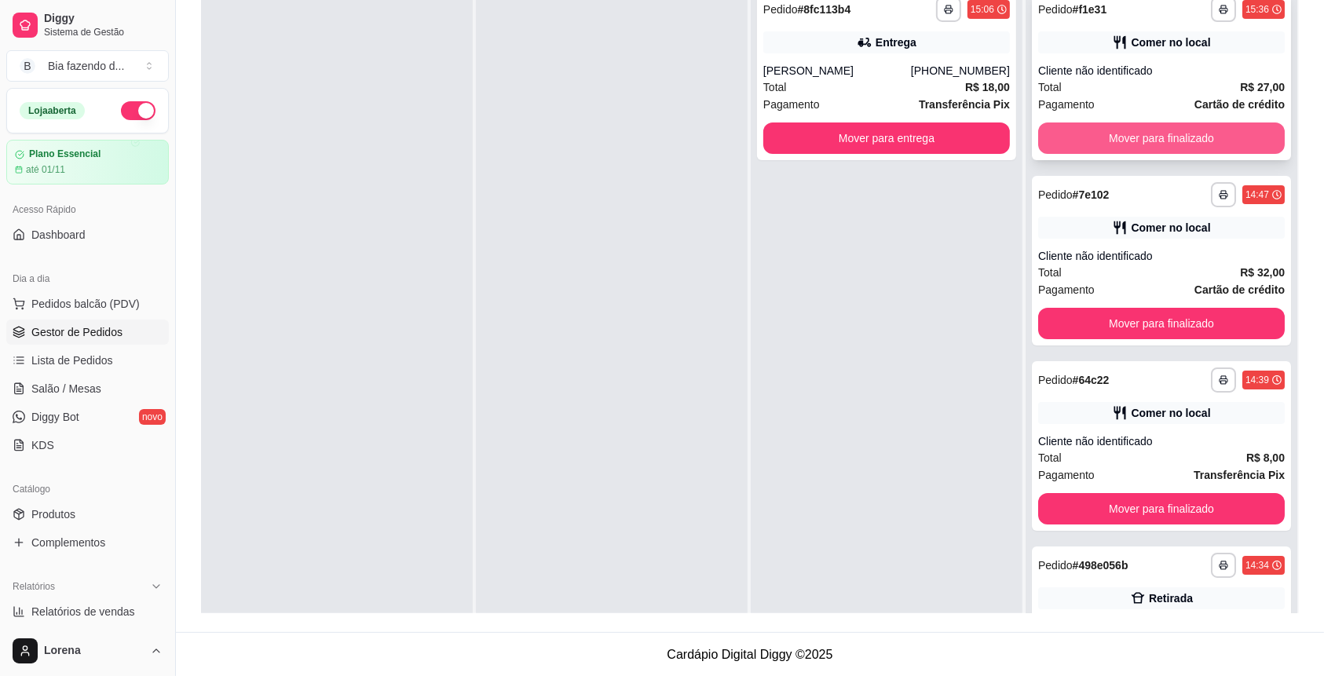
click at [1146, 146] on button "Mover para finalizado" at bounding box center [1161, 138] width 247 height 31
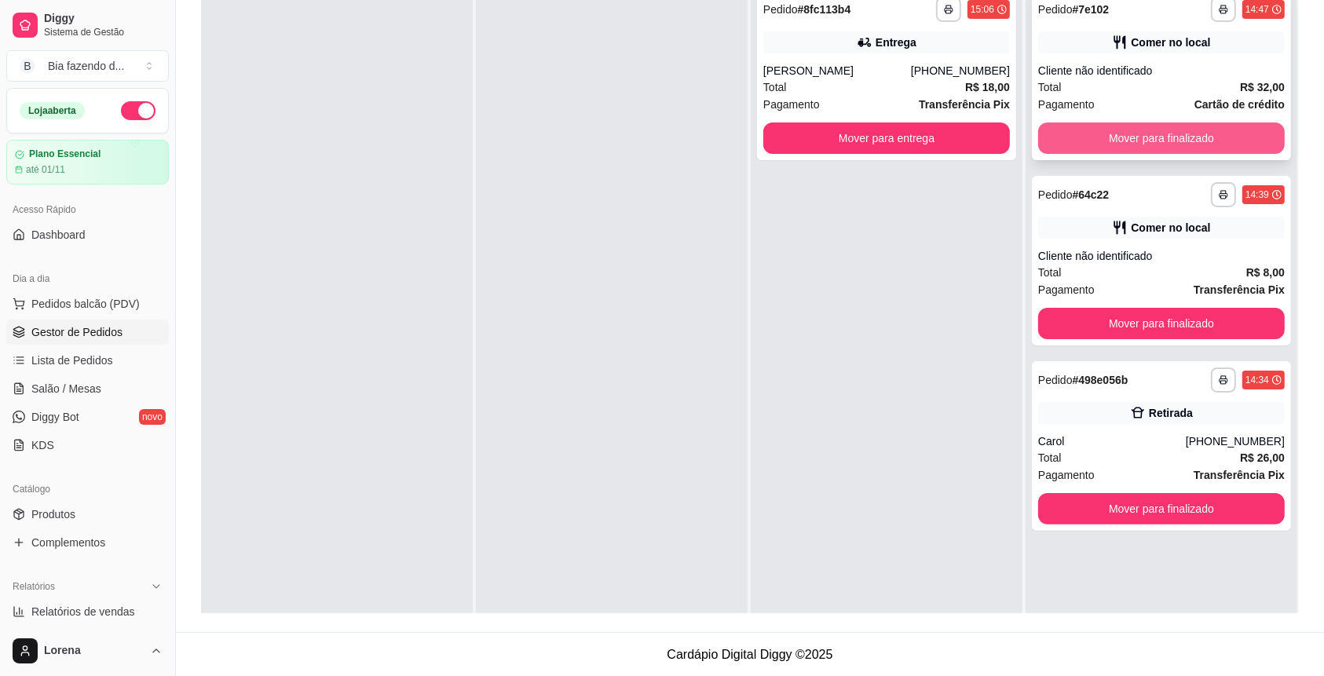
click at [1143, 147] on button "Mover para finalizado" at bounding box center [1161, 138] width 247 height 31
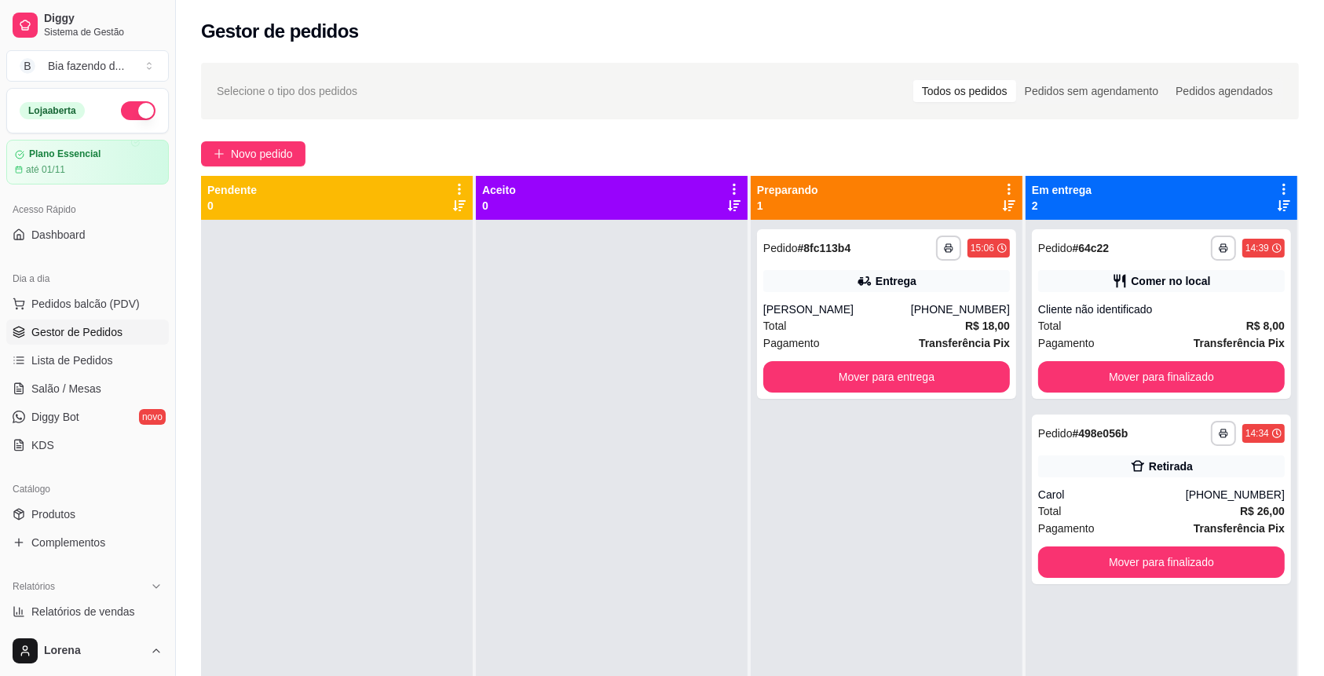
click at [128, 327] on link "Gestor de Pedidos" at bounding box center [87, 332] width 163 height 25
click at [105, 337] on span "Gestor de Pedidos" at bounding box center [76, 332] width 91 height 16
click at [1229, 379] on button "Mover para finalizado" at bounding box center [1161, 376] width 247 height 31
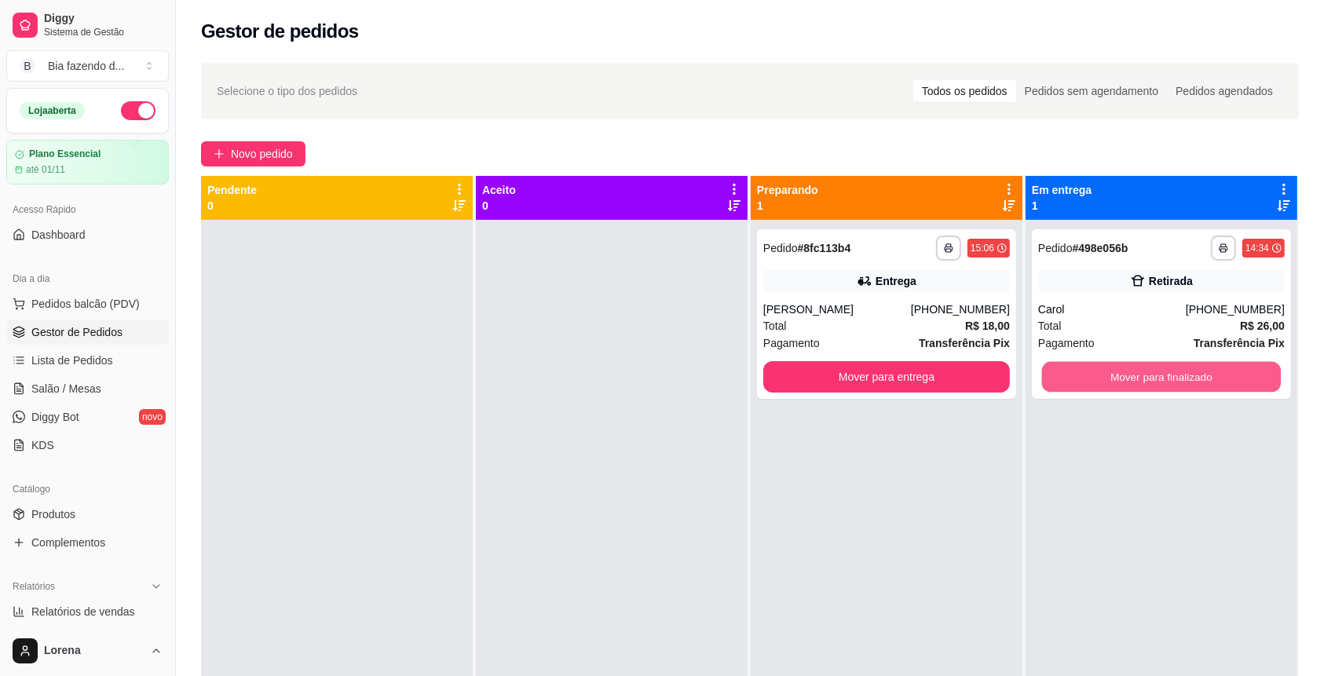
click at [1229, 379] on button "Mover para finalizado" at bounding box center [1162, 377] width 240 height 31
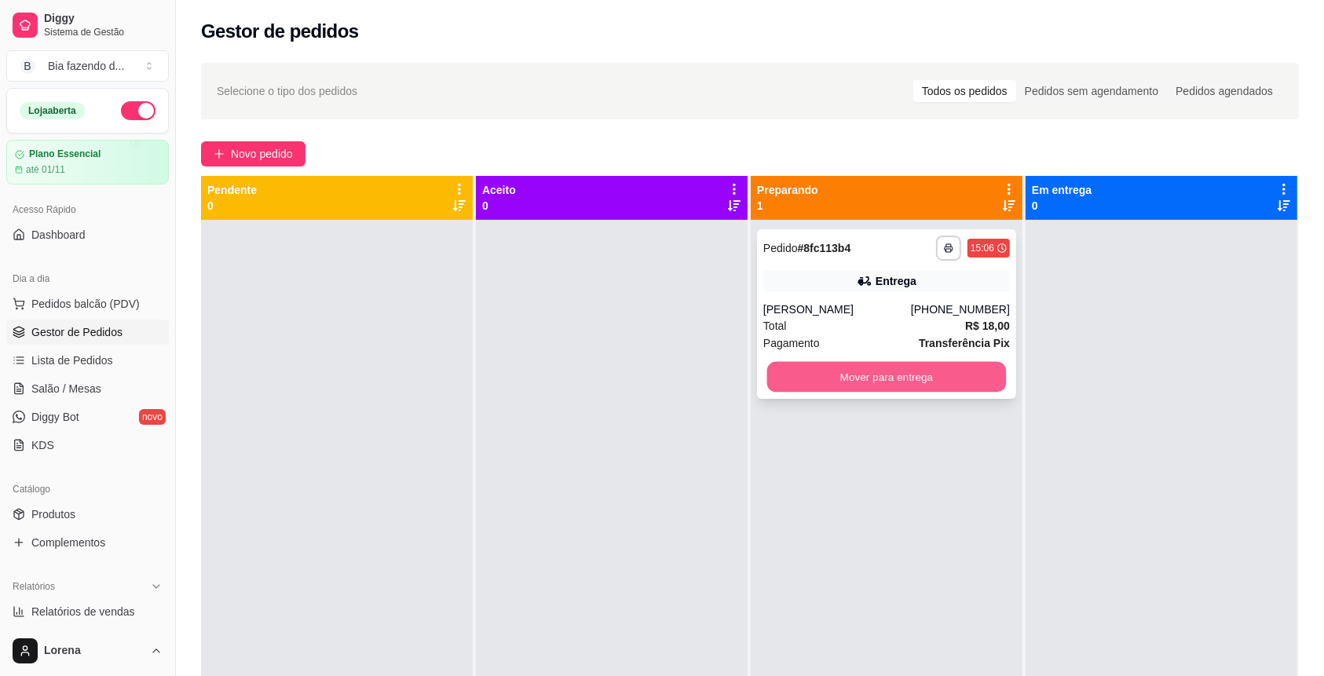
click at [867, 369] on button "Mover para entrega" at bounding box center [887, 377] width 240 height 31
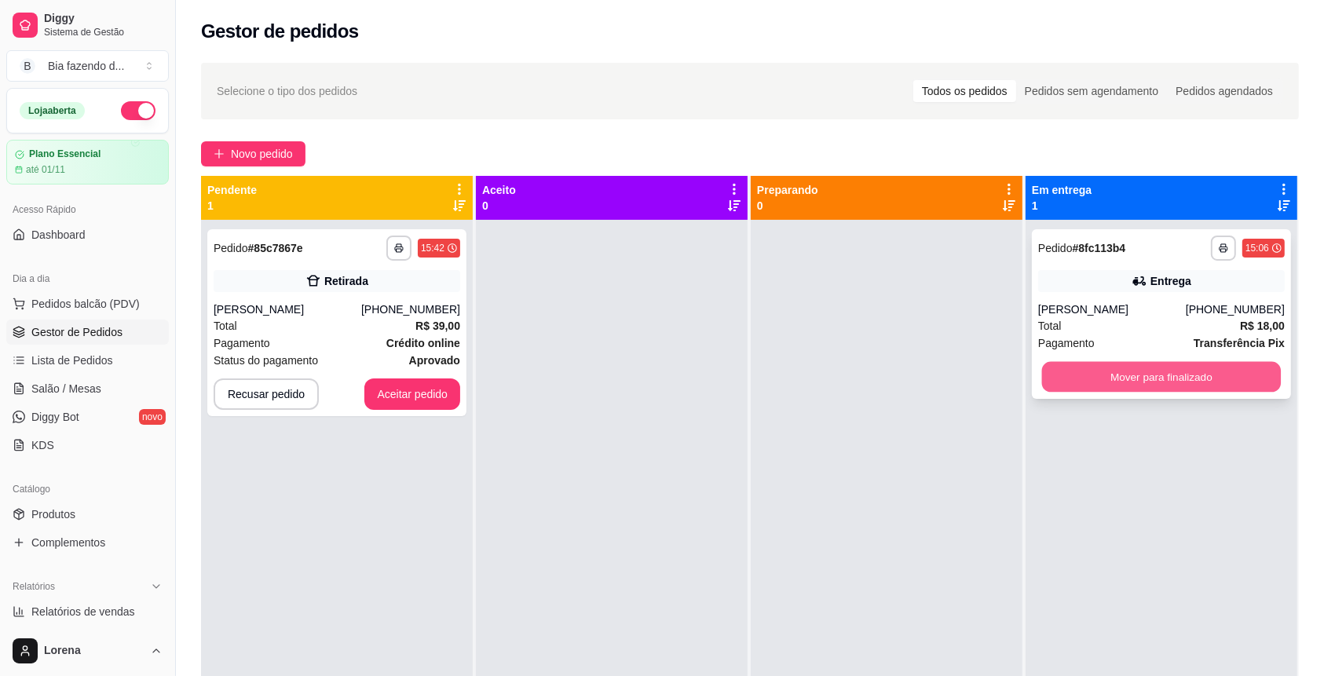
click at [1132, 388] on button "Mover para finalizado" at bounding box center [1162, 377] width 240 height 31
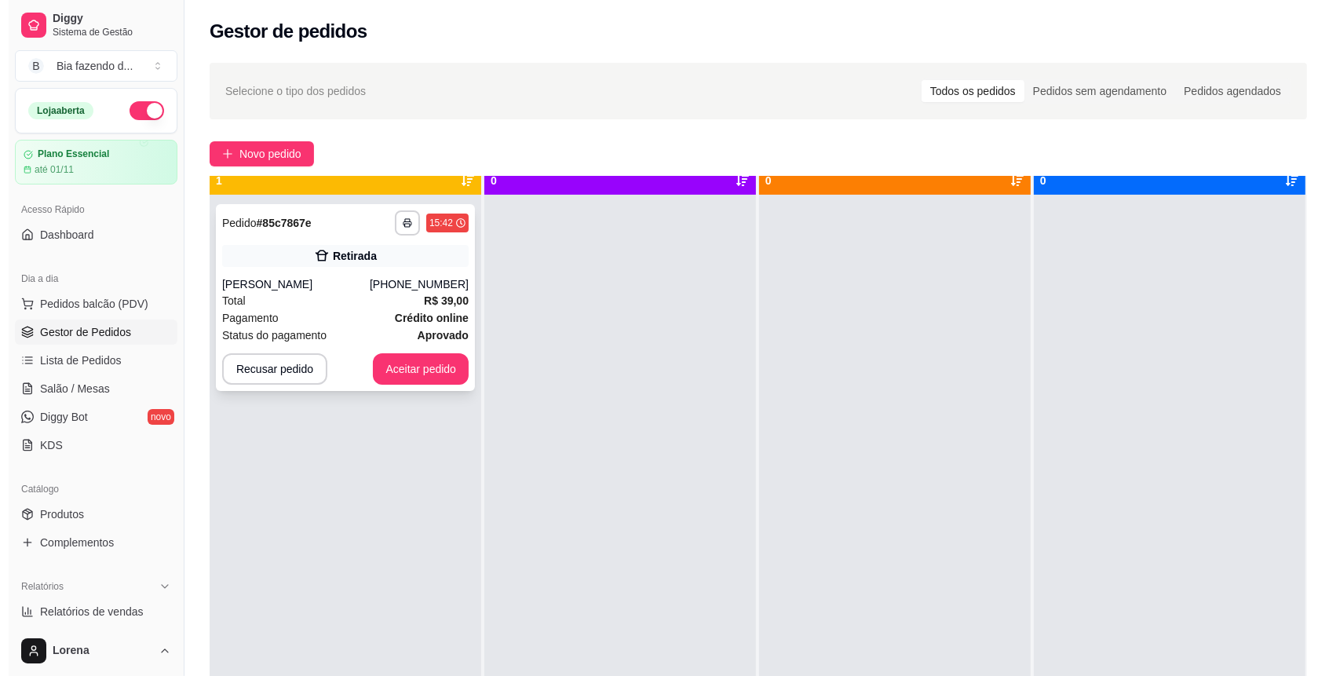
scroll to position [44, 0]
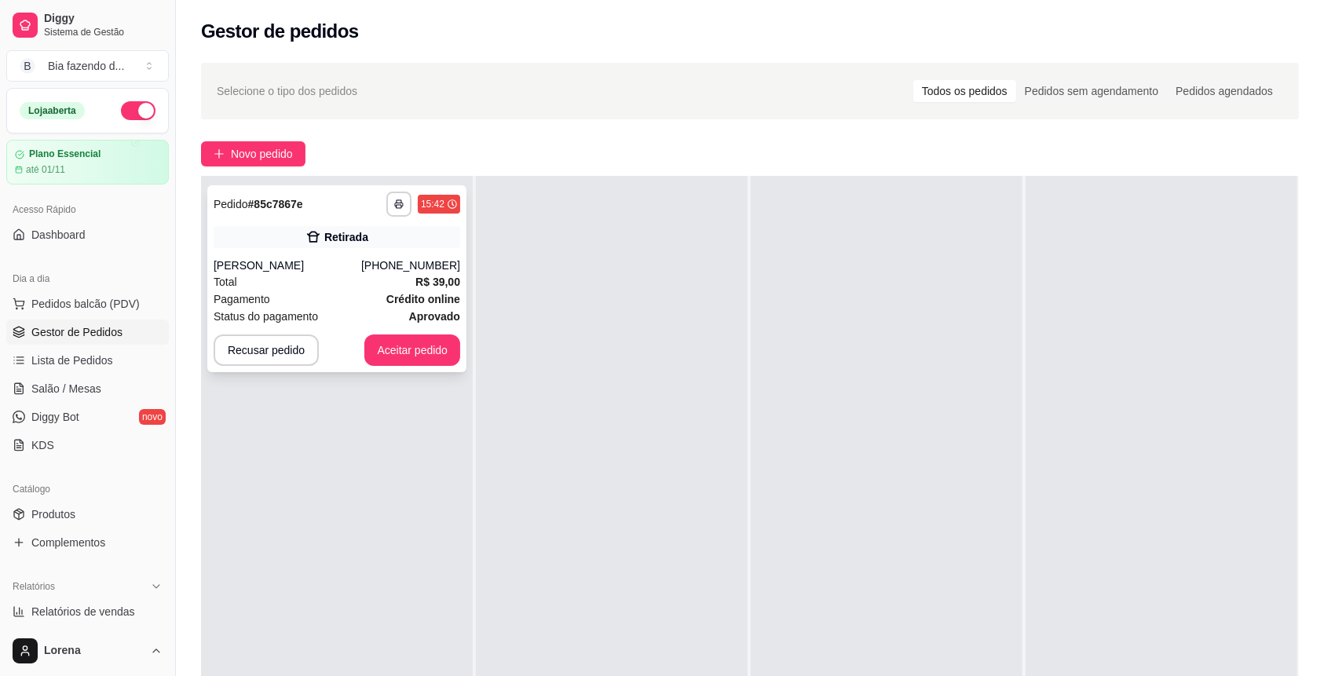
click at [322, 272] on div "[PERSON_NAME]" at bounding box center [288, 266] width 148 height 16
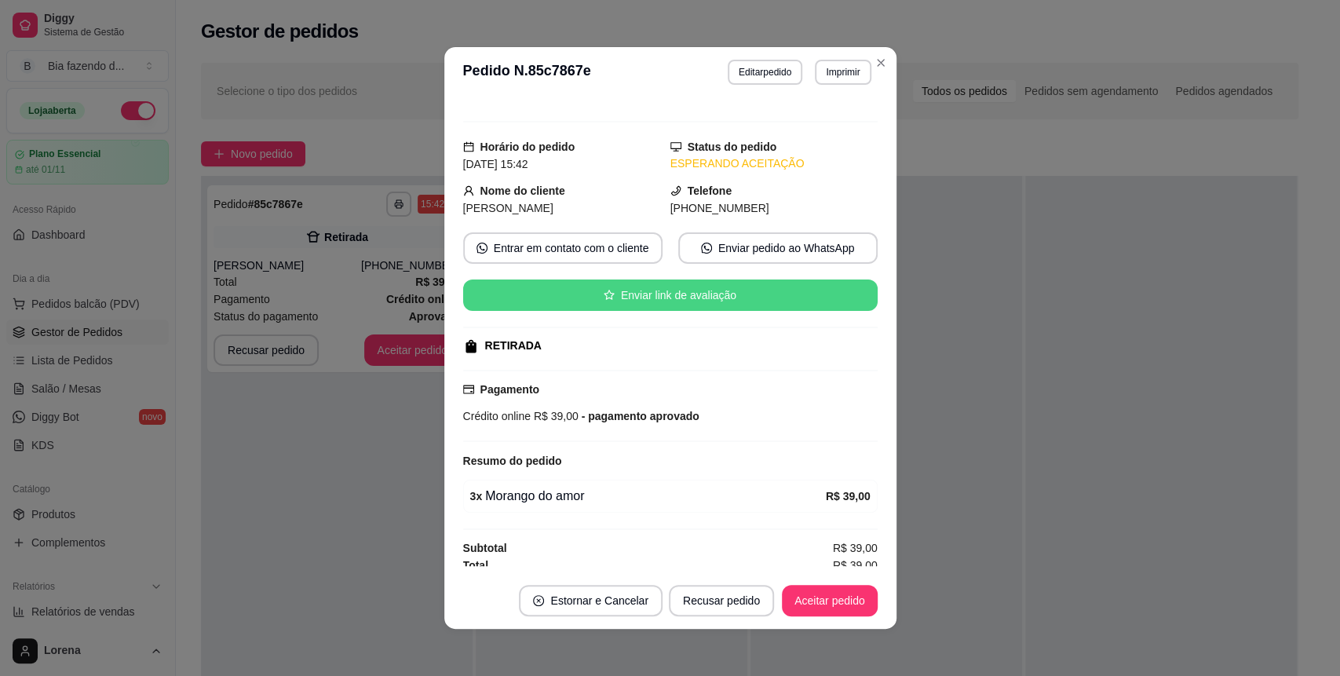
scroll to position [24, 0]
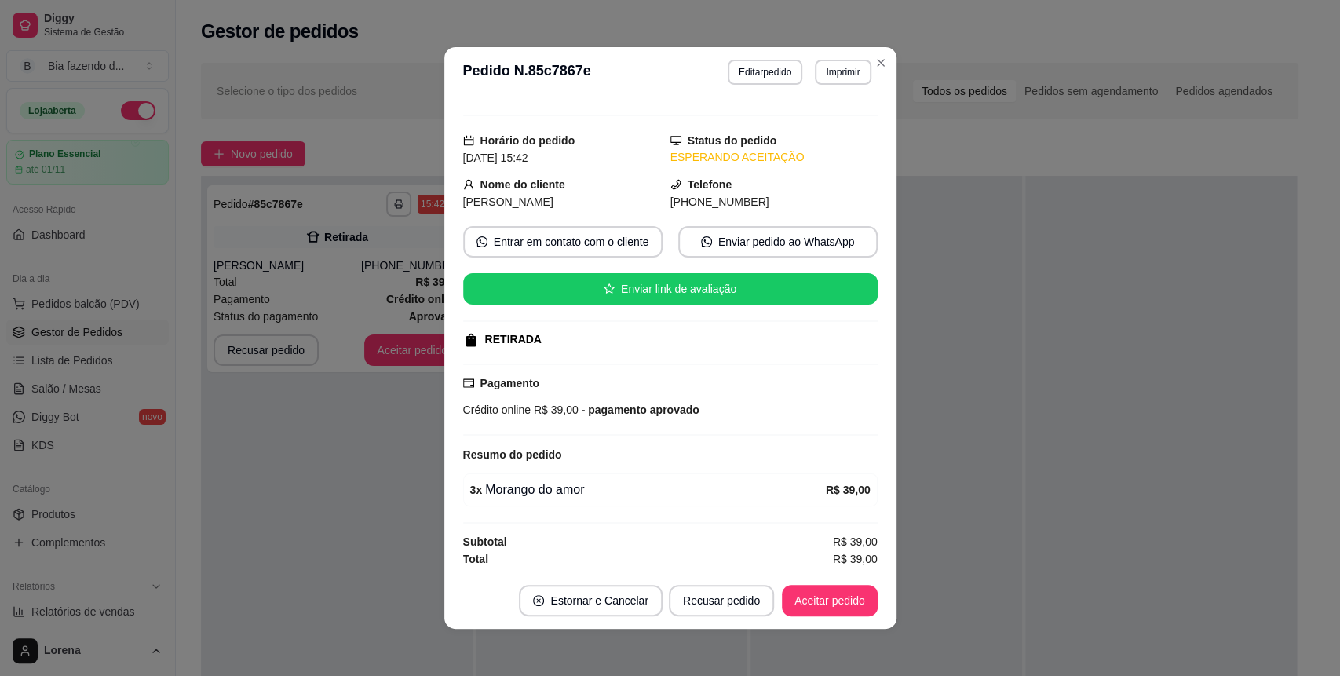
click at [434, 270] on div "**********" at bounding box center [670, 338] width 1340 height 676
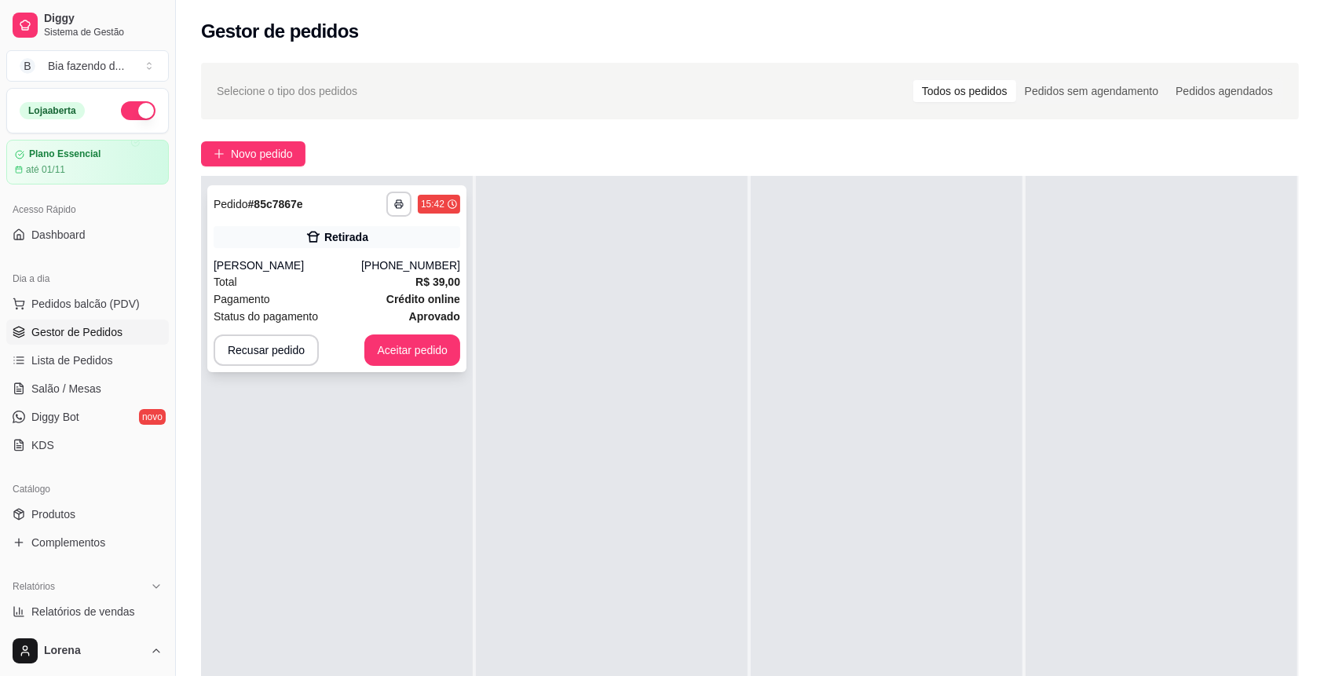
click at [397, 300] on strong "Crédito online" at bounding box center [423, 299] width 74 height 13
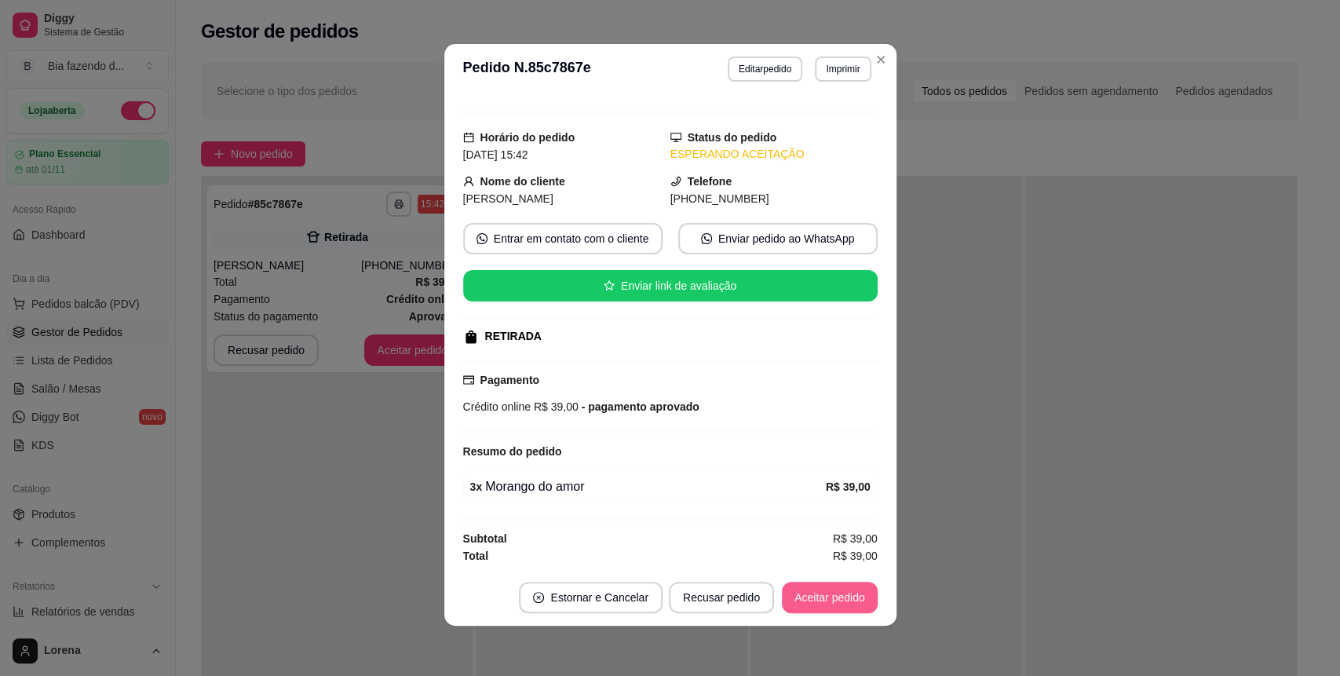
click at [800, 602] on button "Aceitar pedido" at bounding box center [830, 597] width 96 height 31
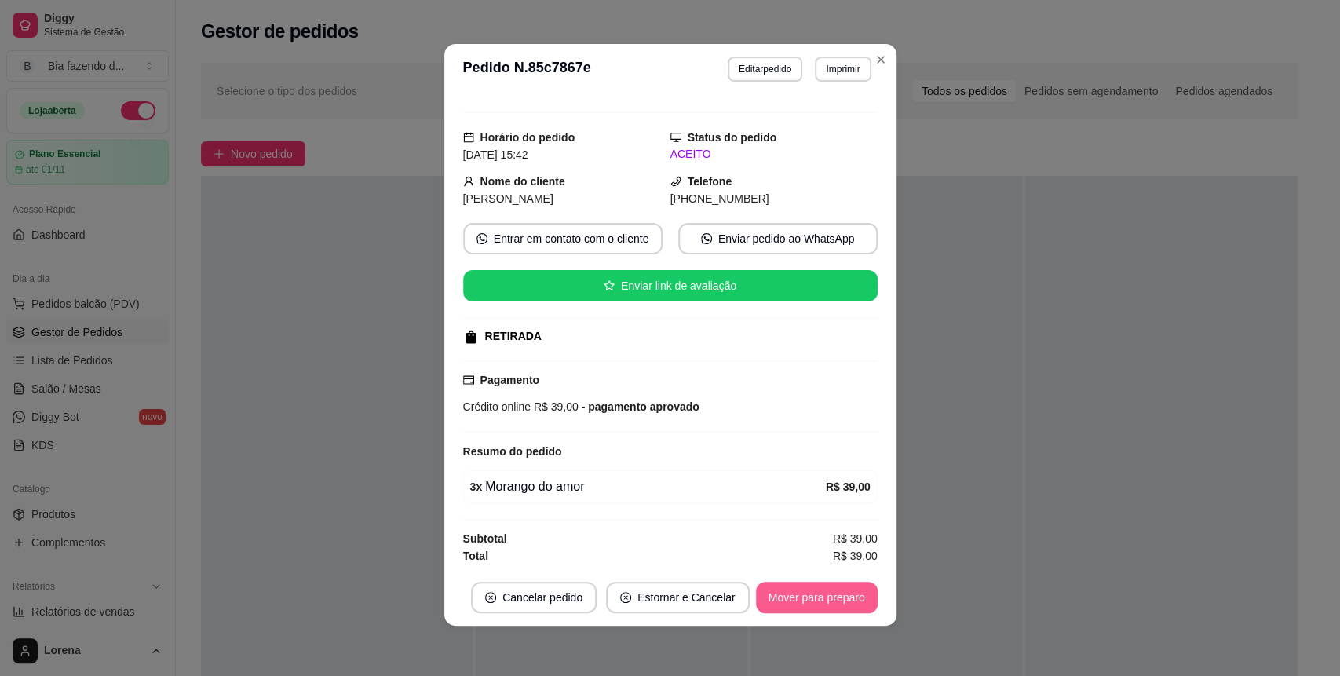
click at [800, 602] on button "Mover para preparo" at bounding box center [817, 597] width 122 height 31
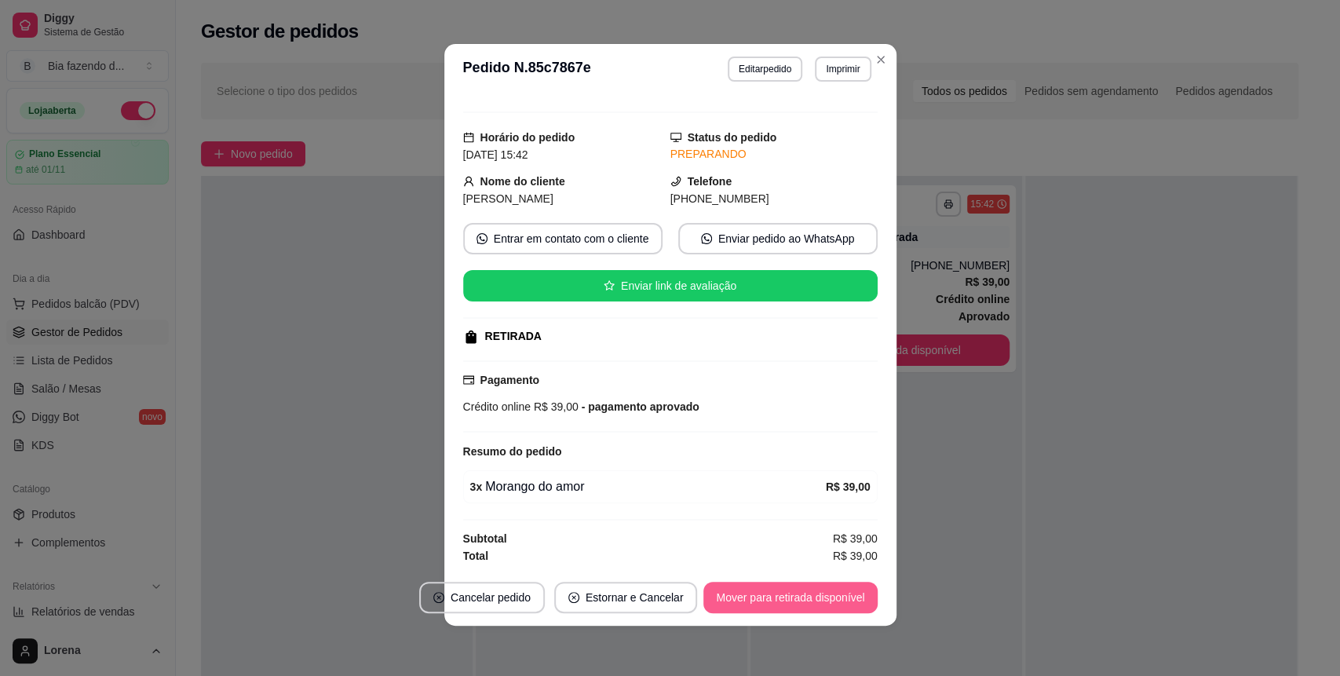
click at [791, 591] on button "Mover para retirada disponível" at bounding box center [791, 597] width 174 height 31
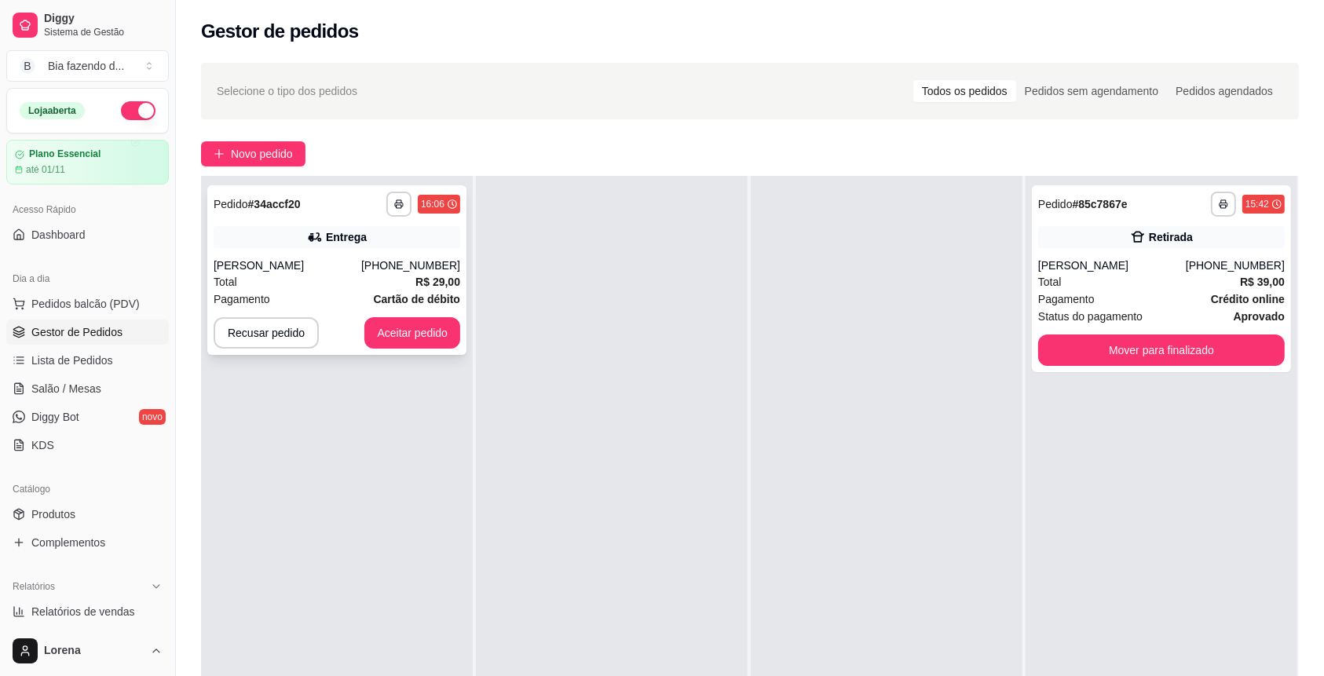
click at [361, 269] on div "[PERSON_NAME]" at bounding box center [288, 266] width 148 height 16
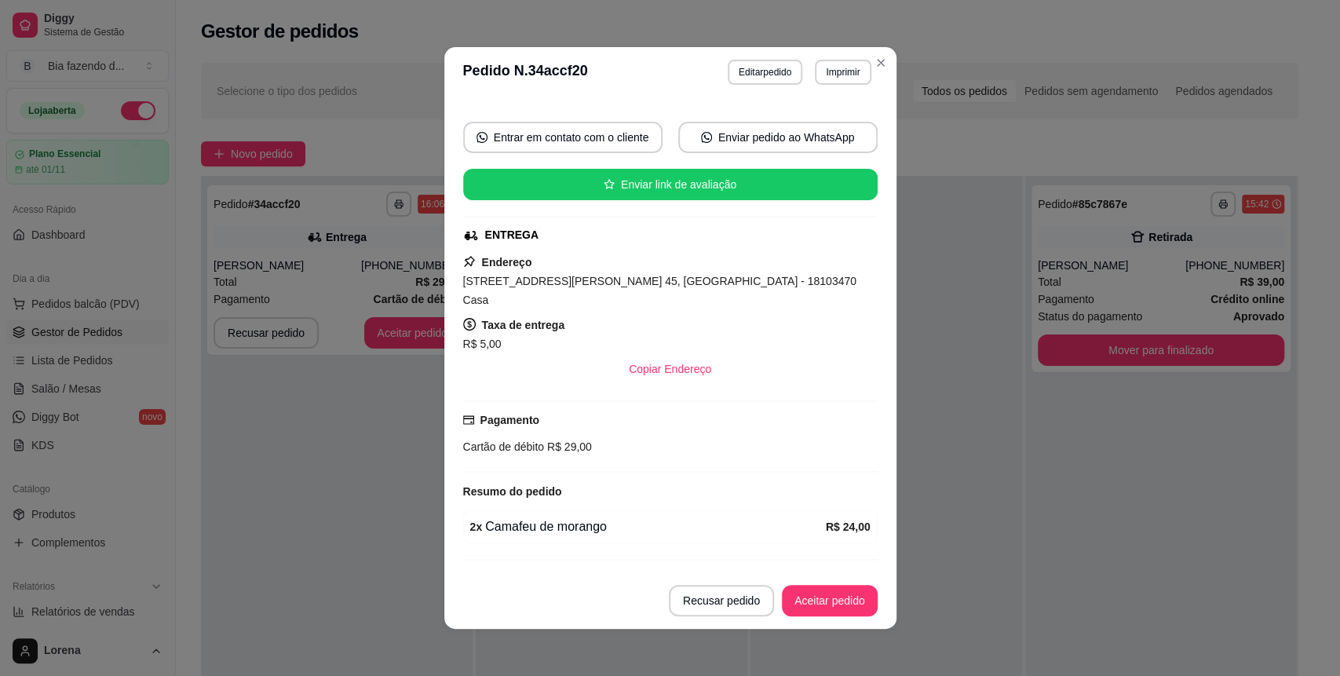
scroll to position [145, 0]
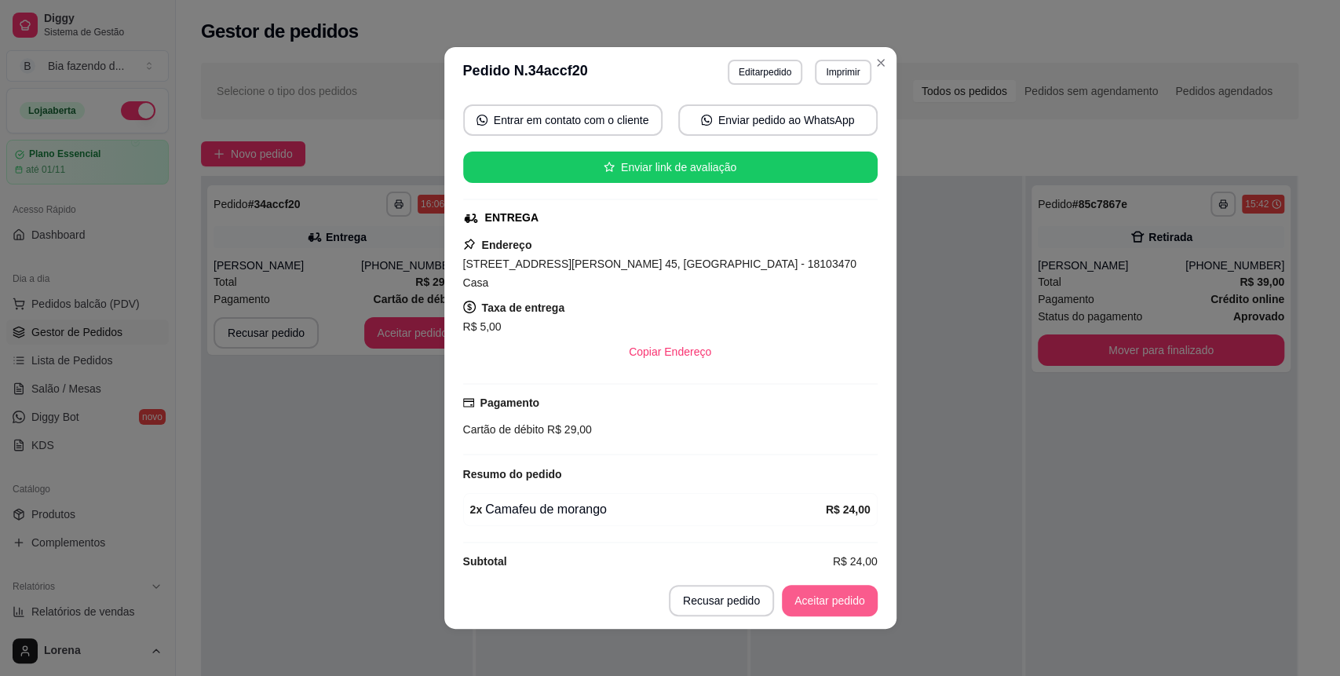
click at [799, 594] on button "Aceitar pedido" at bounding box center [830, 600] width 96 height 31
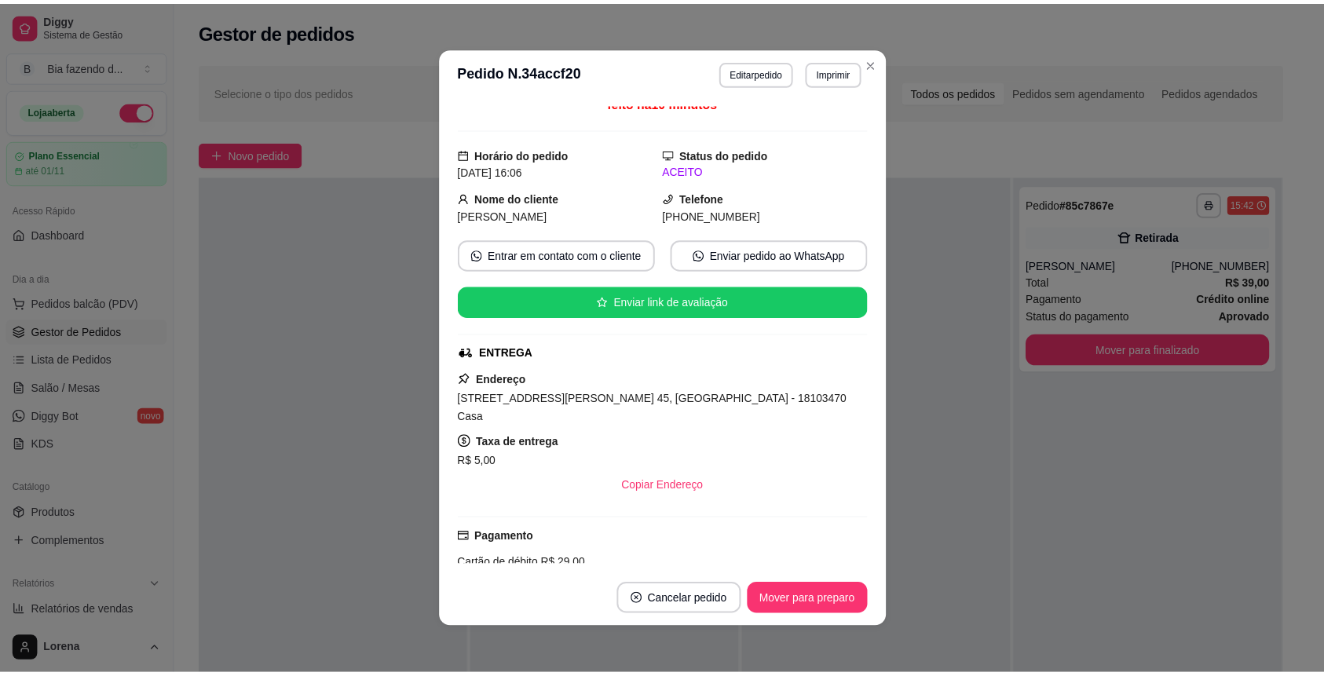
scroll to position [0, 0]
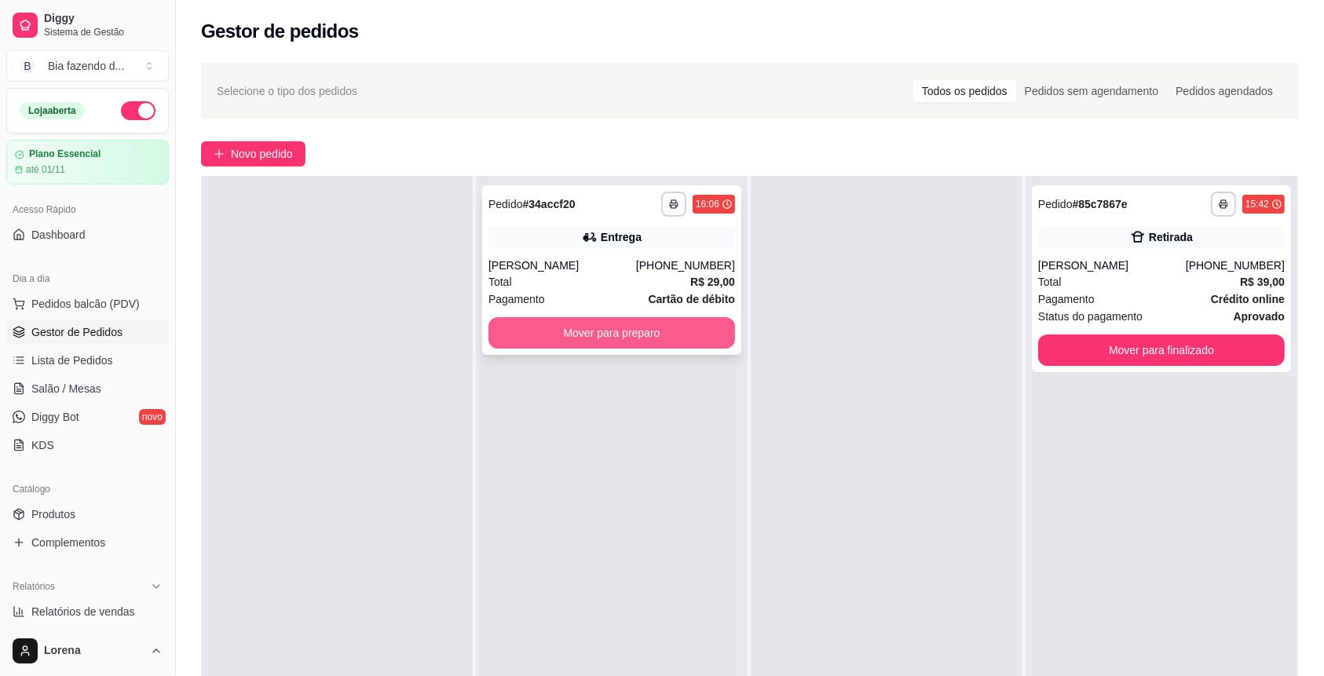
click at [692, 339] on button "Mover para preparo" at bounding box center [611, 332] width 247 height 31
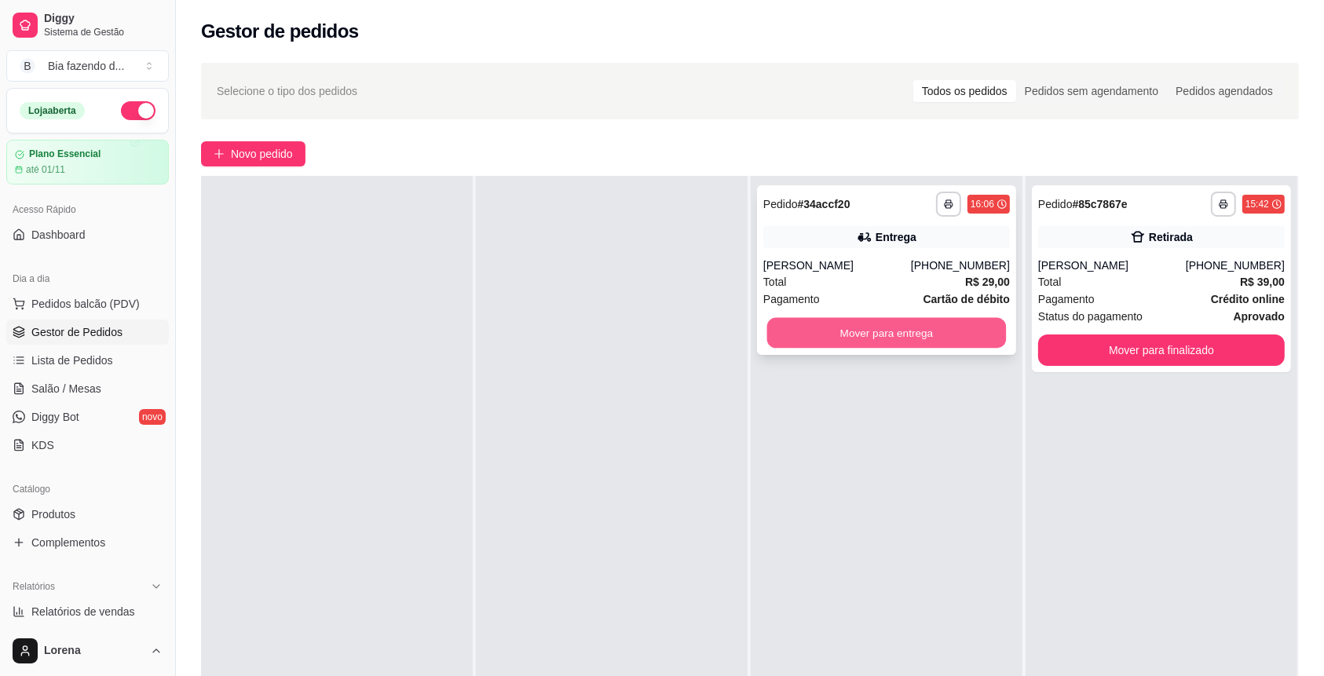
click at [869, 342] on button "Mover para entrega" at bounding box center [887, 333] width 240 height 31
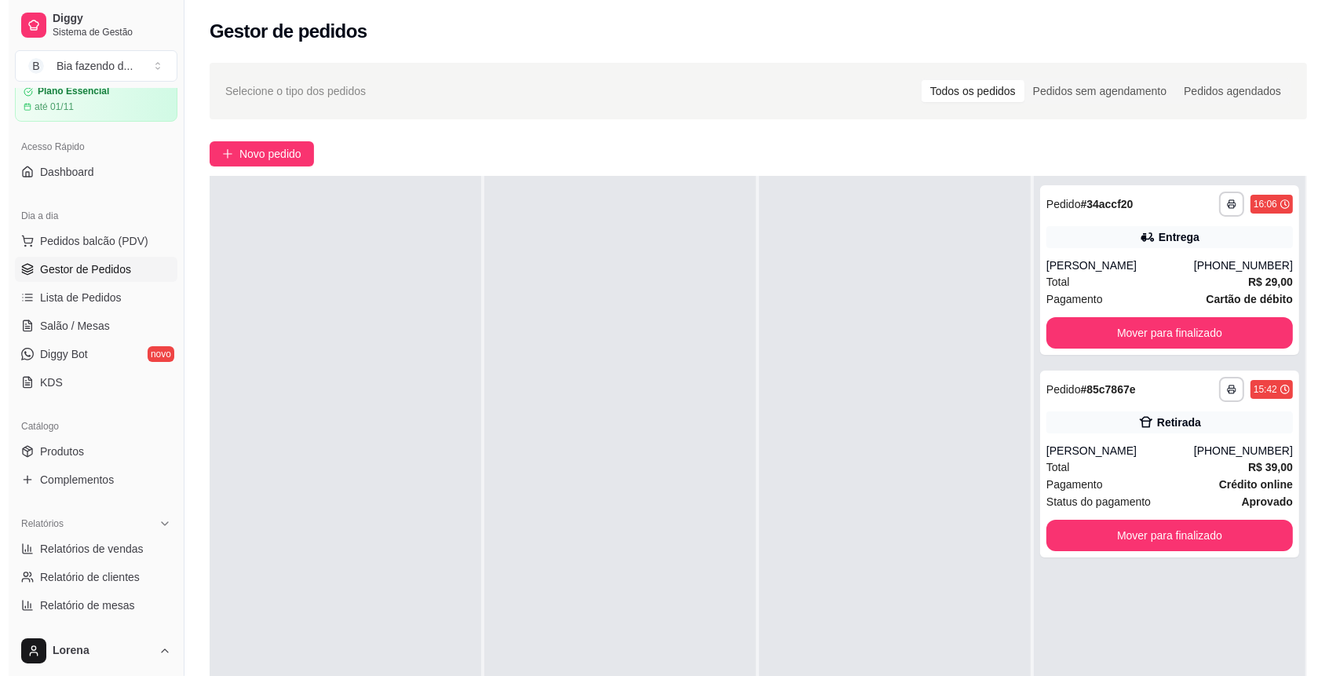
scroll to position [104, 0]
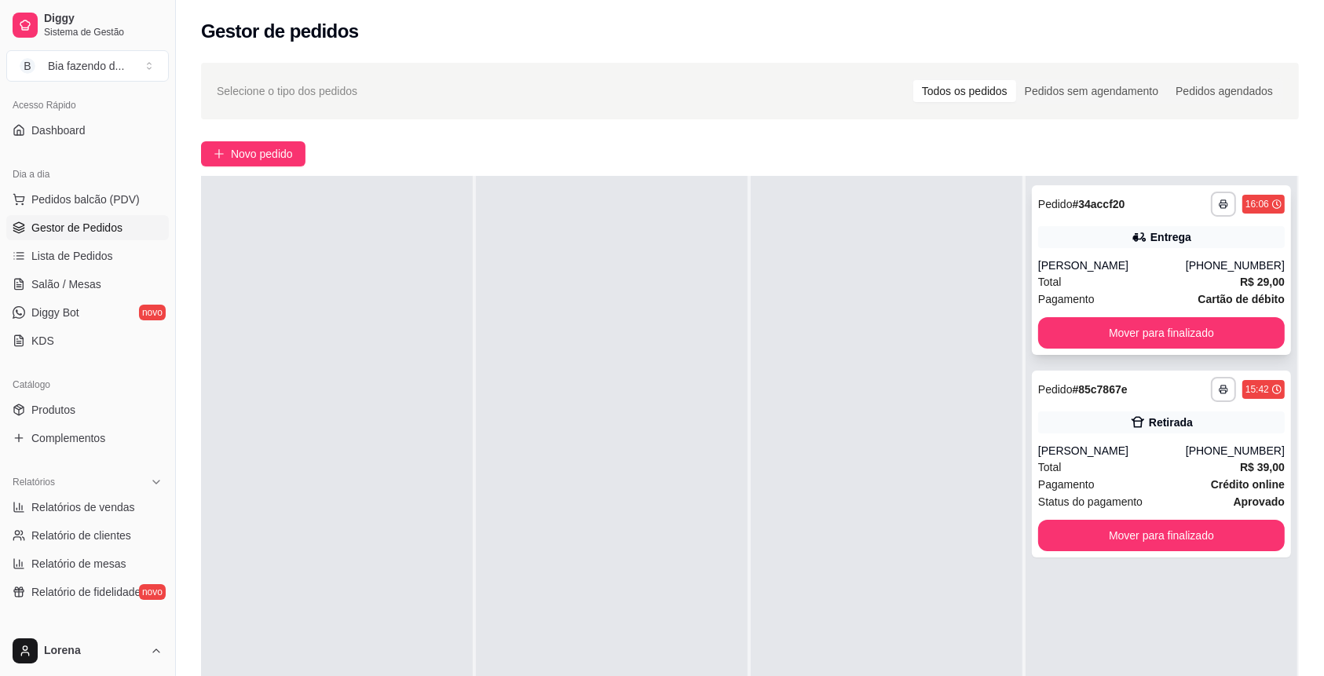
click at [1180, 271] on div "[PERSON_NAME]" at bounding box center [1112, 266] width 148 height 16
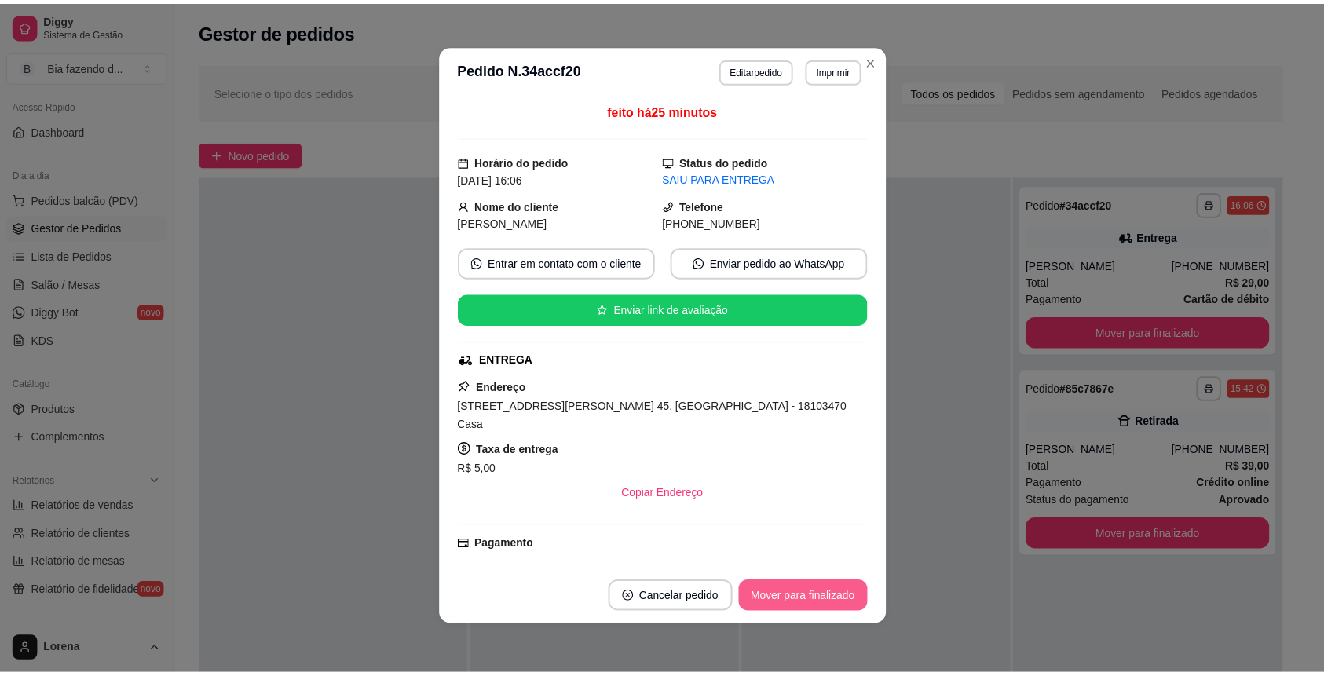
scroll to position [3, 0]
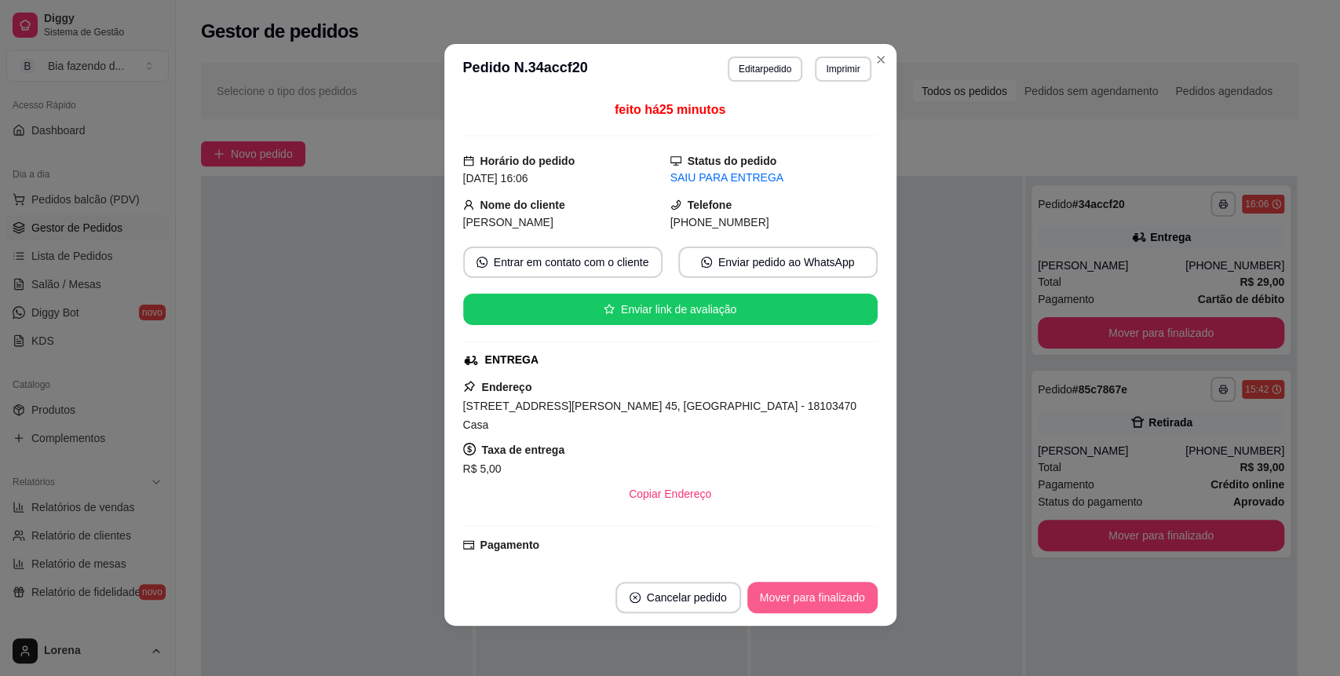
click at [781, 600] on button "Mover para finalizado" at bounding box center [813, 597] width 130 height 31
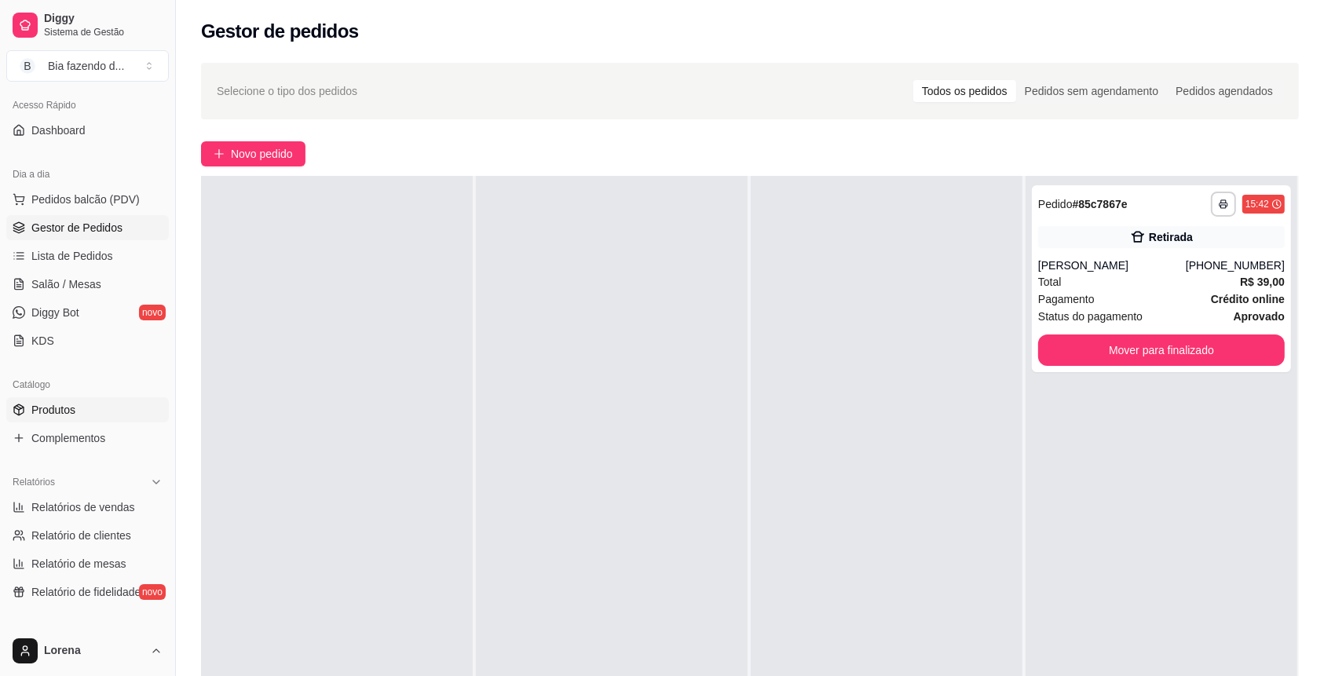
click at [125, 414] on link "Produtos" at bounding box center [87, 409] width 163 height 25
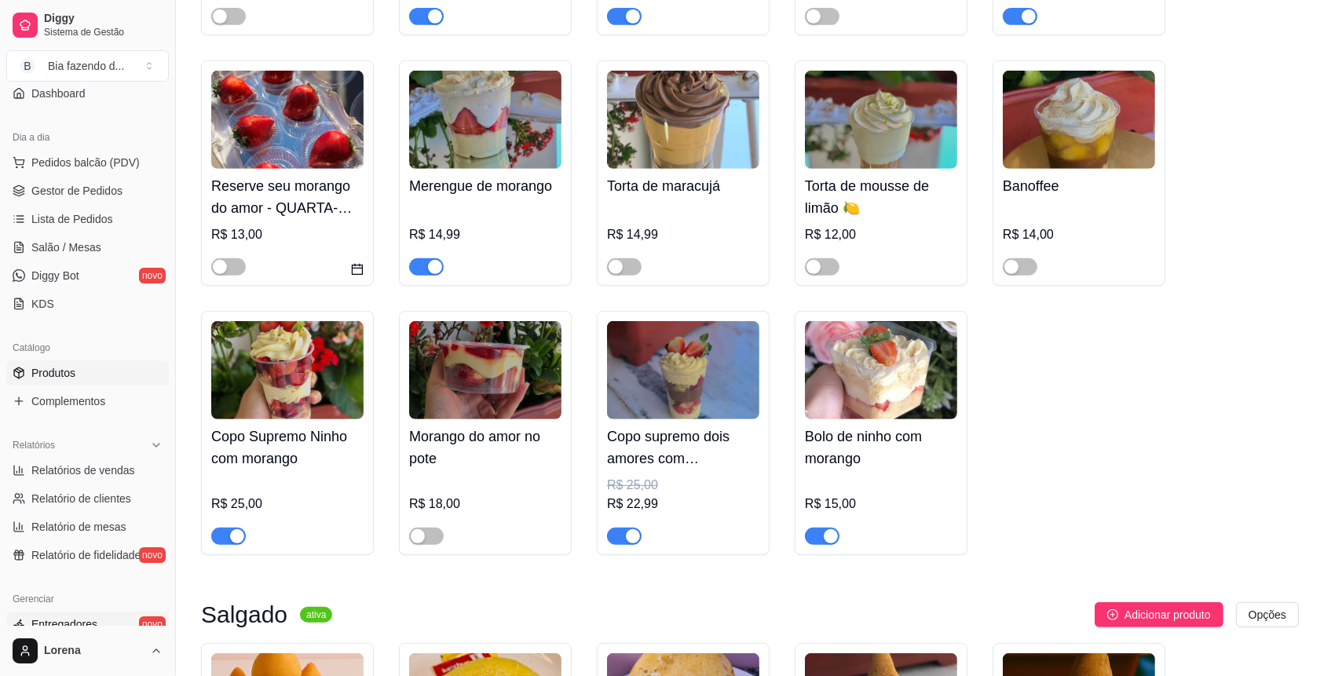
scroll to position [138, 0]
click at [101, 210] on link "Lista de Pedidos" at bounding box center [87, 222] width 163 height 25
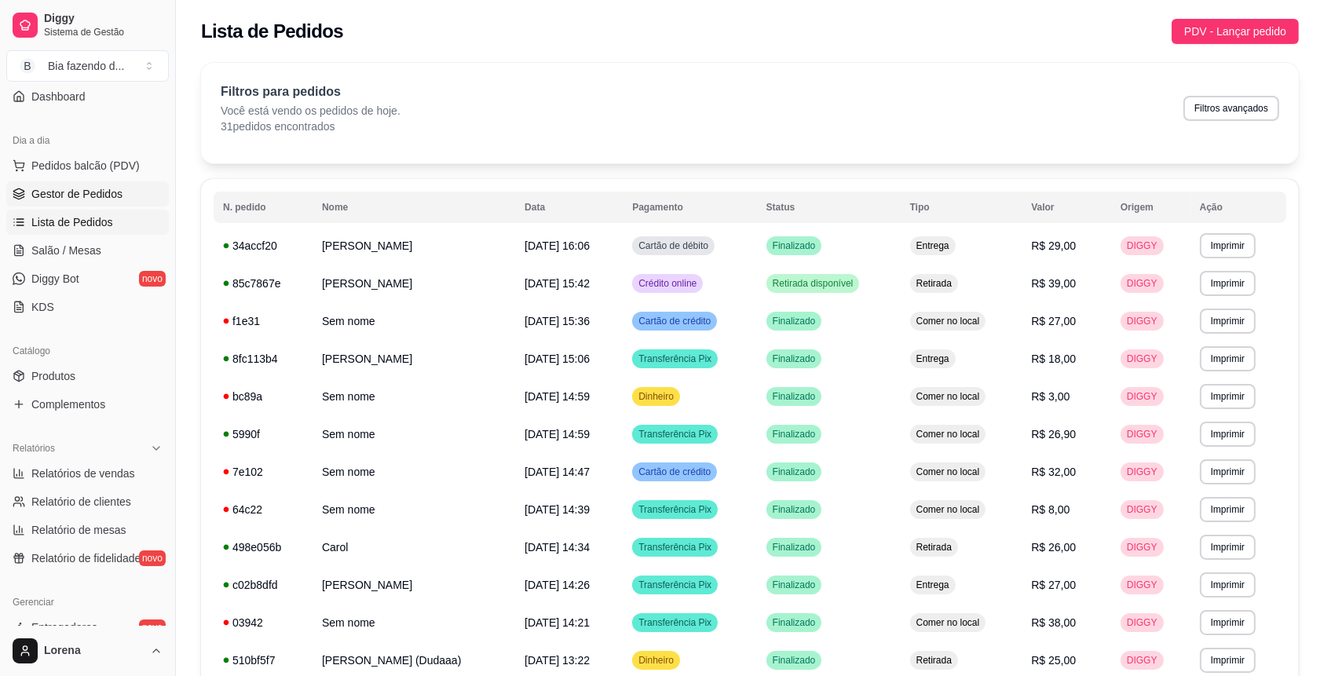
click at [94, 195] on span "Gestor de Pedidos" at bounding box center [76, 194] width 91 height 16
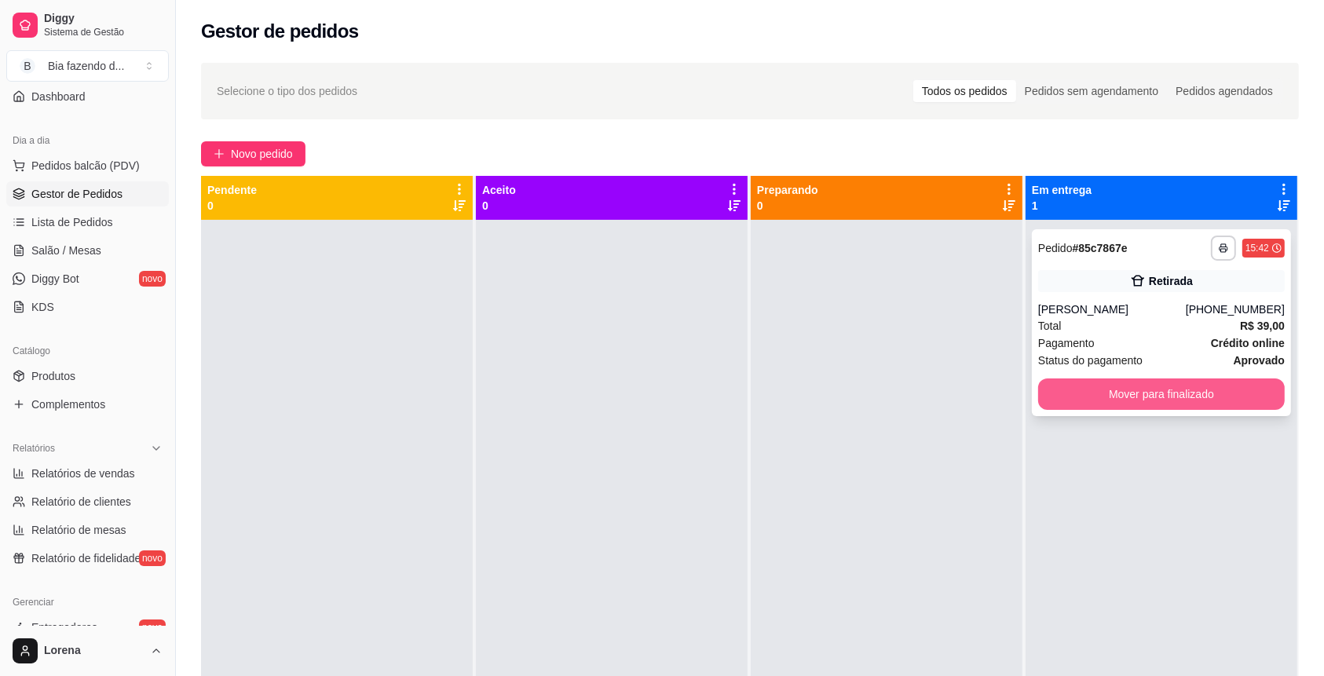
click at [1076, 401] on button "Mover para finalizado" at bounding box center [1161, 394] width 247 height 31
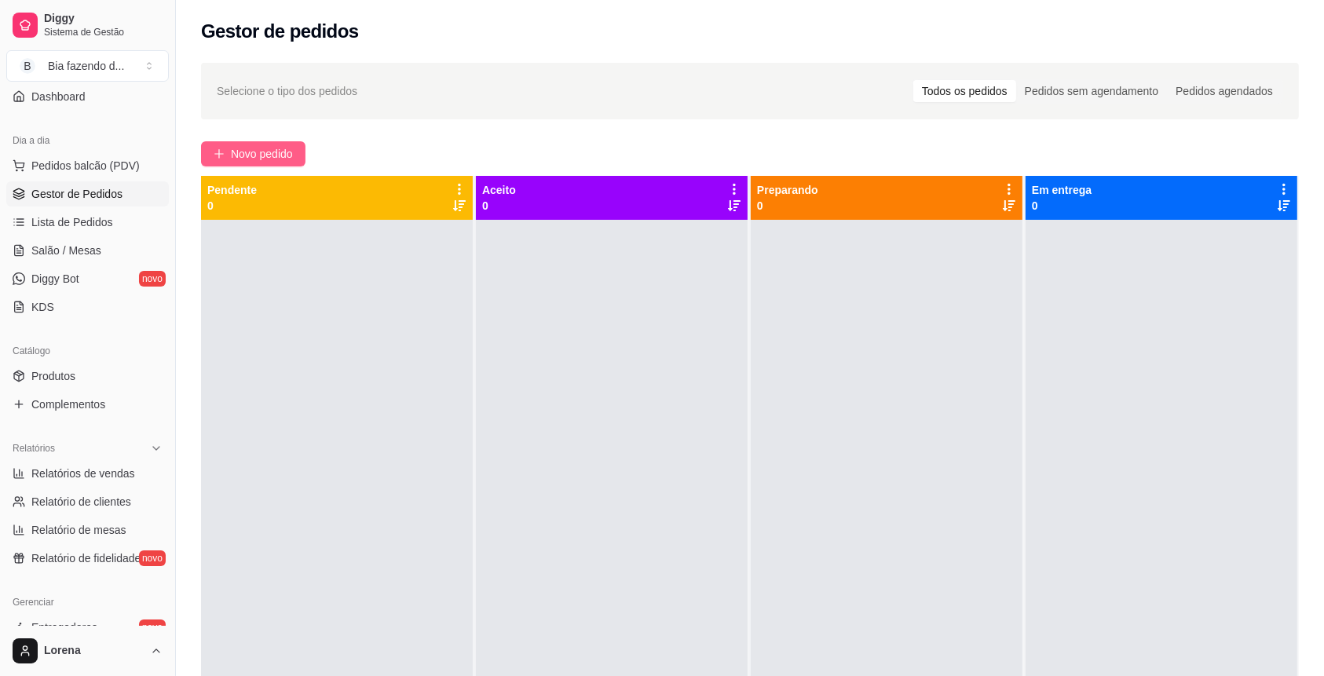
click at [272, 142] on button "Novo pedido" at bounding box center [253, 153] width 104 height 25
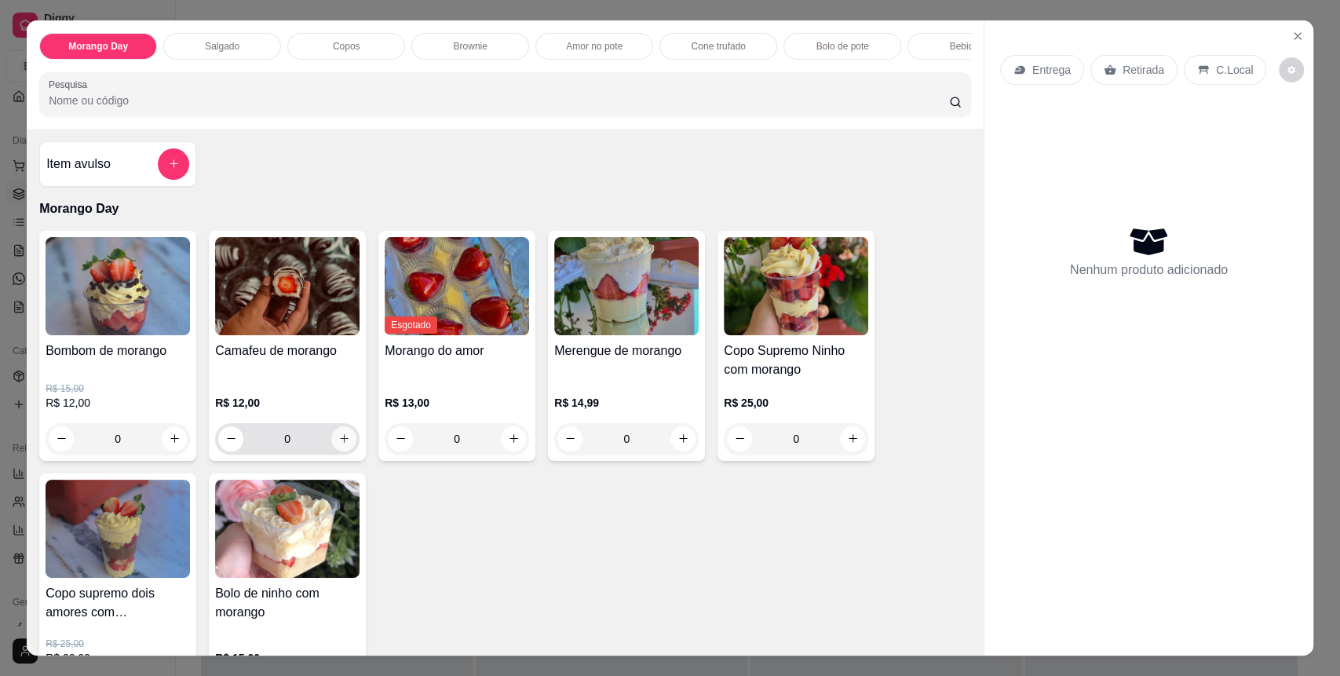
click at [341, 444] on icon "increase-product-quantity" at bounding box center [344, 439] width 12 height 12
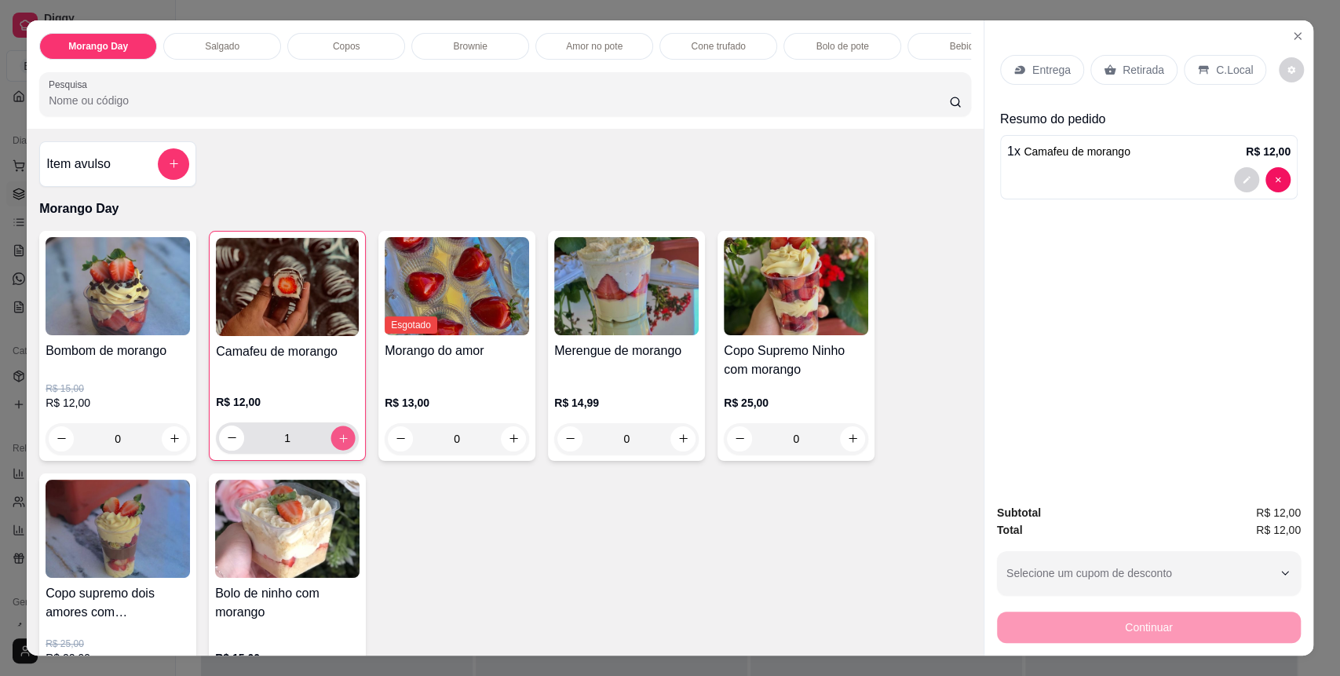
click at [340, 444] on icon "increase-product-quantity" at bounding box center [344, 439] width 12 height 12
click at [226, 444] on icon "decrease-product-quantity" at bounding box center [232, 439] width 12 height 12
type input "2"
click at [1220, 82] on div "C.Local" at bounding box center [1225, 70] width 82 height 30
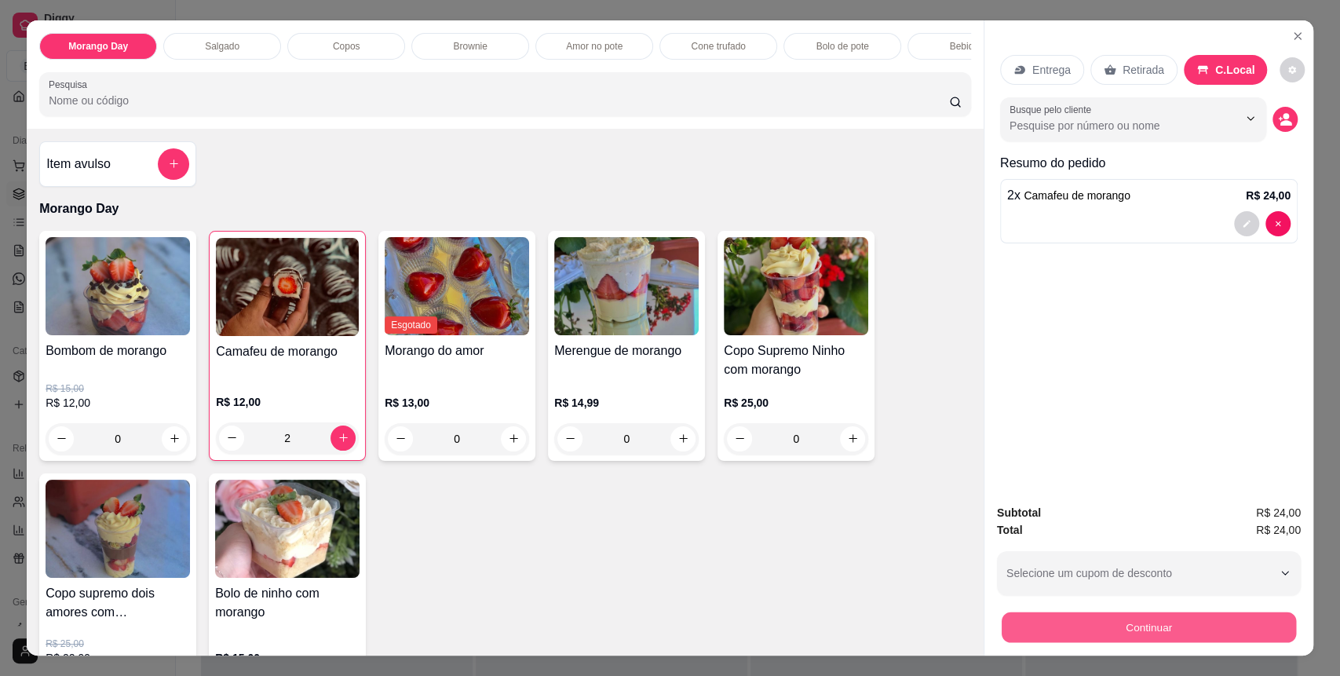
click at [1187, 637] on button "Continuar" at bounding box center [1149, 628] width 294 height 31
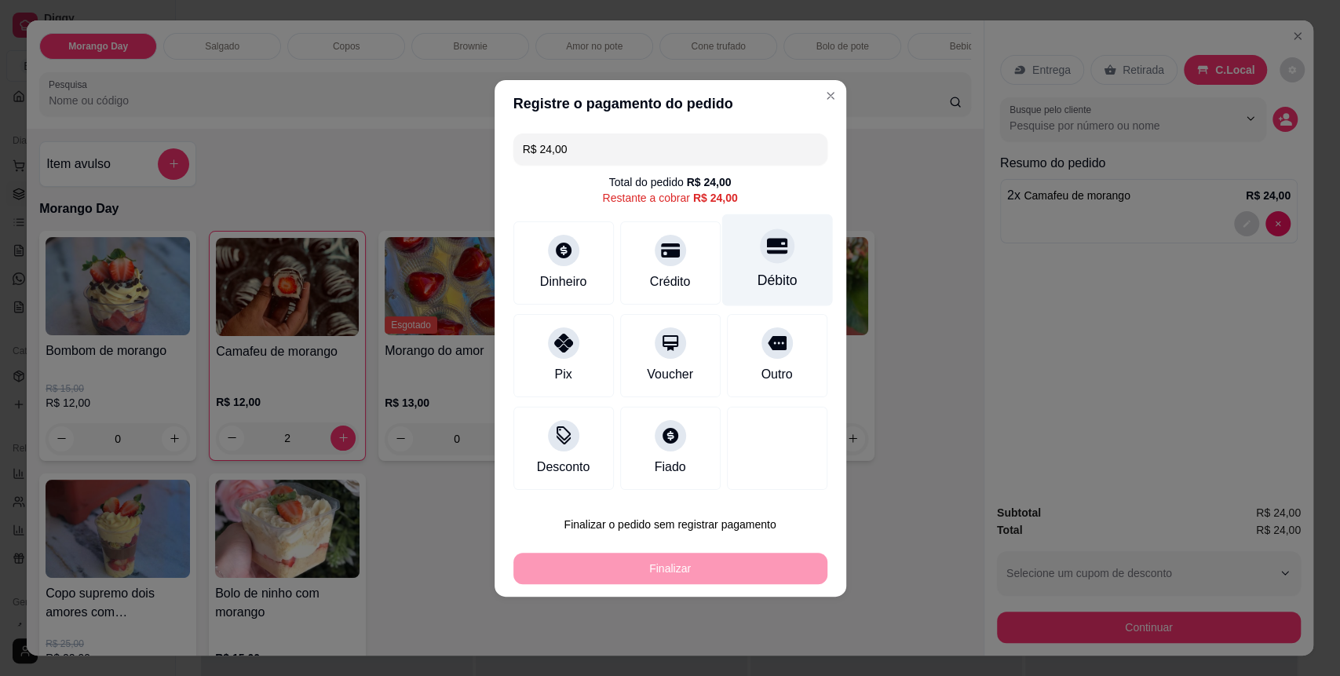
click at [739, 263] on div "Débito" at bounding box center [777, 260] width 111 height 92
type input "R$ 0,00"
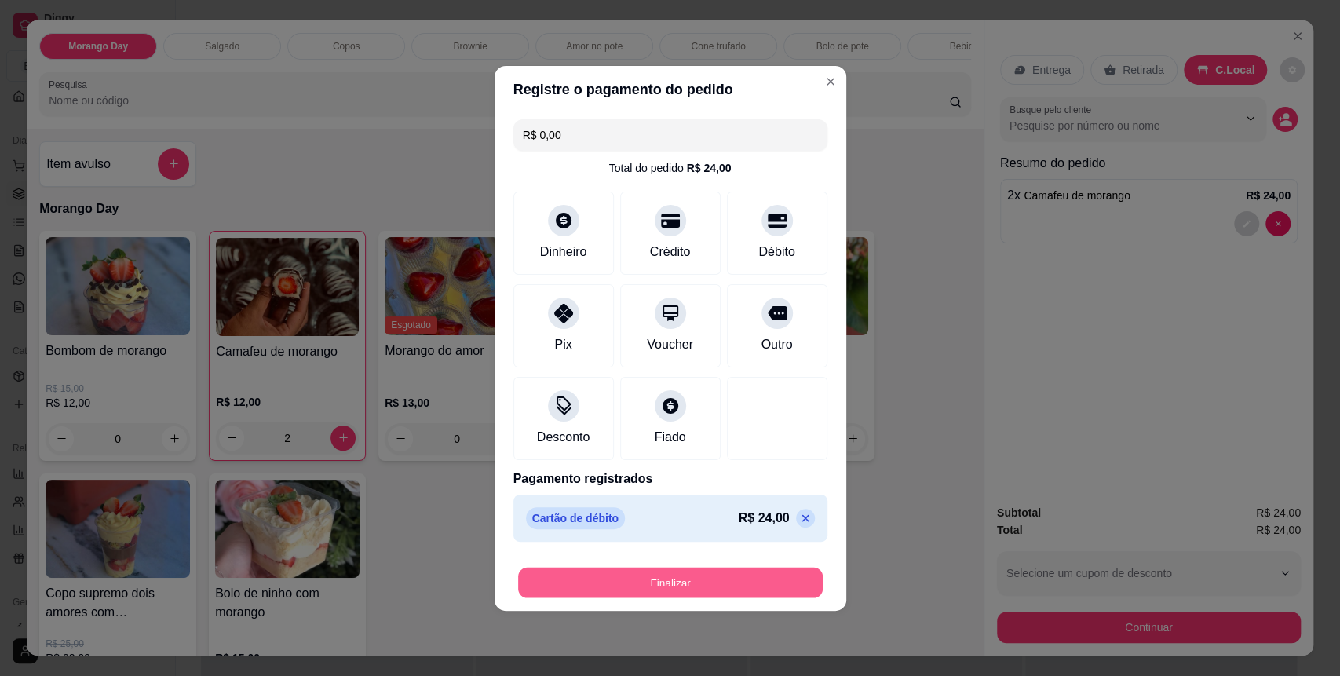
click at [667, 578] on button "Finalizar" at bounding box center [670, 582] width 305 height 31
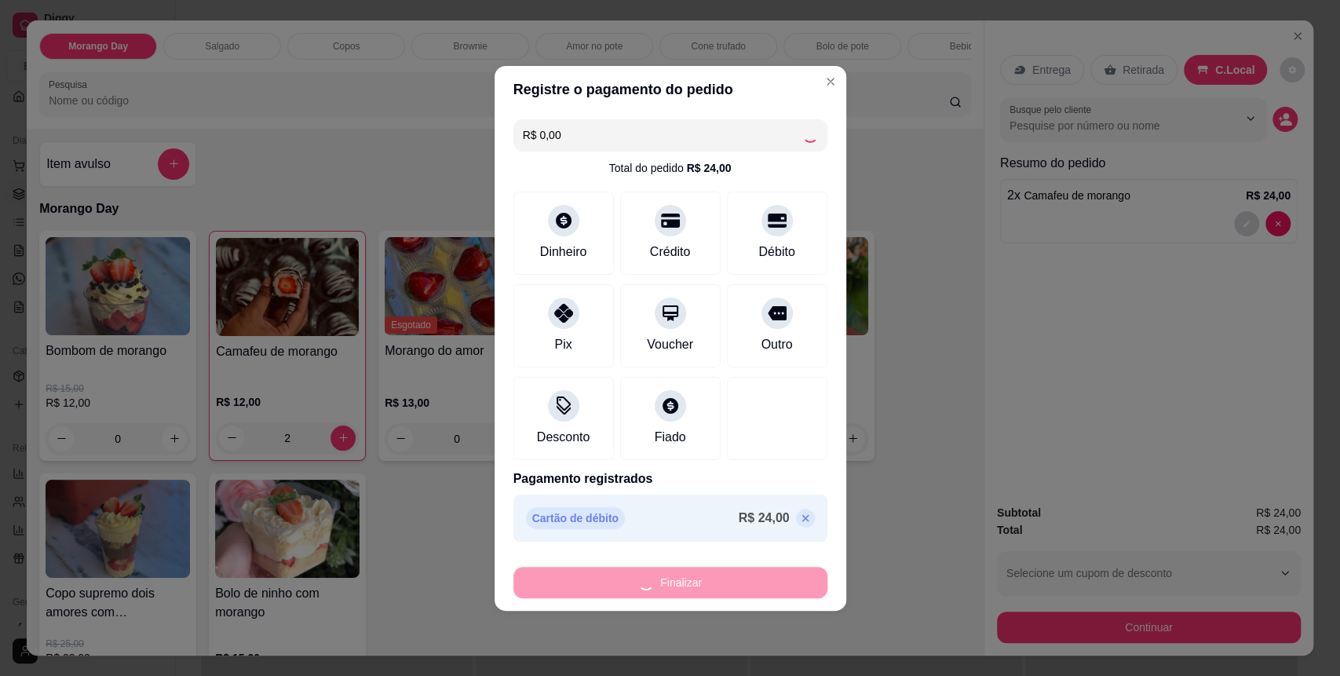
type input "0"
type input "-R$ 24,00"
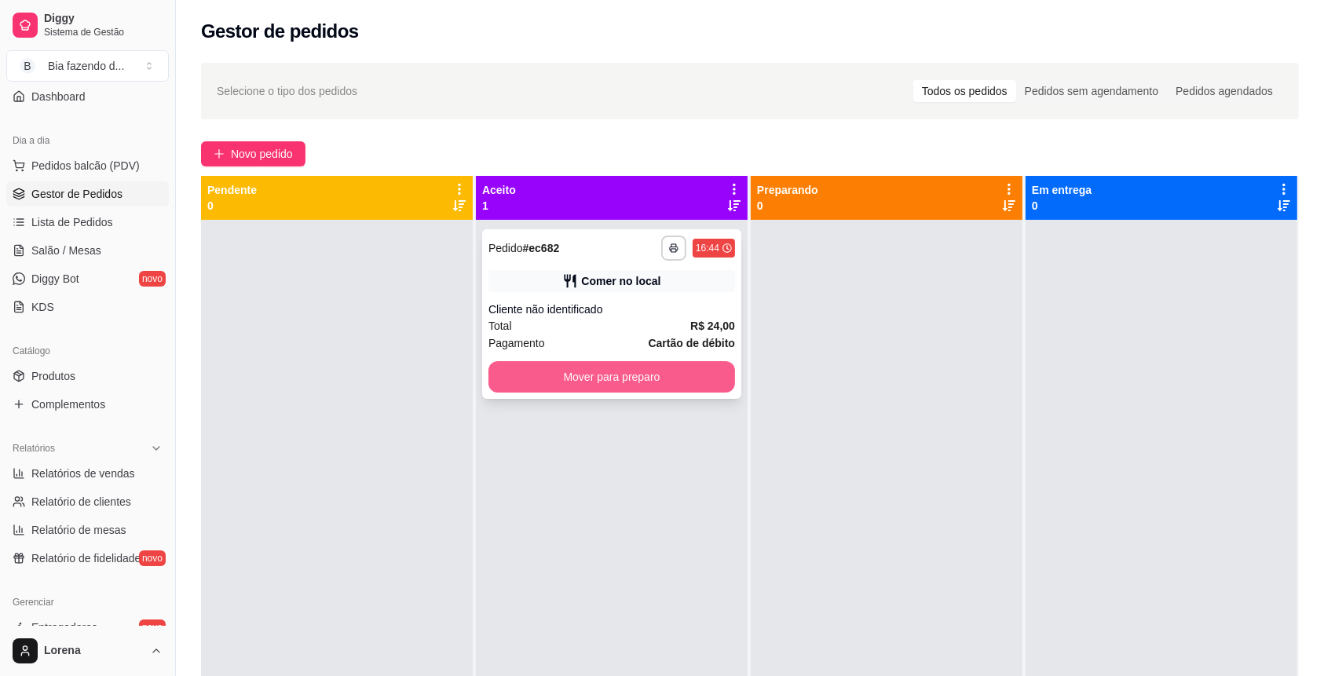
click at [688, 373] on button "Mover para preparo" at bounding box center [611, 376] width 247 height 31
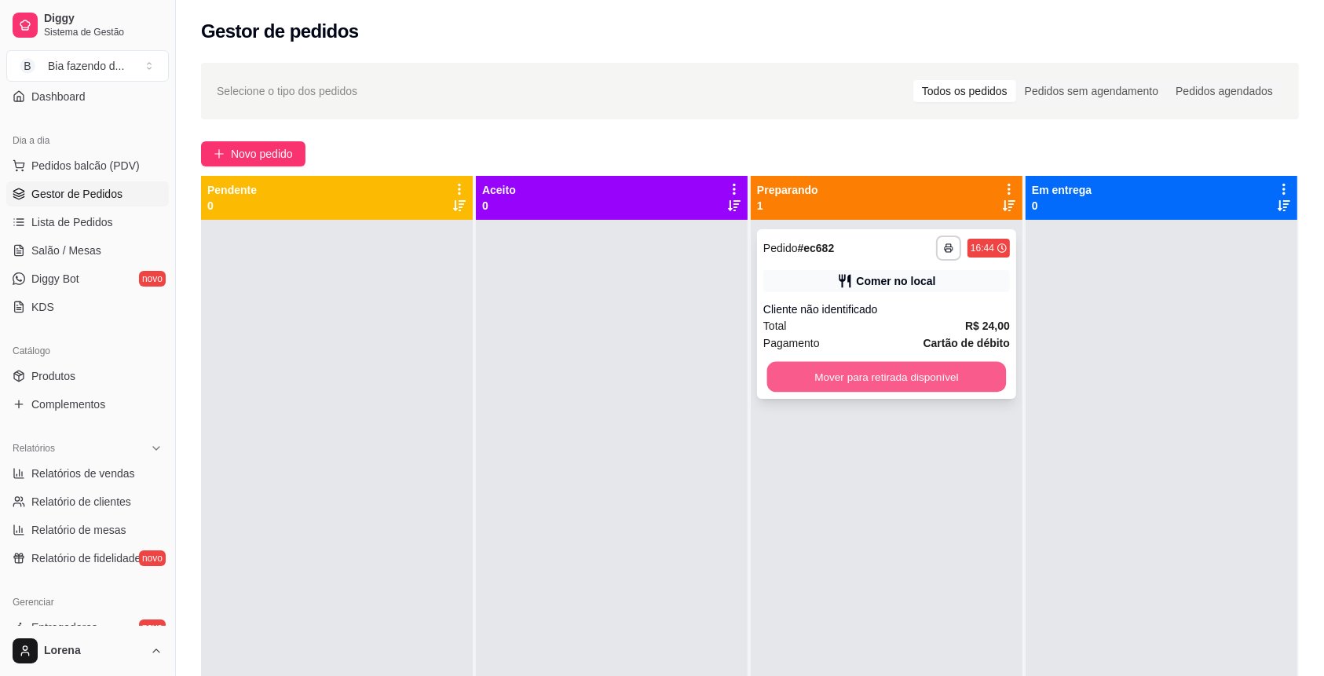
click at [825, 378] on button "Mover para retirada disponível" at bounding box center [887, 377] width 240 height 31
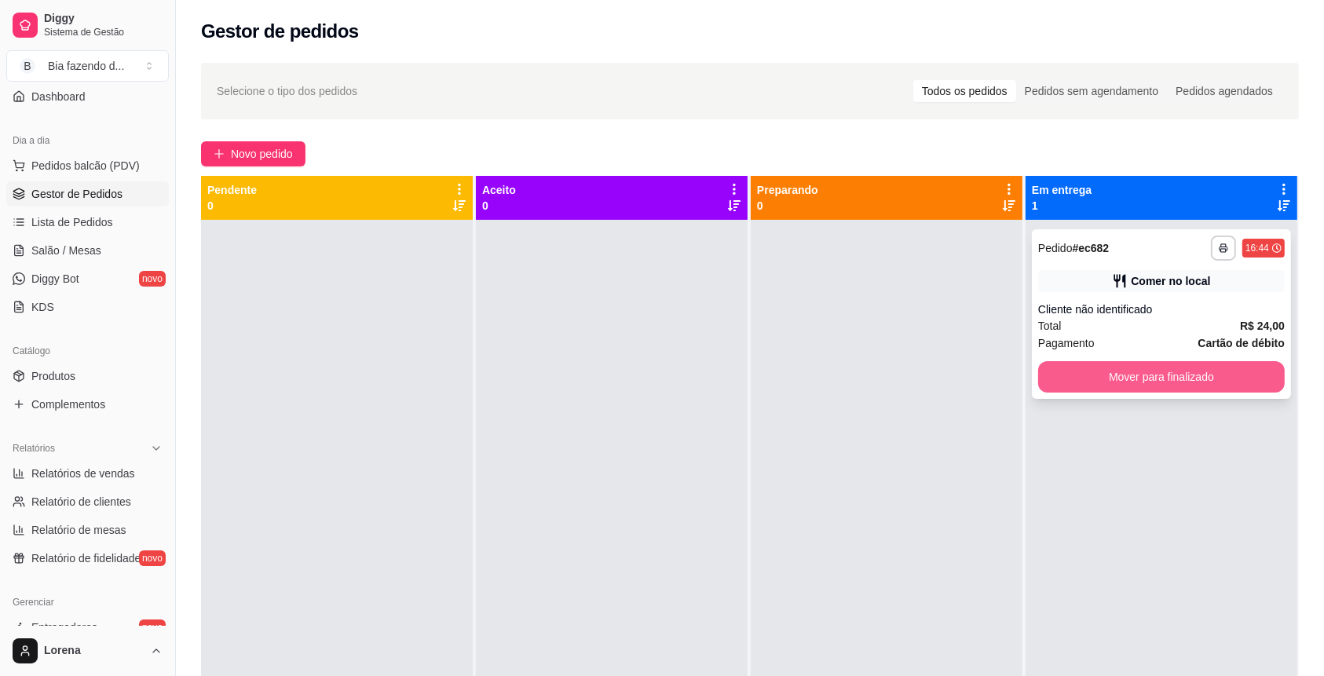
click at [1122, 381] on button "Mover para finalizado" at bounding box center [1161, 376] width 247 height 31
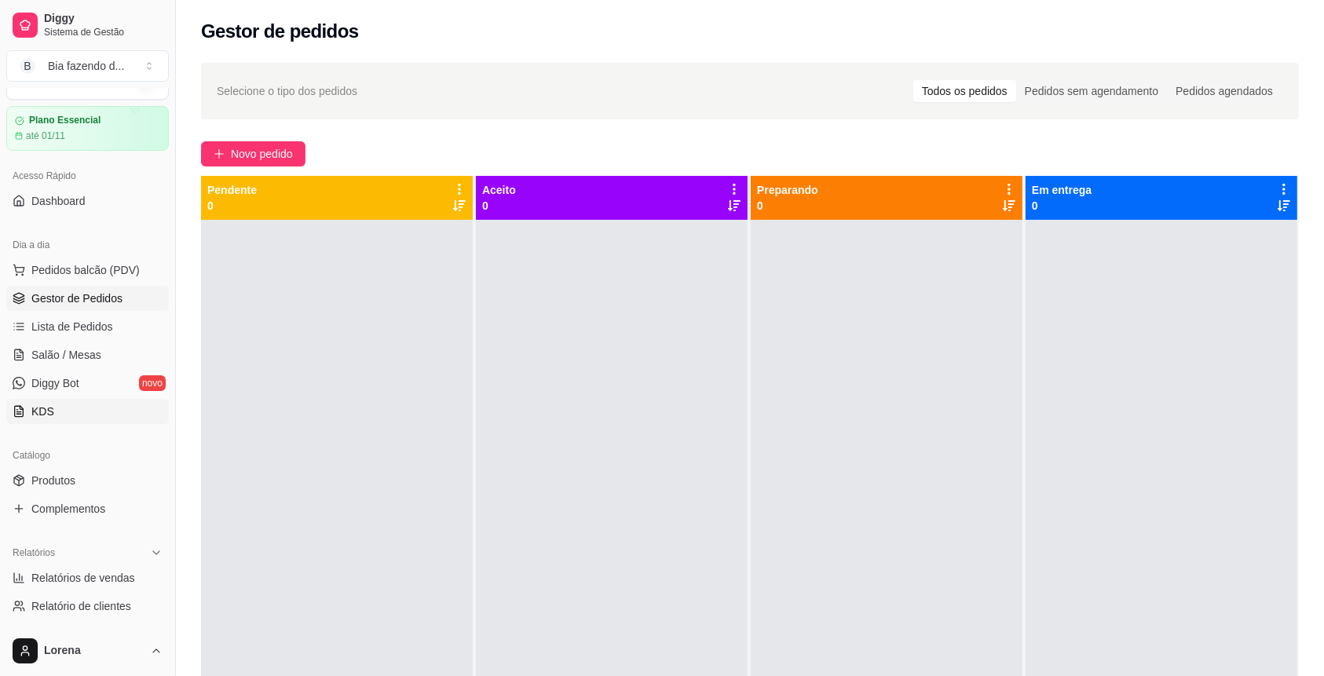
scroll to position [138, 0]
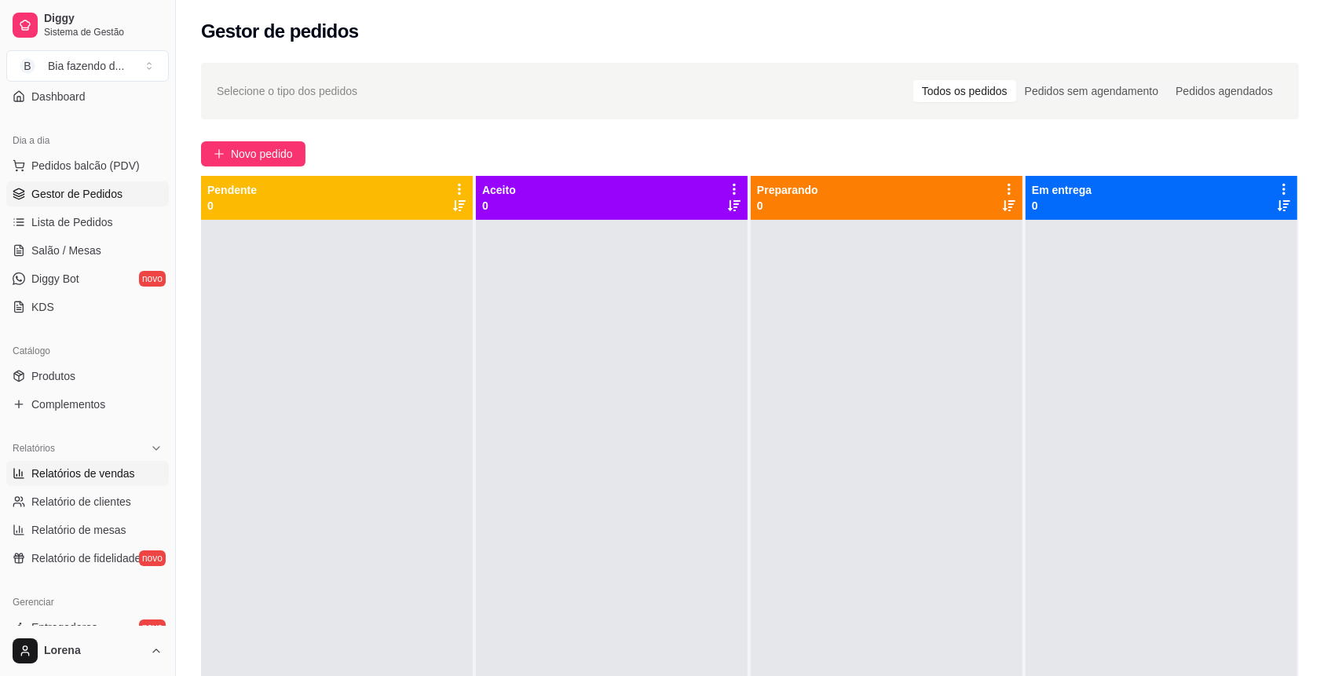
click at [54, 475] on span "Relatórios de vendas" at bounding box center [83, 474] width 104 height 16
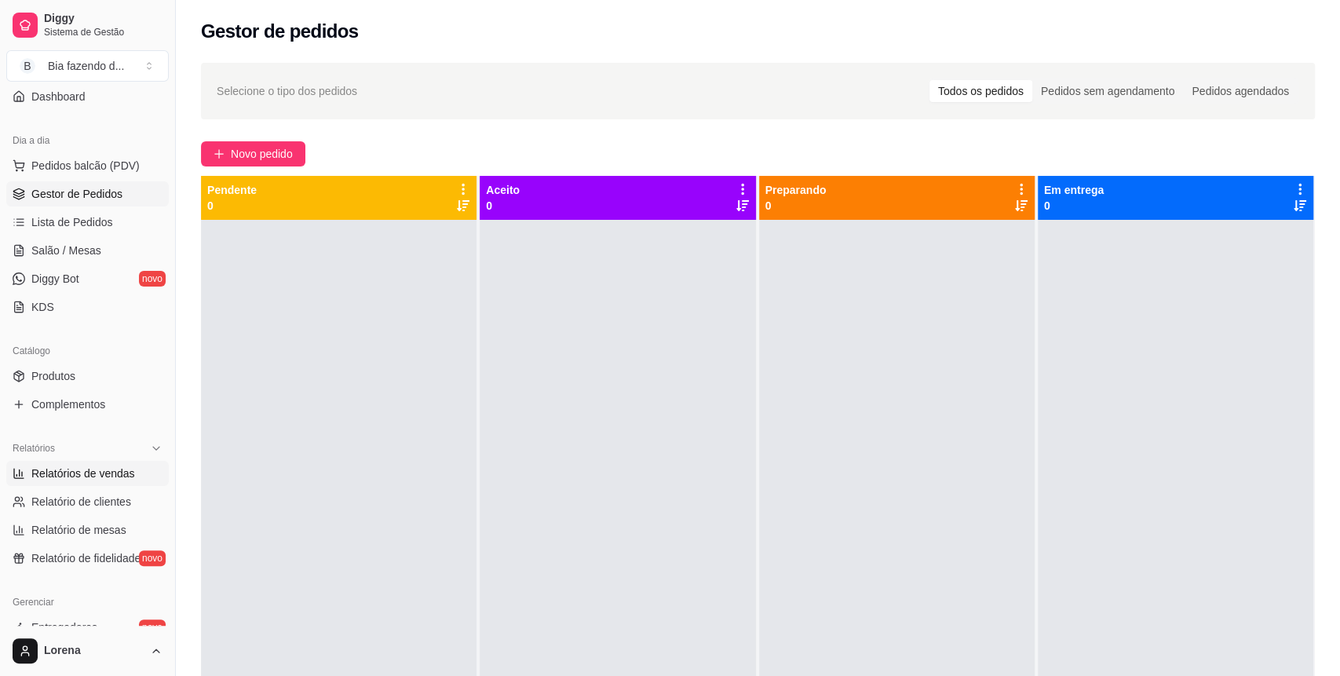
select select "ALL"
select select "0"
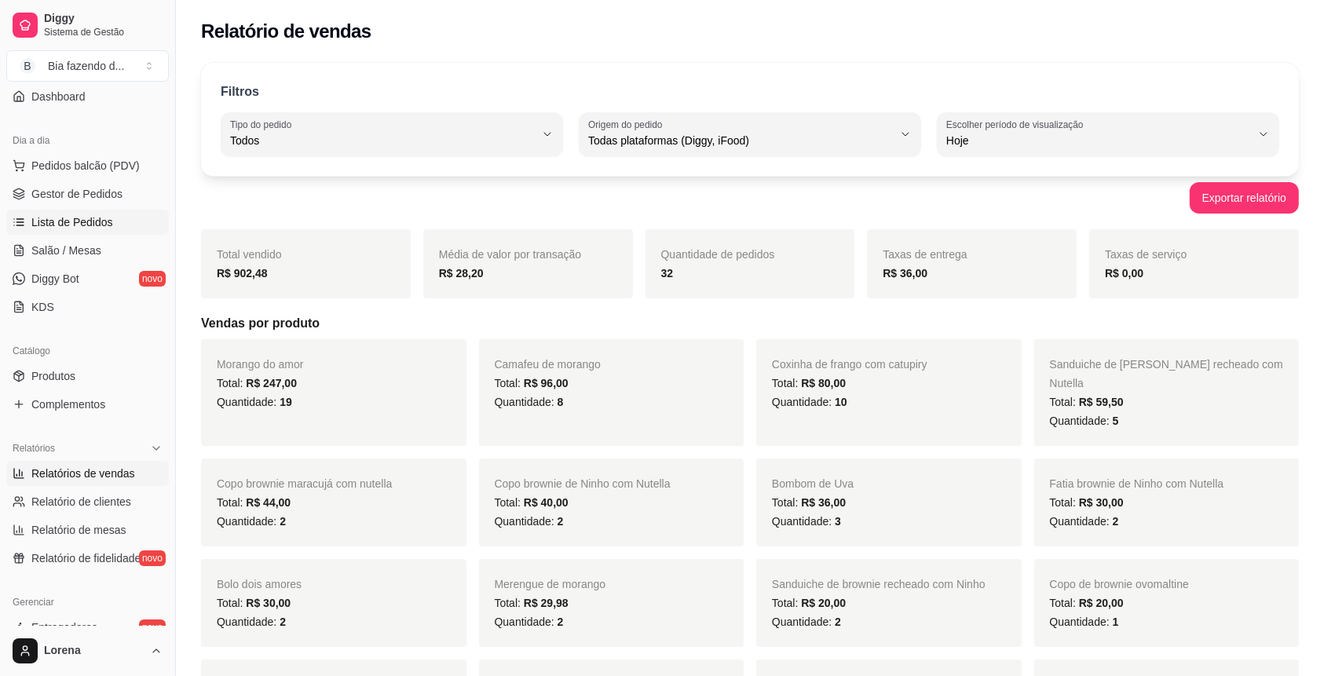
click at [62, 227] on span "Lista de Pedidos" at bounding box center [72, 222] width 82 height 16
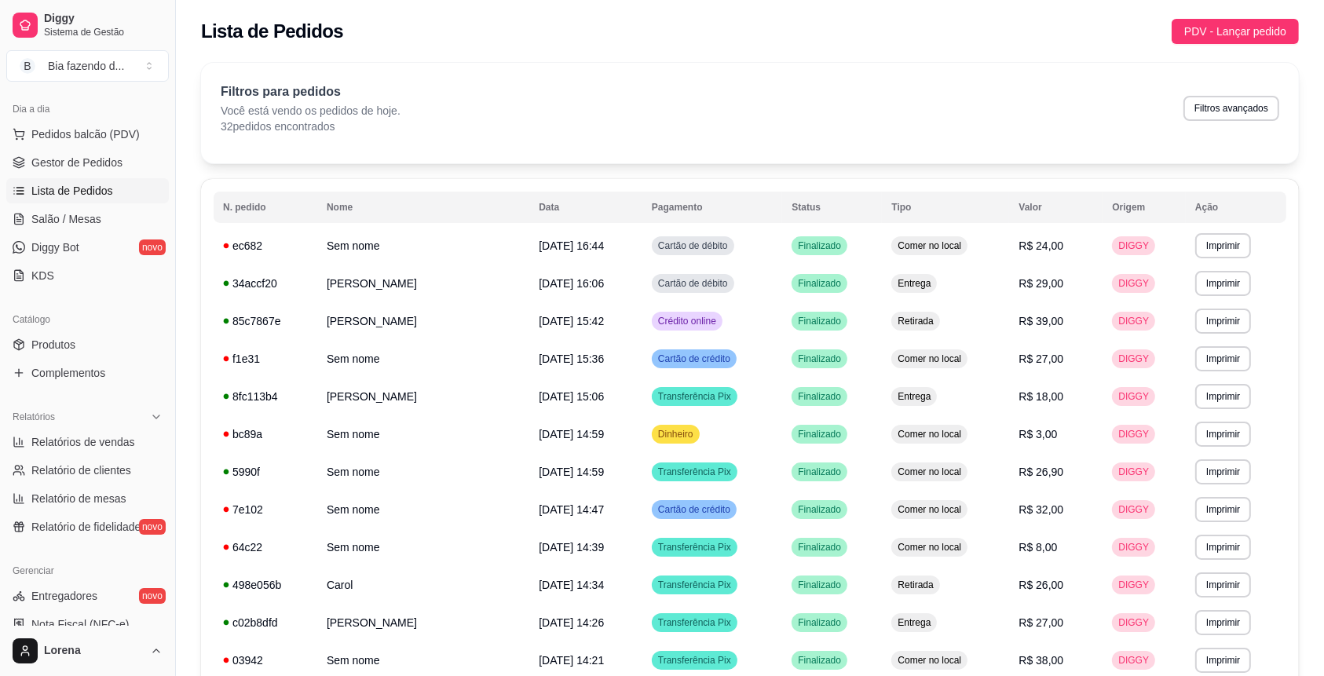
scroll to position [138, 0]
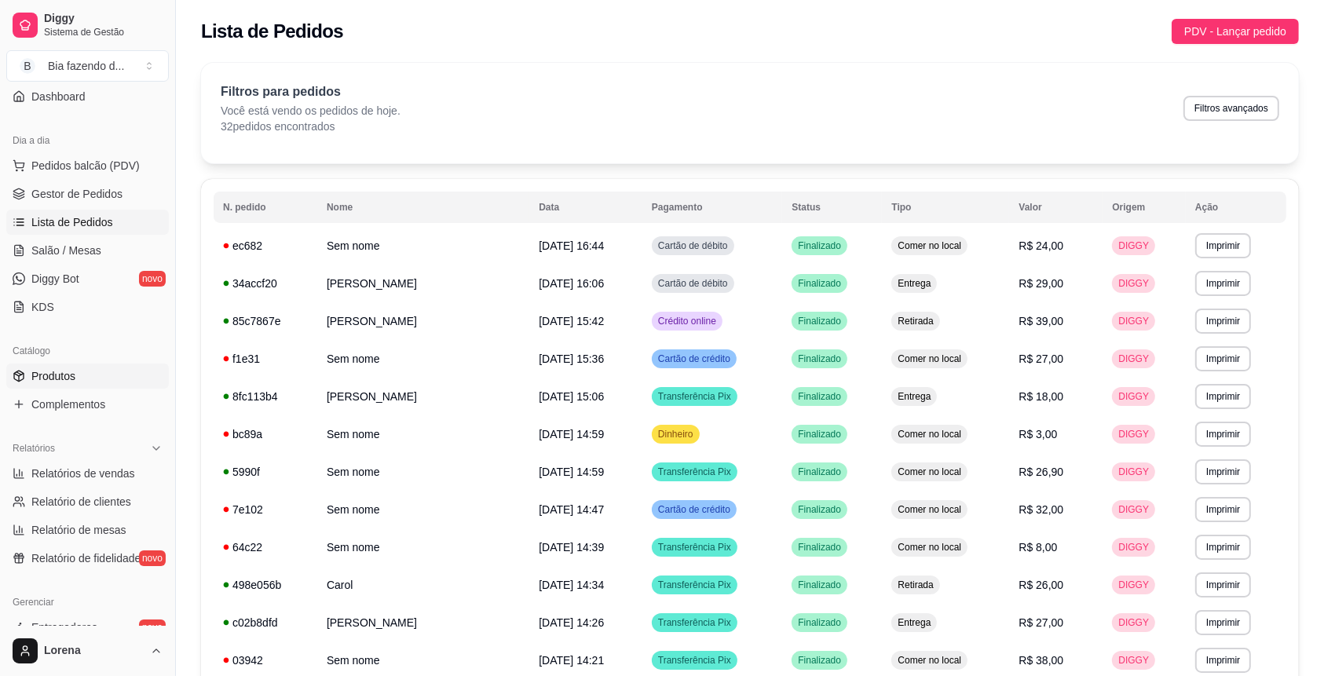
click at [57, 364] on link "Produtos" at bounding box center [87, 376] width 163 height 25
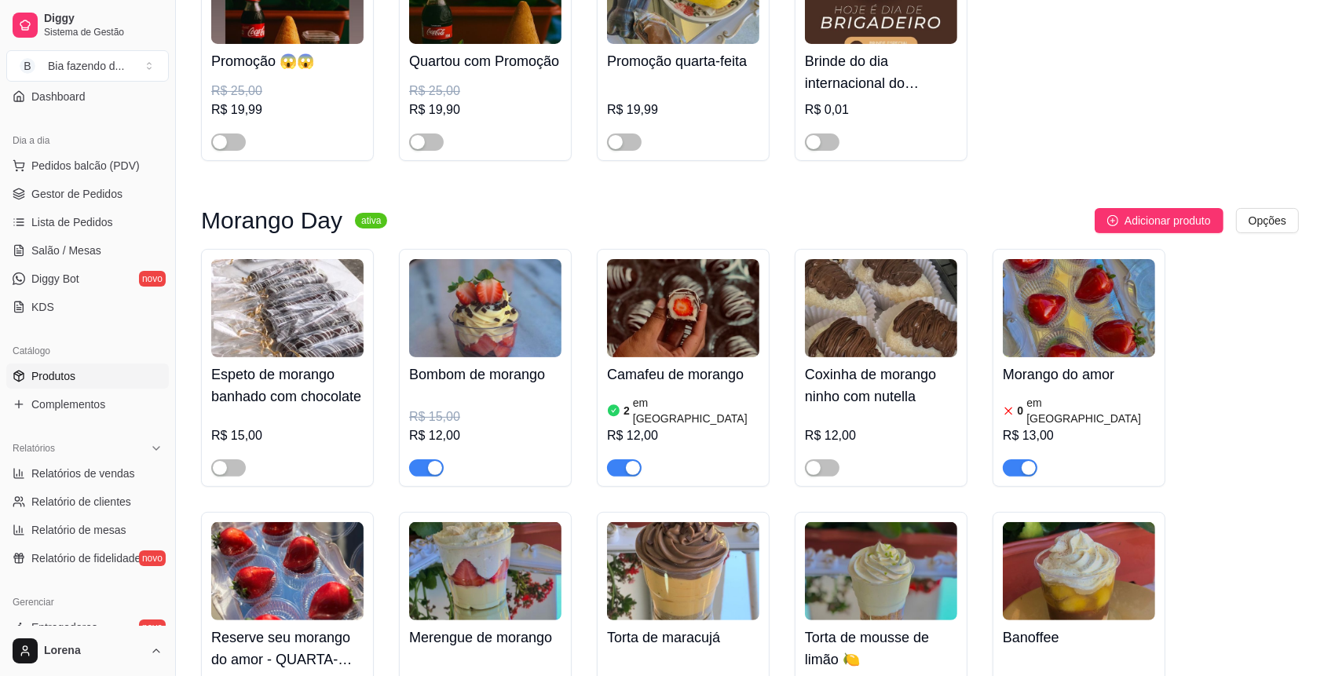
scroll to position [314, 0]
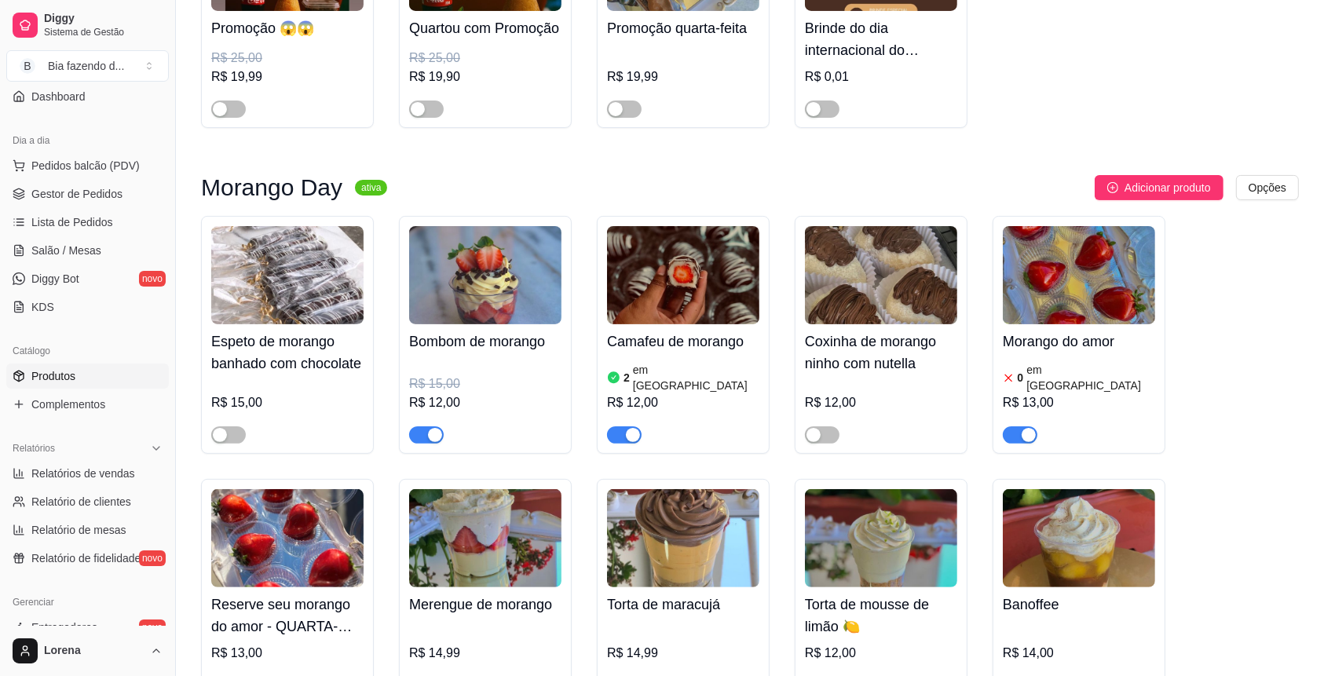
click at [632, 437] on div "button" at bounding box center [633, 435] width 14 height 14
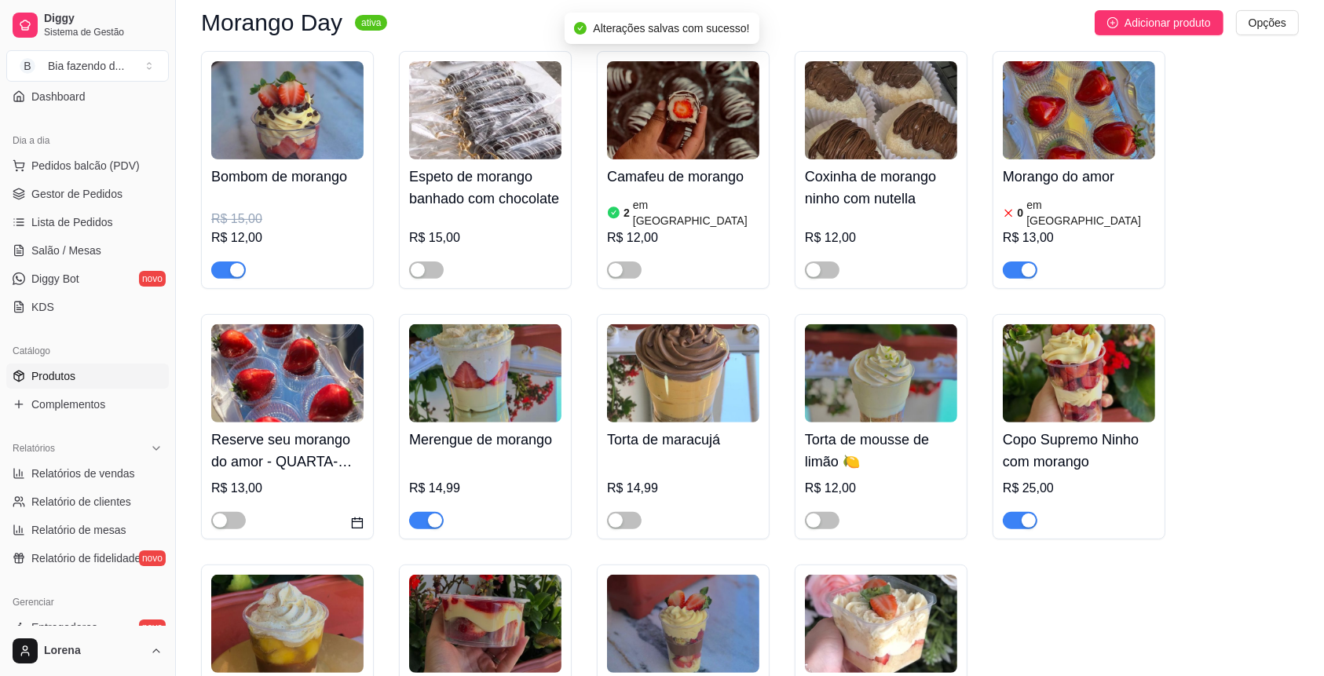
scroll to position [523, 0]
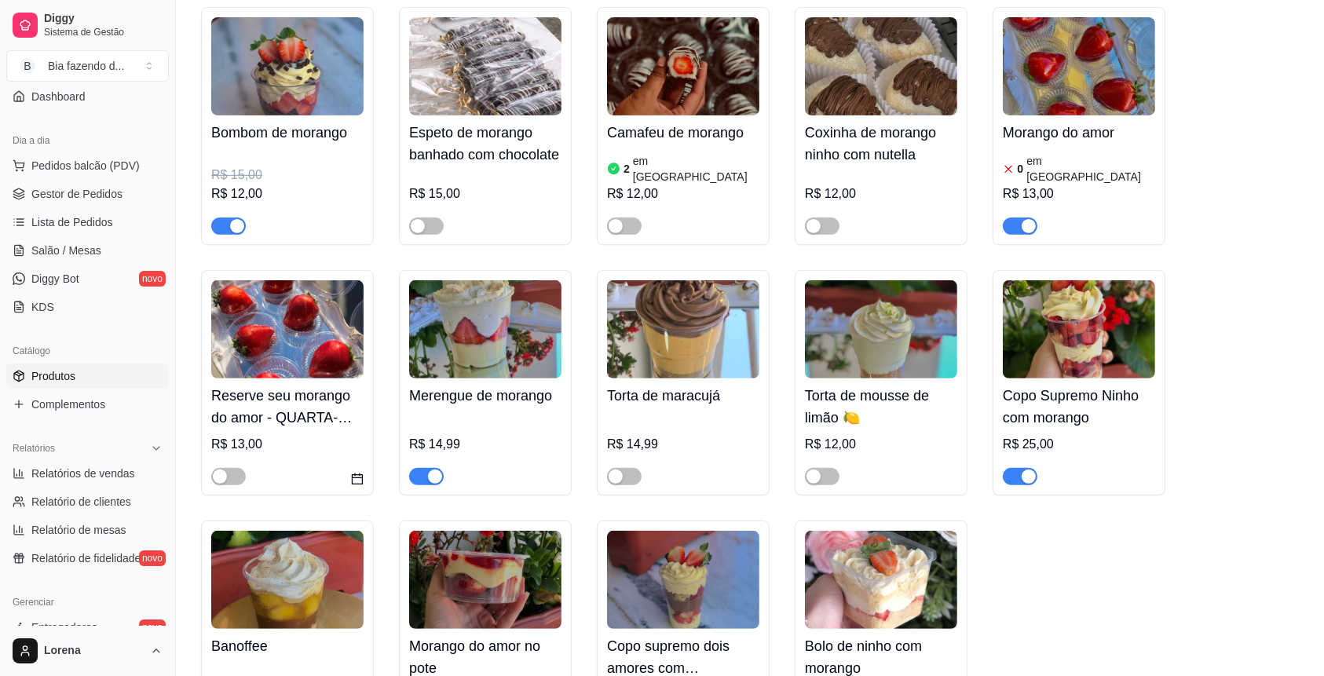
click at [434, 473] on div at bounding box center [426, 475] width 35 height 19
click at [432, 481] on div "button" at bounding box center [435, 477] width 14 height 14
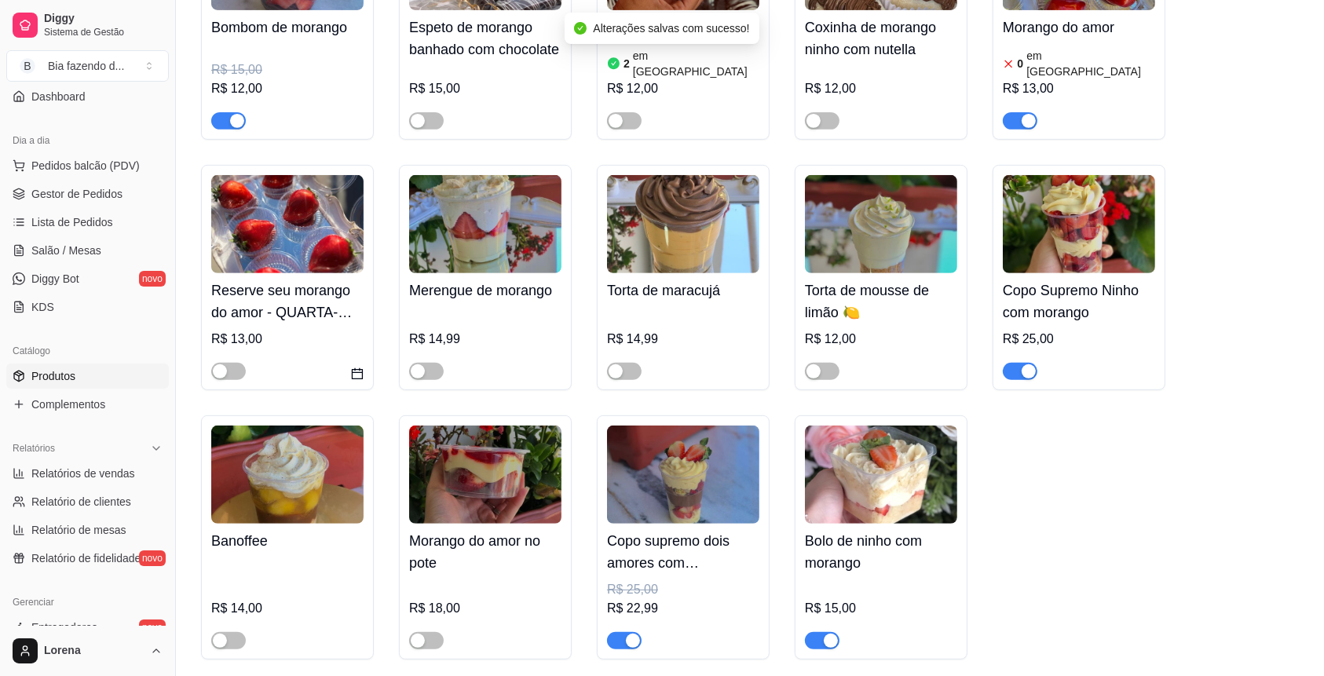
scroll to position [733, 0]
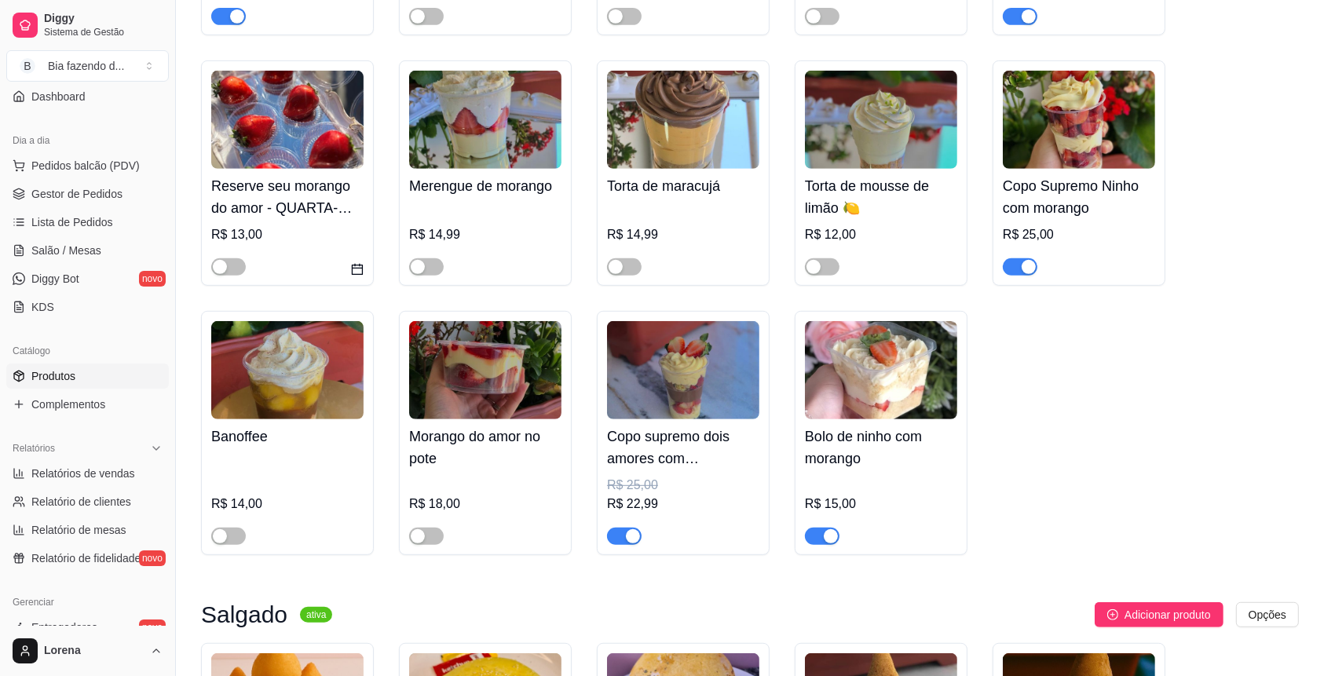
click at [617, 541] on span "button" at bounding box center [624, 536] width 35 height 17
click at [829, 538] on div "button" at bounding box center [831, 536] width 14 height 14
click at [1022, 267] on div "button" at bounding box center [1029, 267] width 14 height 14
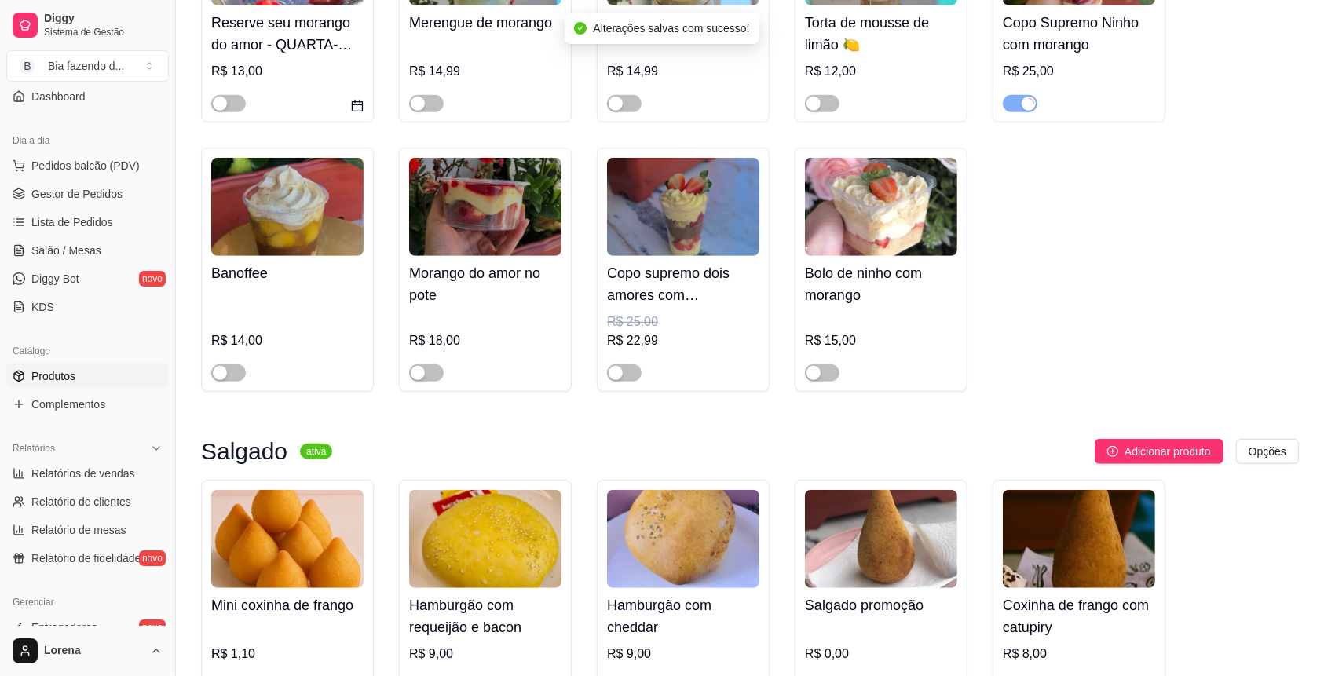
scroll to position [942, 0]
